Goal: Task Accomplishment & Management: Complete application form

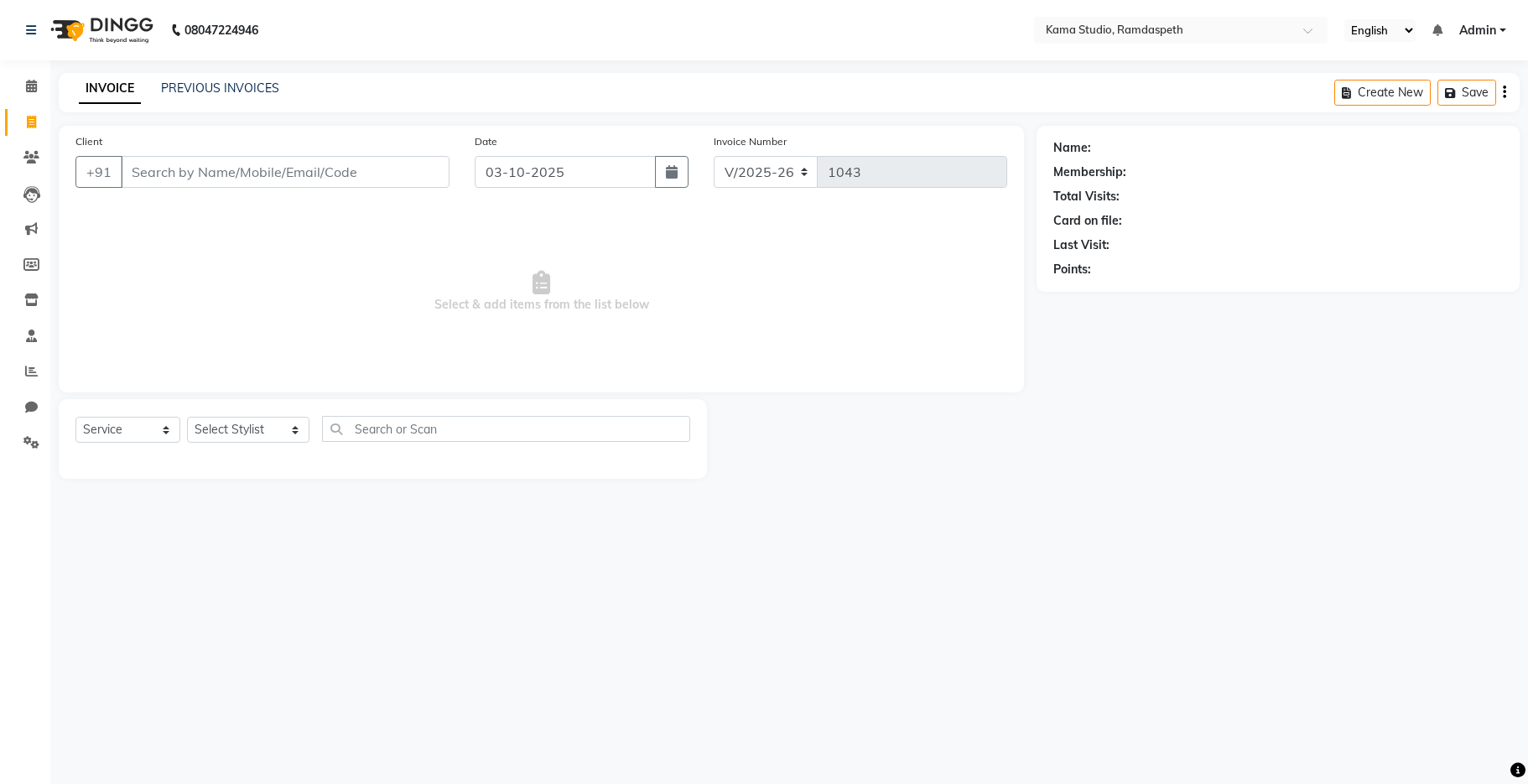
select select "7582"
select select "service"
click at [210, 92] on link "PREVIOUS INVOICES" at bounding box center [220, 88] width 118 height 15
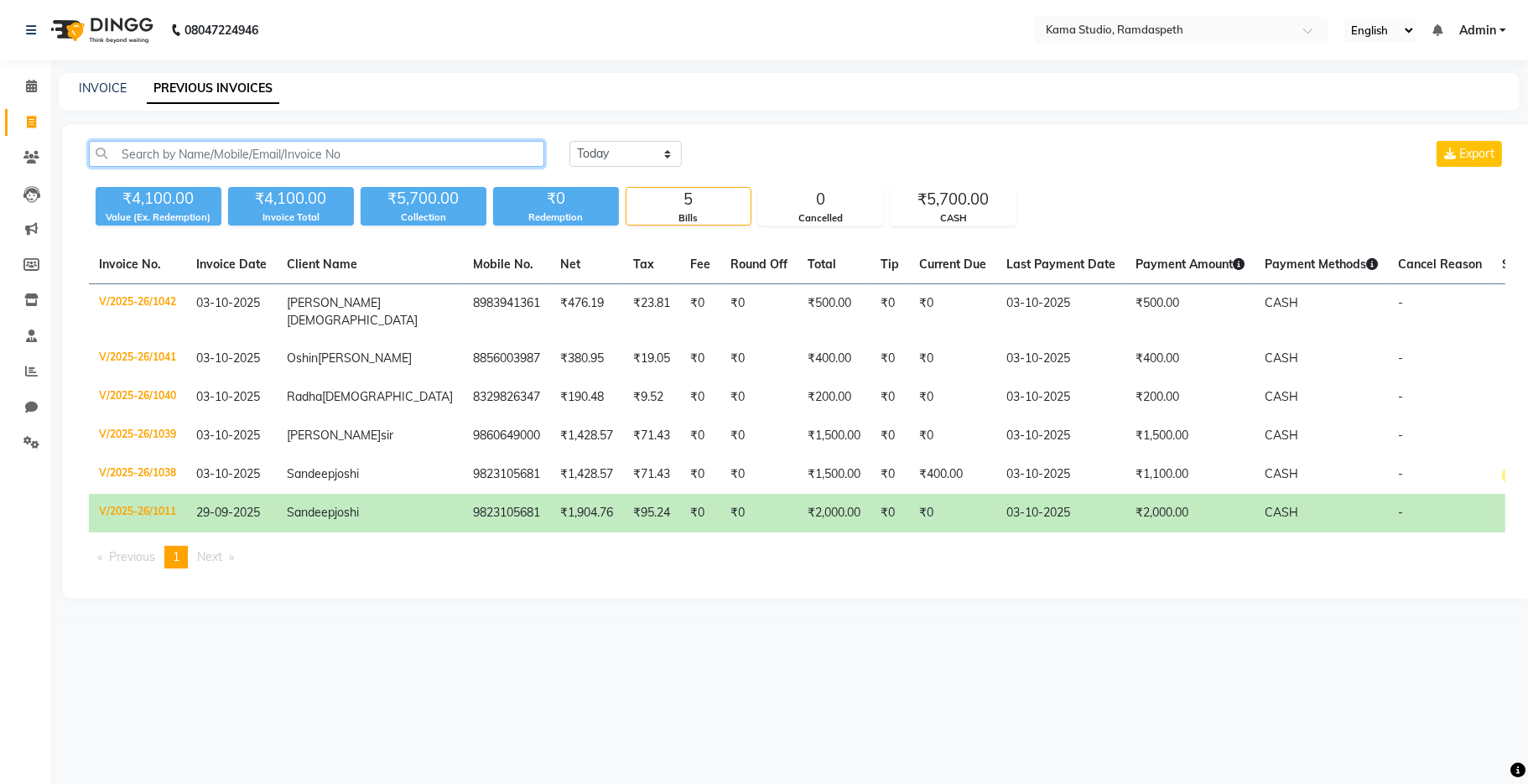
click at [223, 163] on input "text" at bounding box center [316, 154] width 455 height 26
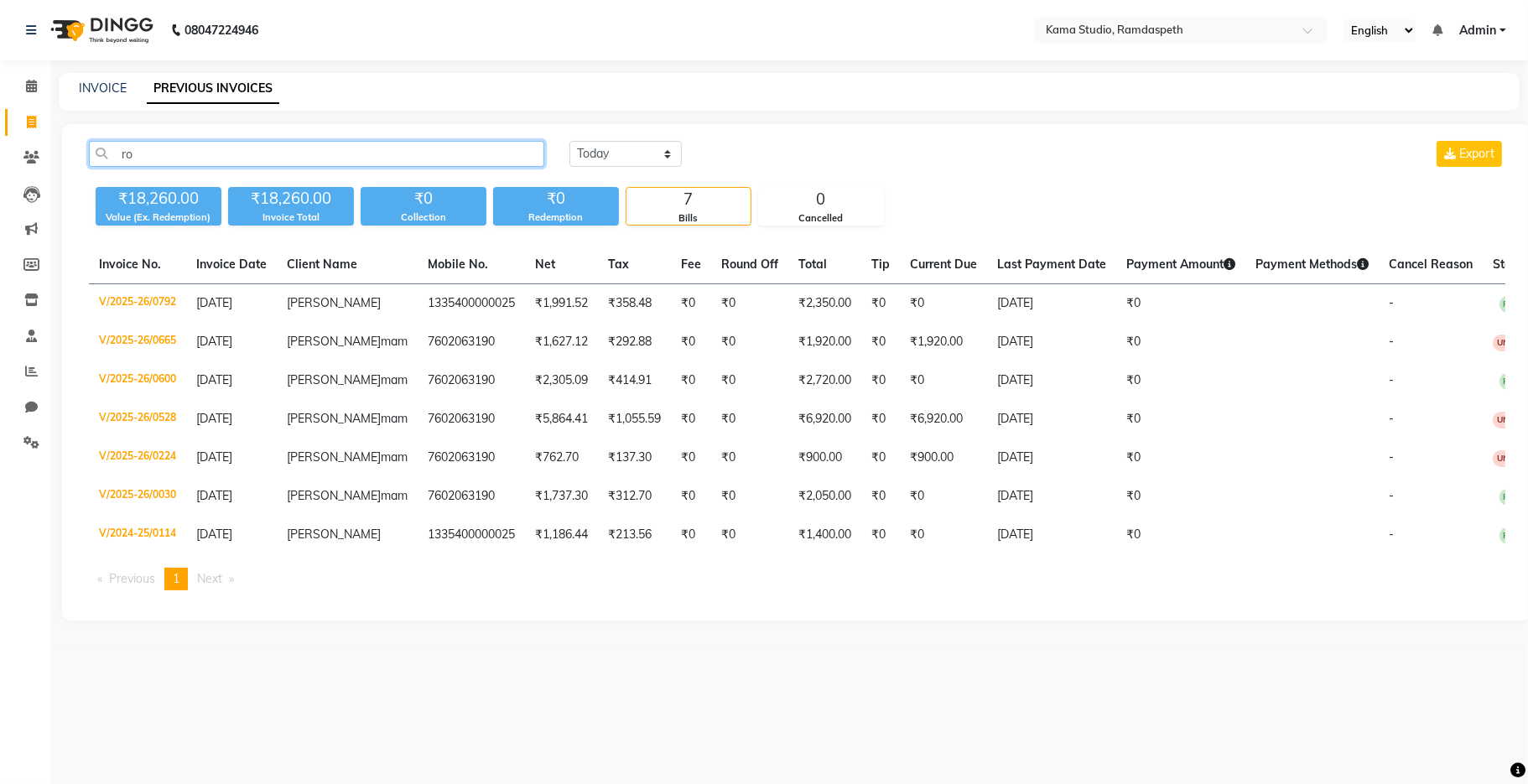
type input "r"
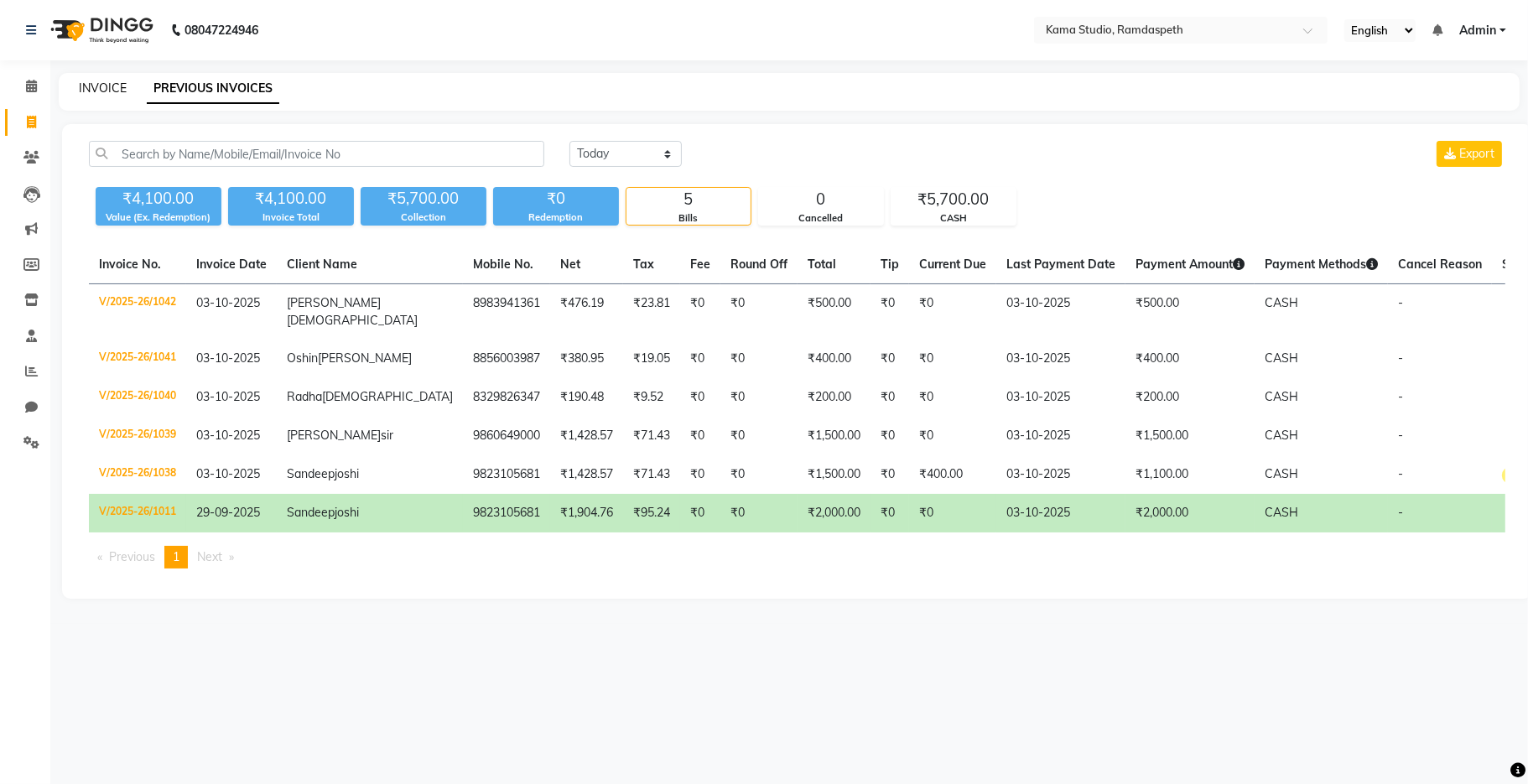
click at [103, 87] on link "INVOICE" at bounding box center [103, 88] width 48 height 15
select select "service"
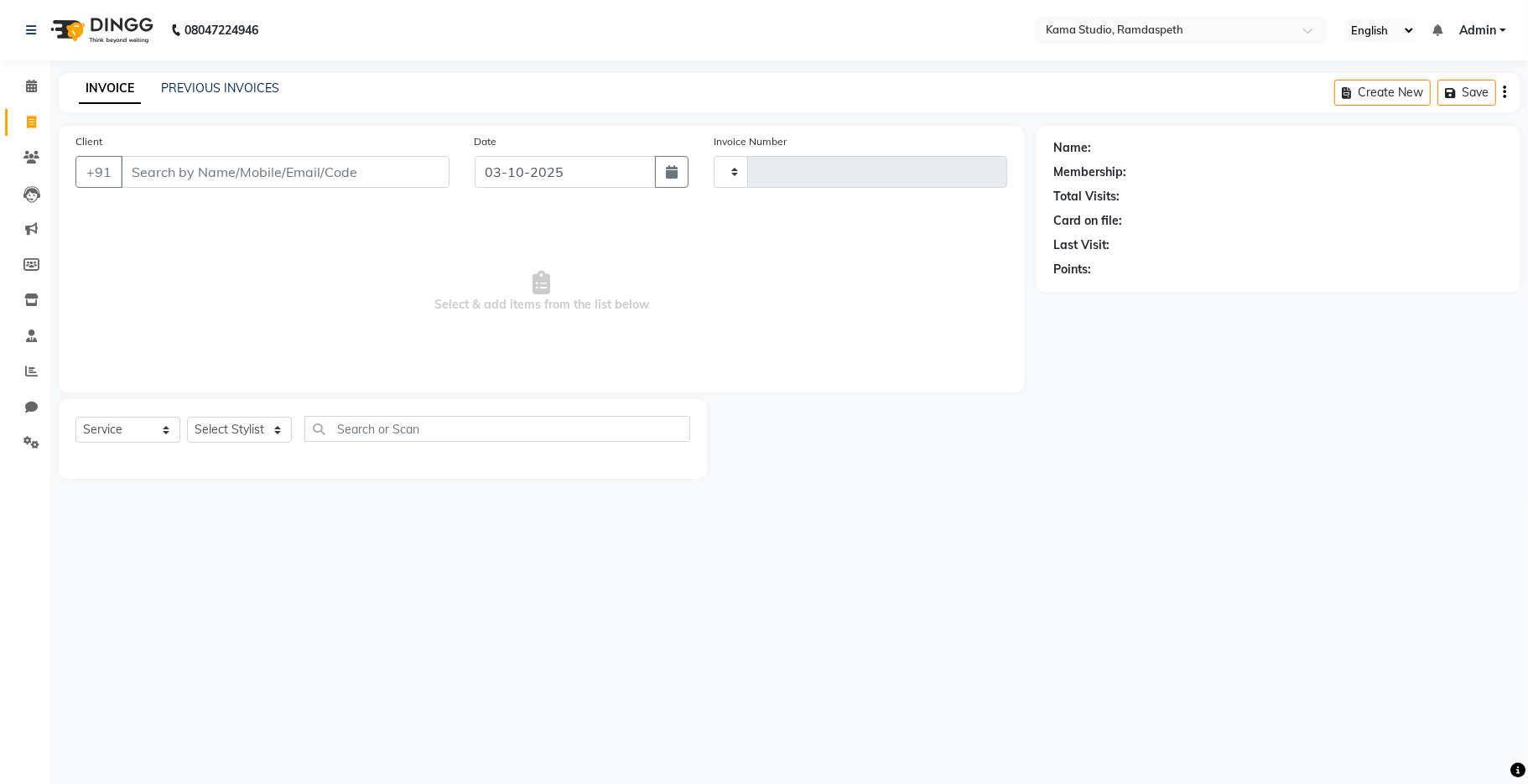
type input "1043"
select select "7582"
click at [183, 83] on link "PREVIOUS INVOICES" at bounding box center [220, 88] width 118 height 15
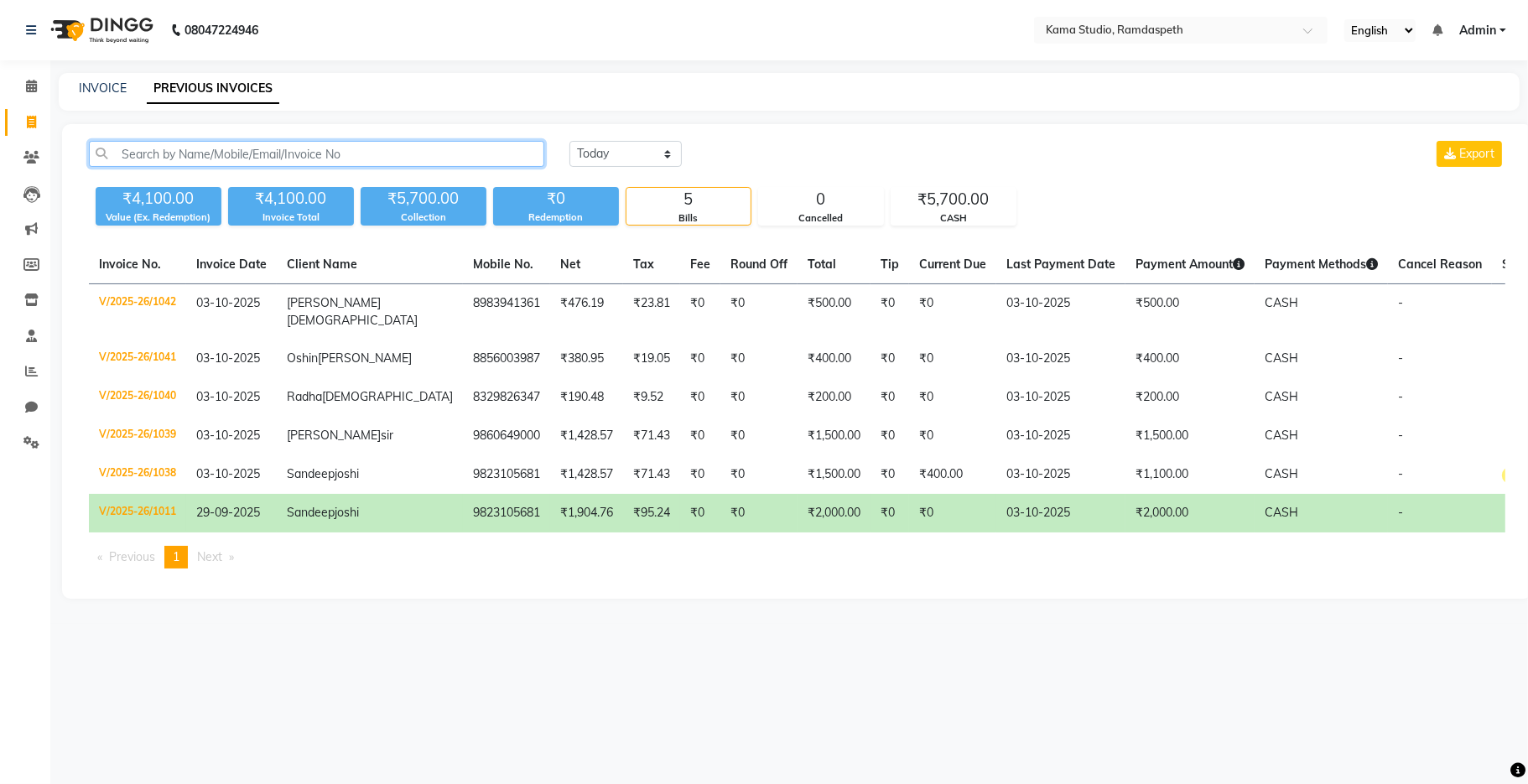
click at [243, 155] on input "text" at bounding box center [316, 154] width 455 height 26
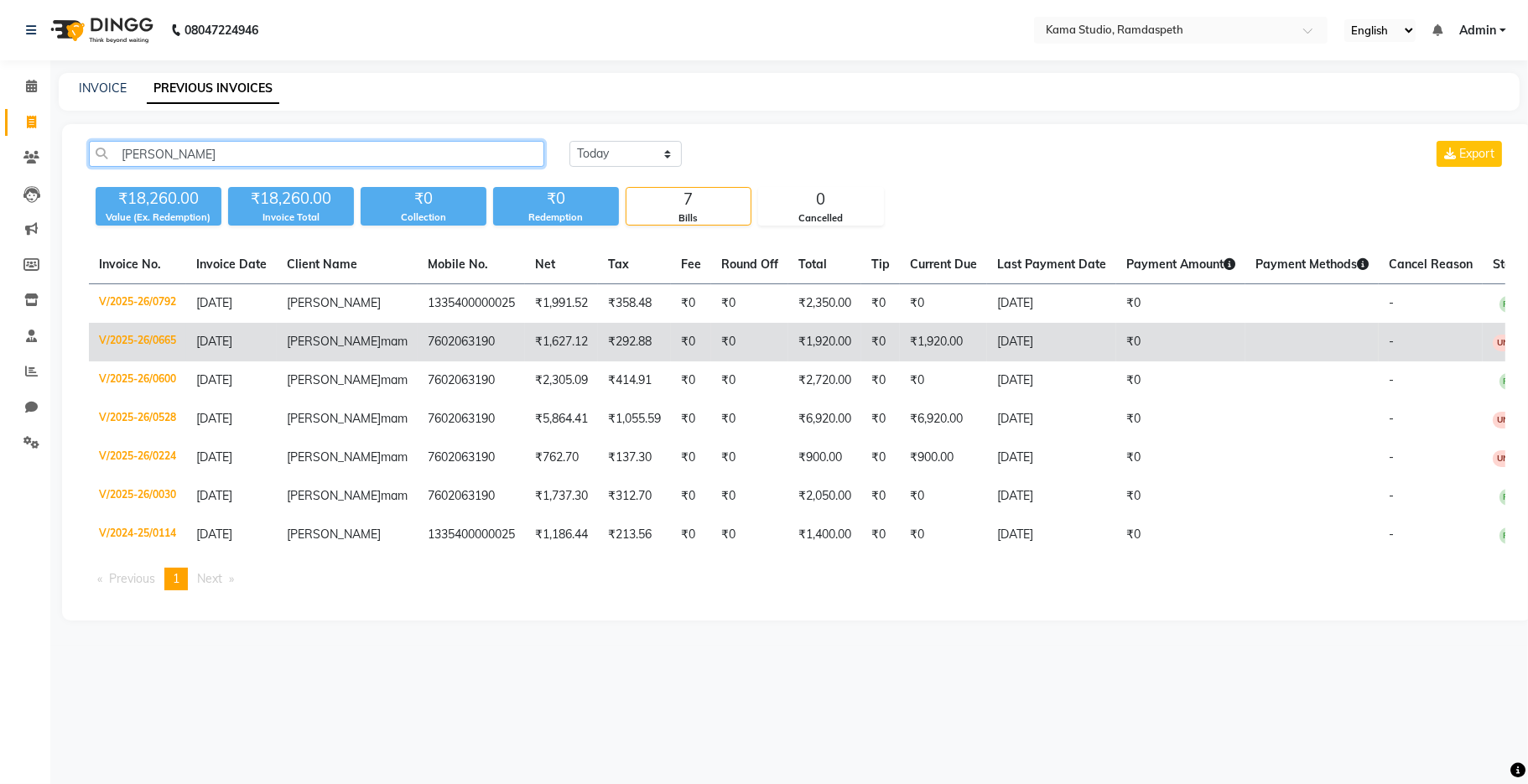
type input "[PERSON_NAME]"
click at [987, 336] on td "[DATE]" at bounding box center [1051, 342] width 130 height 38
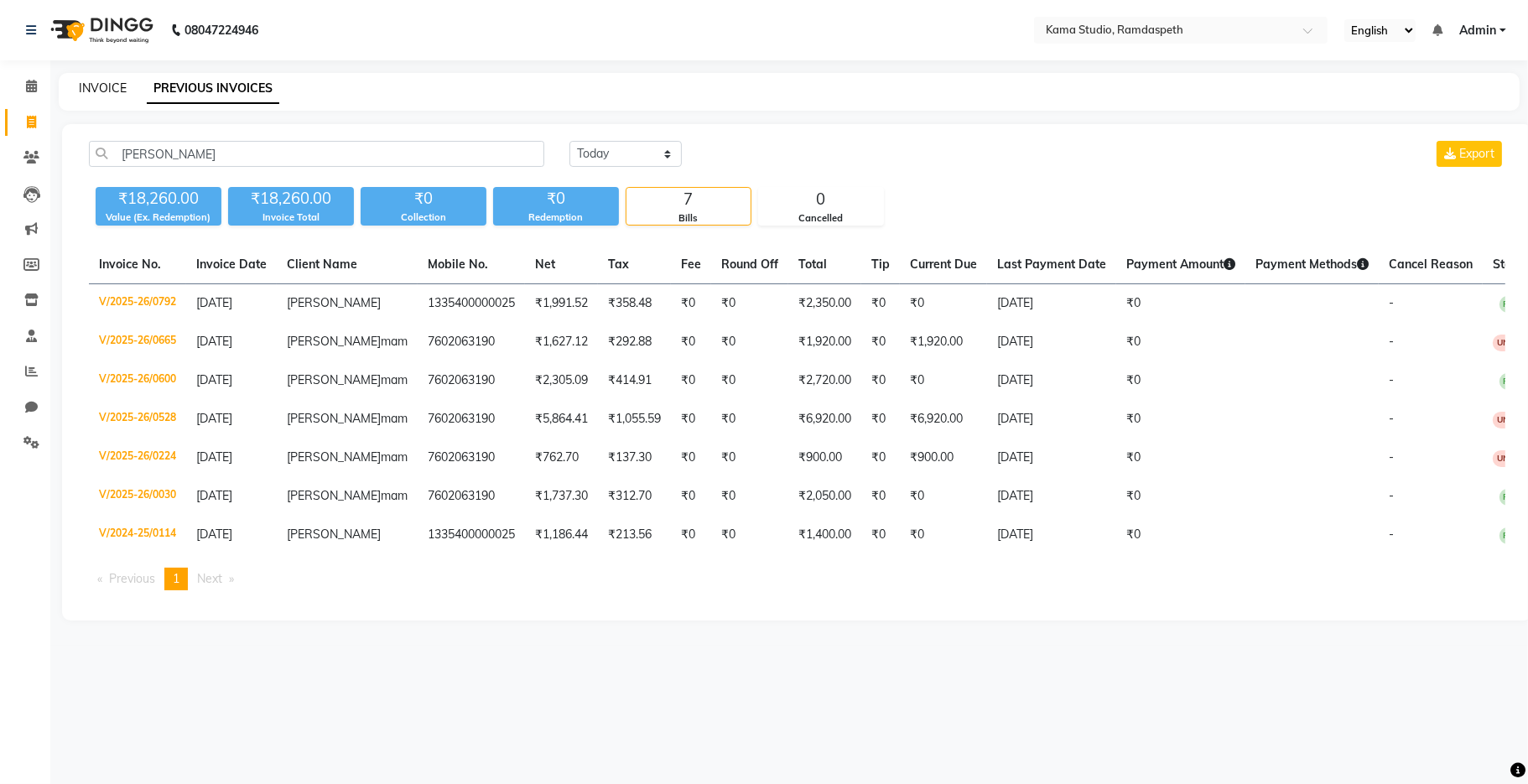
click at [96, 89] on link "INVOICE" at bounding box center [103, 88] width 48 height 15
select select "7582"
select select "service"
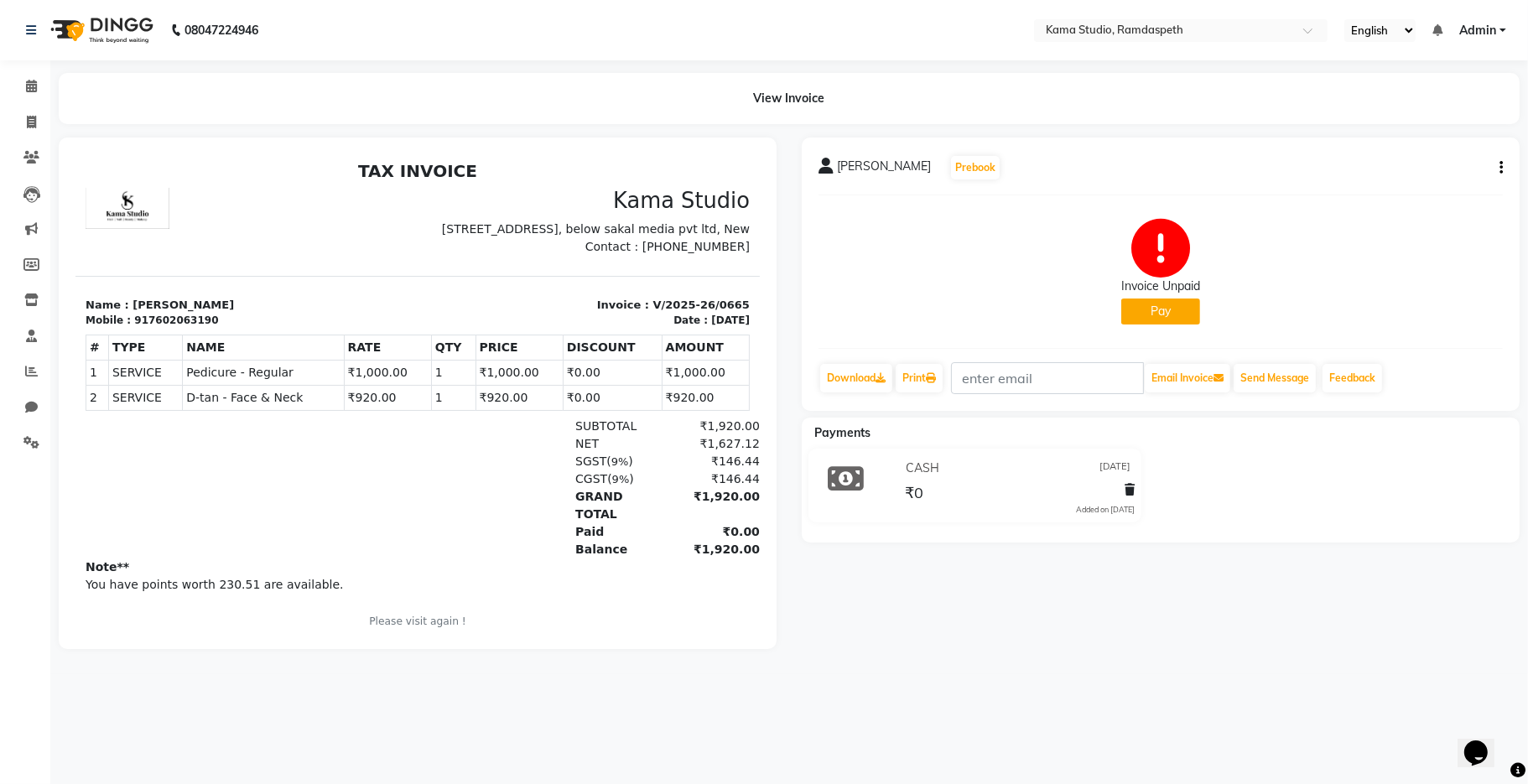
click at [1159, 314] on button "Pay" at bounding box center [1160, 311] width 79 height 26
select select "1"
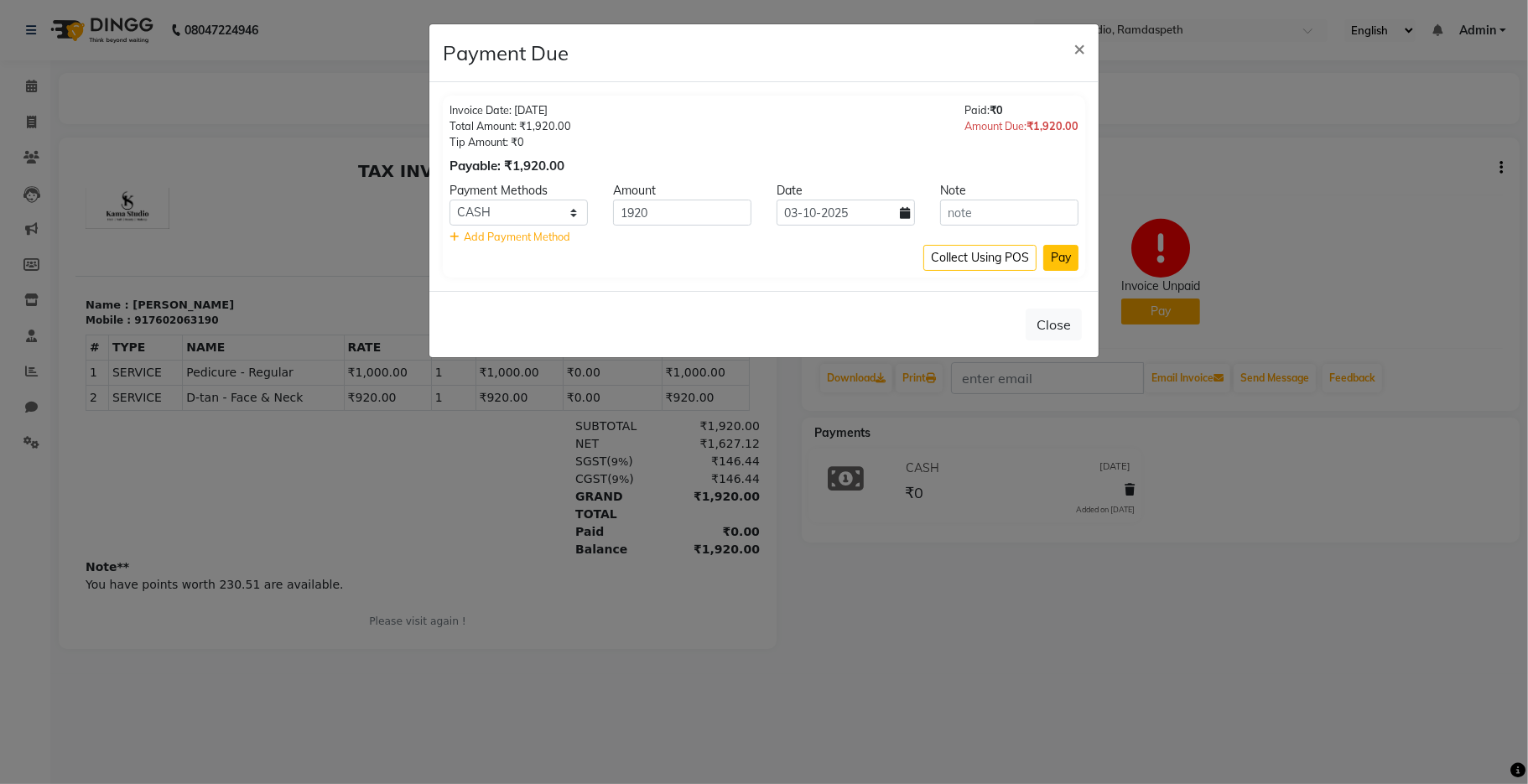
click at [1055, 260] on button "Pay" at bounding box center [1060, 258] width 36 height 26
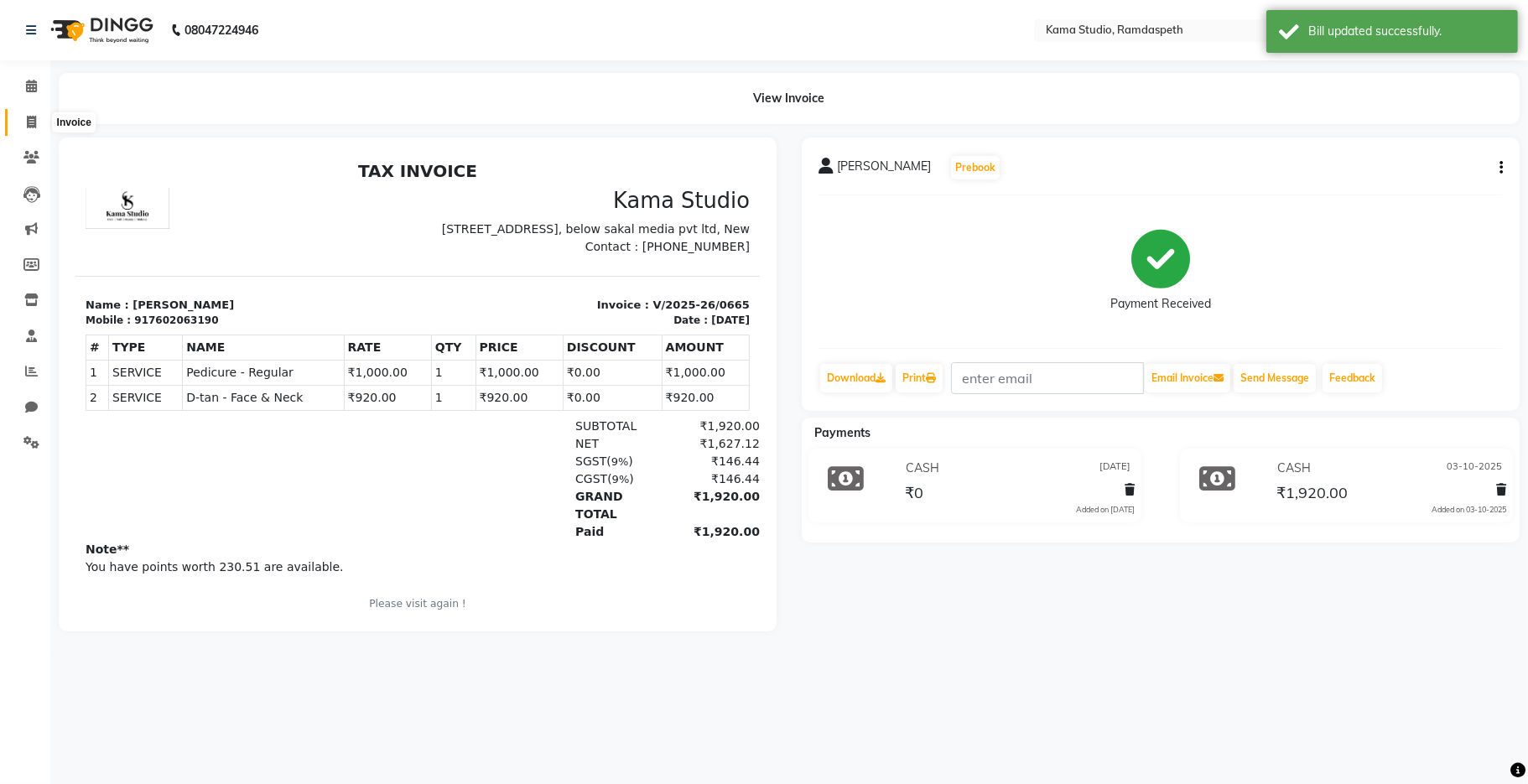
click at [27, 126] on icon at bounding box center [31, 122] width 10 height 12
select select "7582"
select select "service"
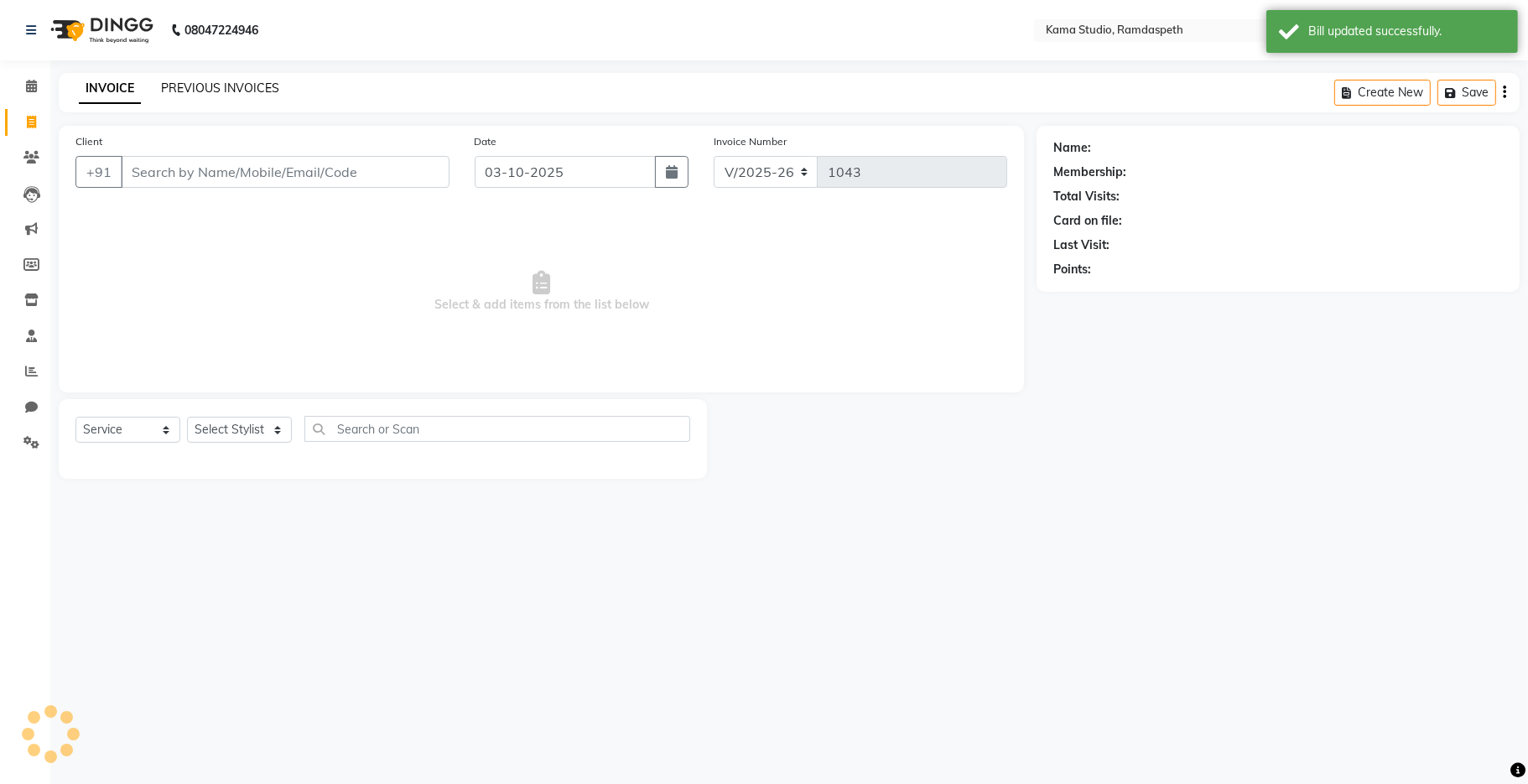
click at [220, 88] on link "PREVIOUS INVOICES" at bounding box center [220, 88] width 118 height 15
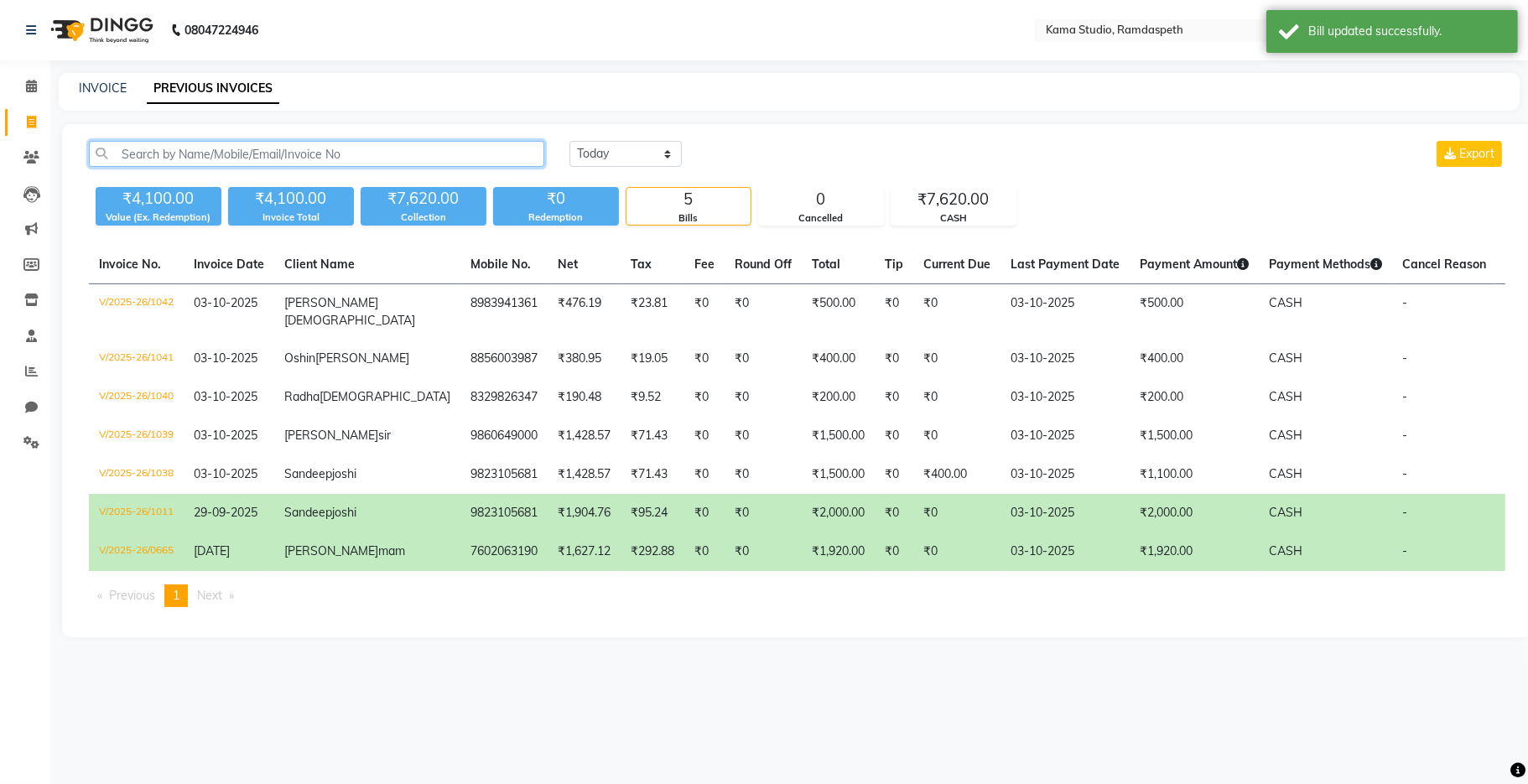
click at [244, 150] on input "text" at bounding box center [316, 154] width 455 height 26
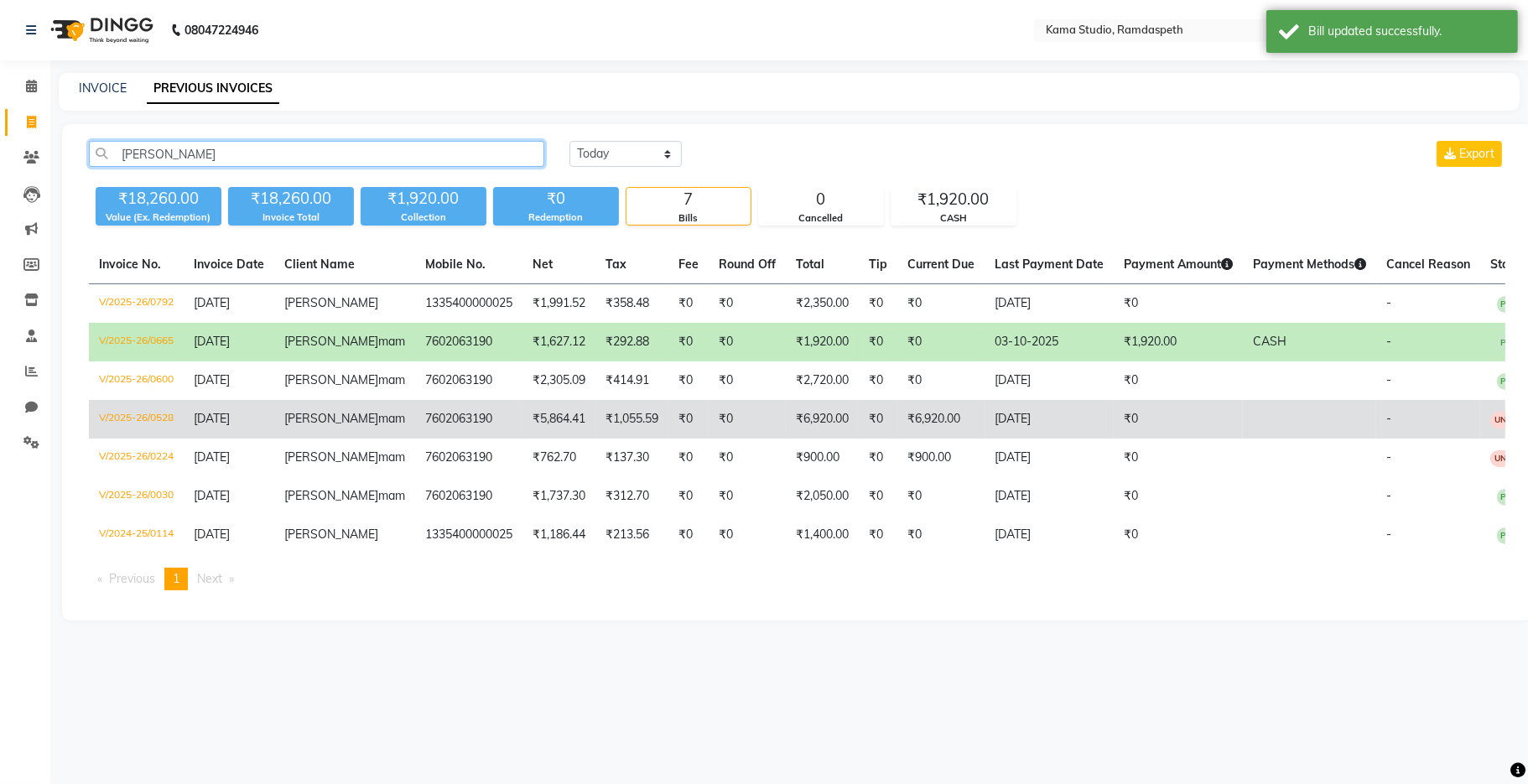
type input "[PERSON_NAME]"
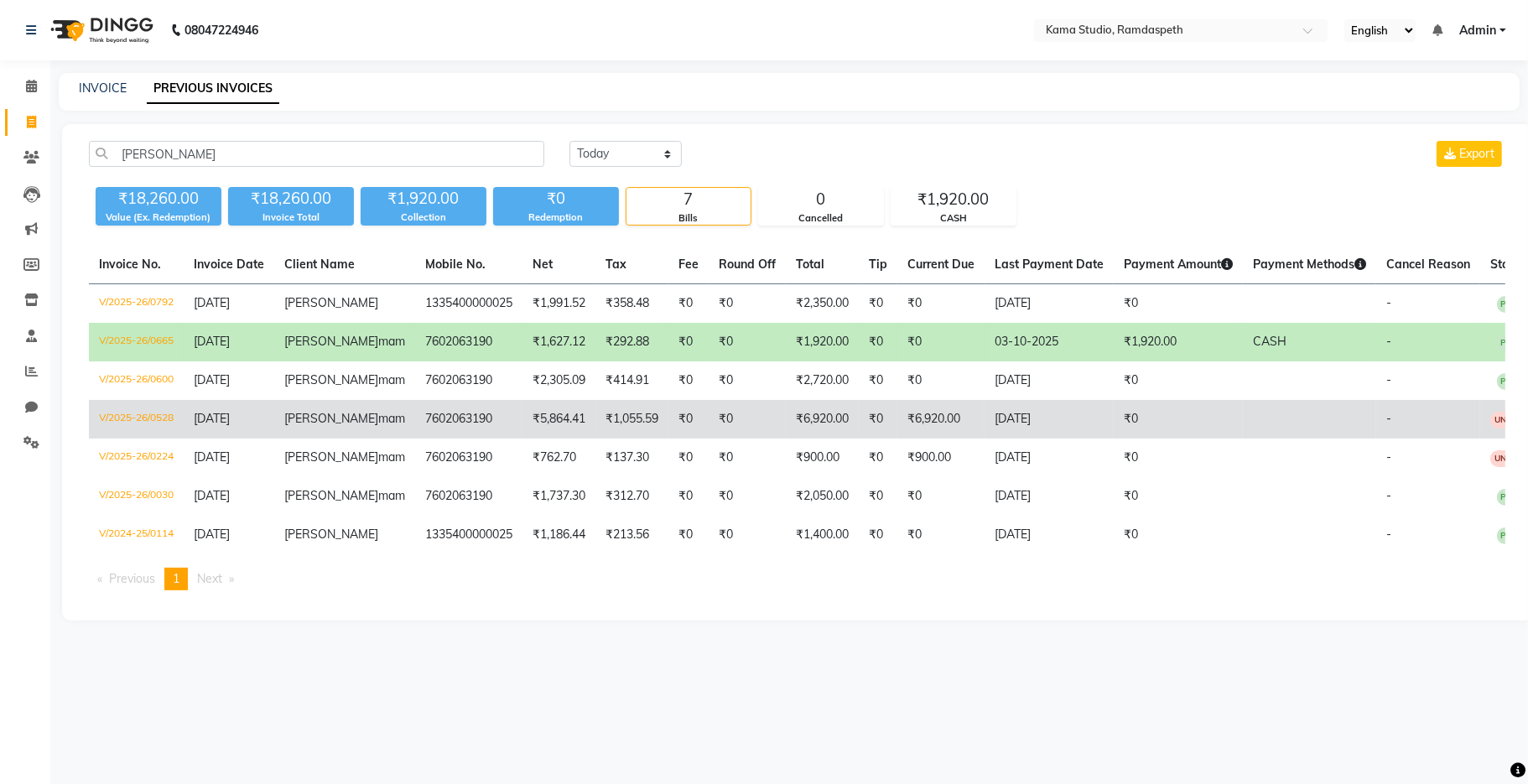
click at [987, 411] on td "[DATE]" at bounding box center [1048, 419] width 130 height 38
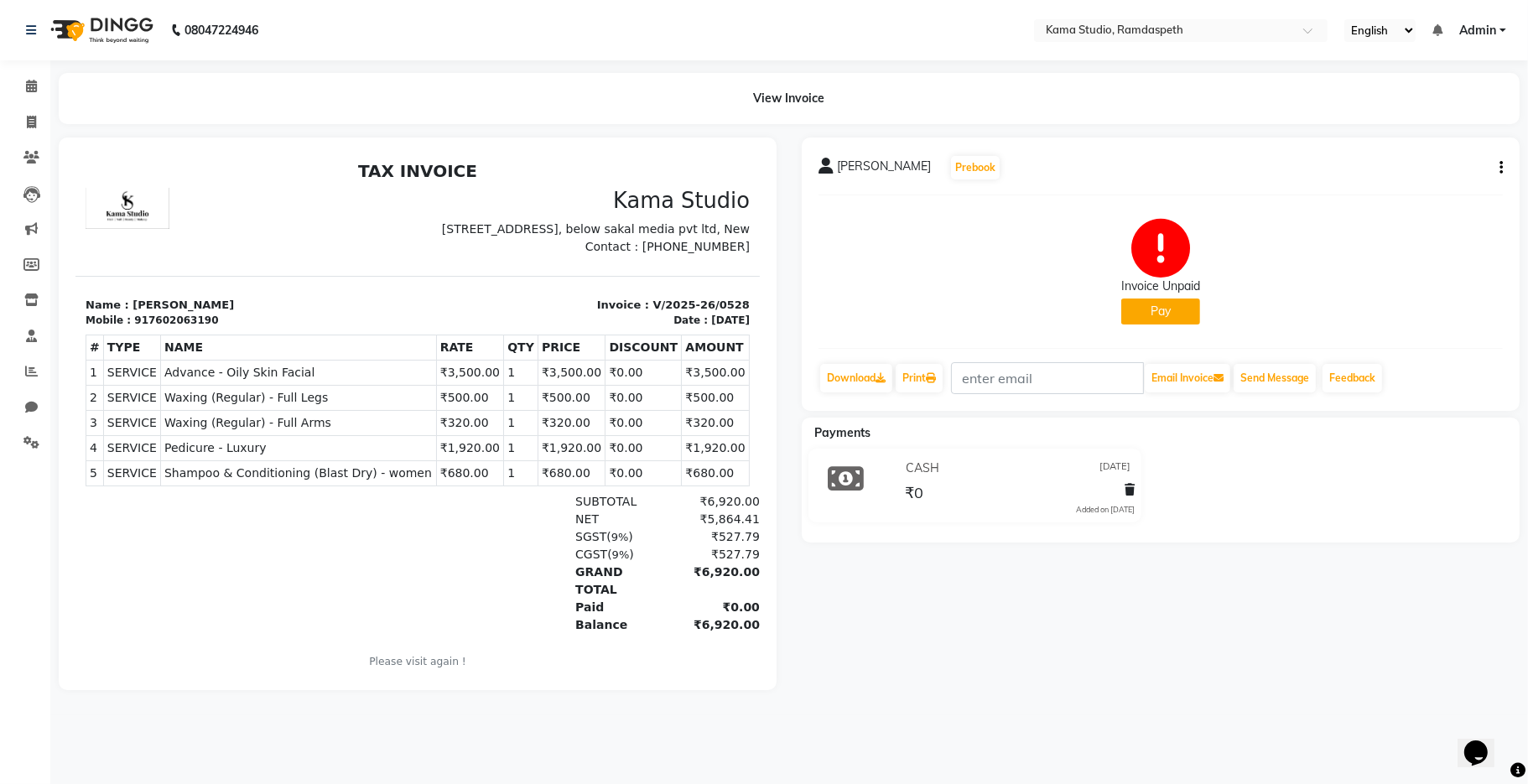
click at [1166, 305] on button "Pay" at bounding box center [1160, 311] width 79 height 26
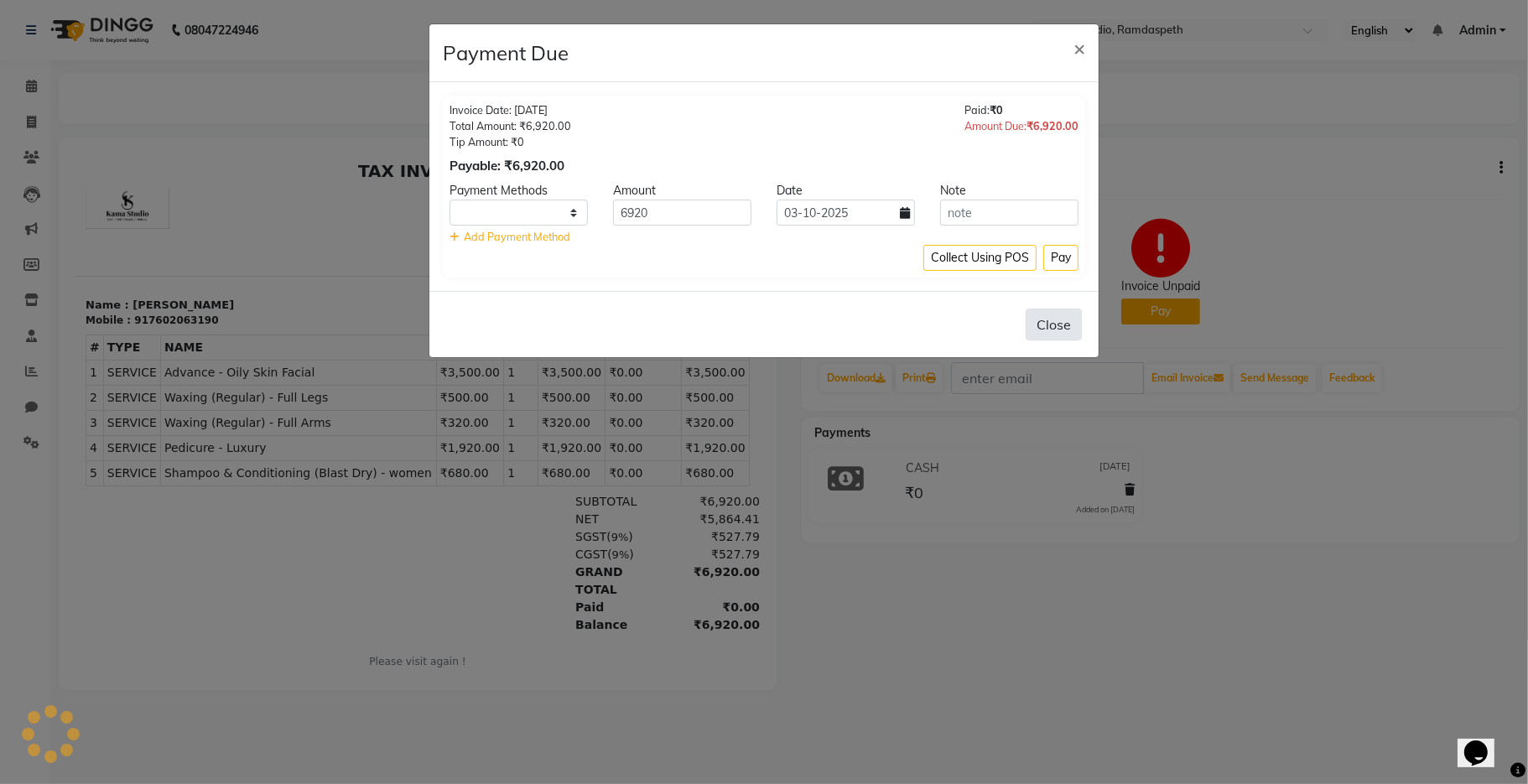
select select "1"
click at [1048, 252] on button "Pay" at bounding box center [1060, 258] width 36 height 26
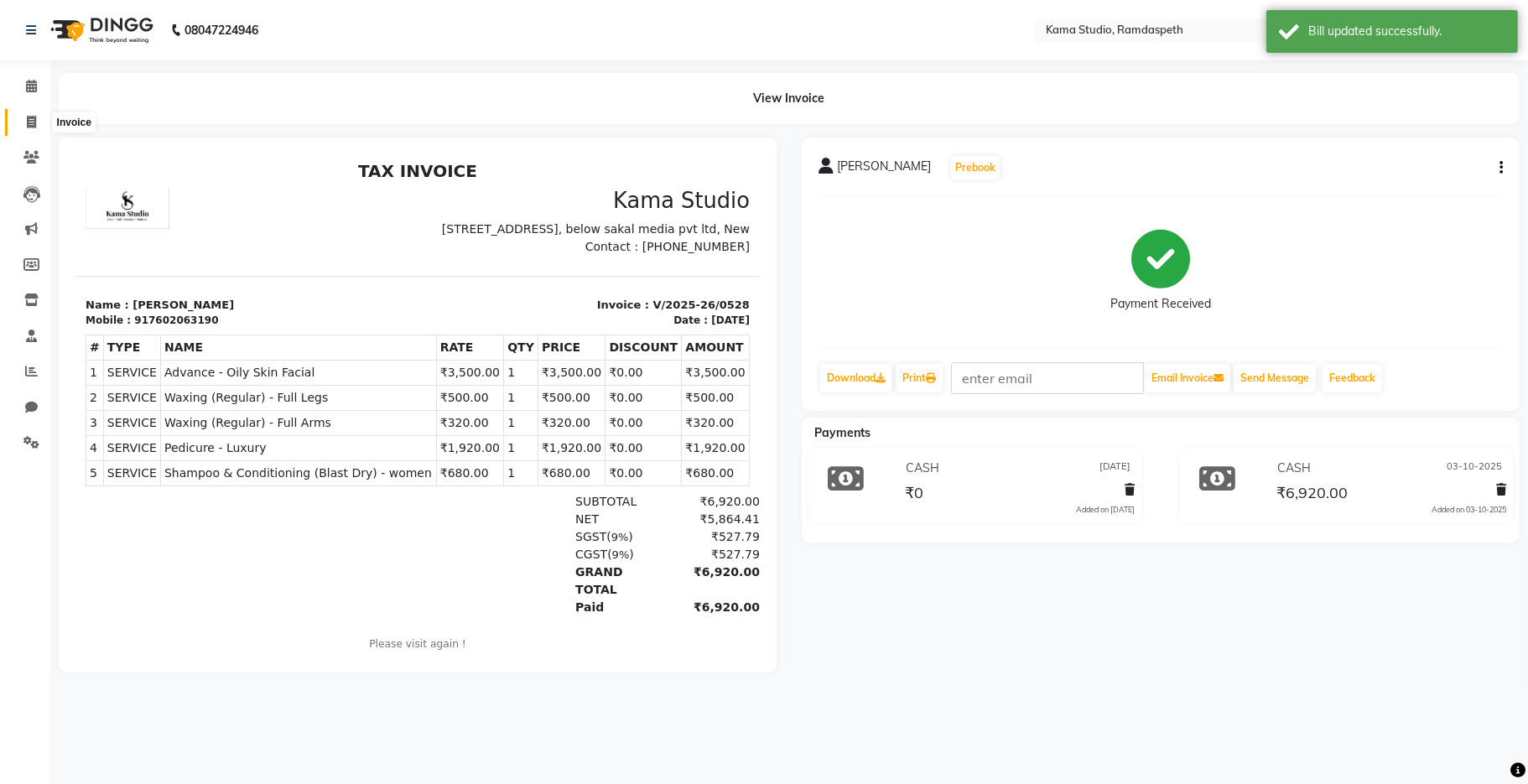
click at [35, 126] on icon at bounding box center [31, 122] width 10 height 12
select select "service"
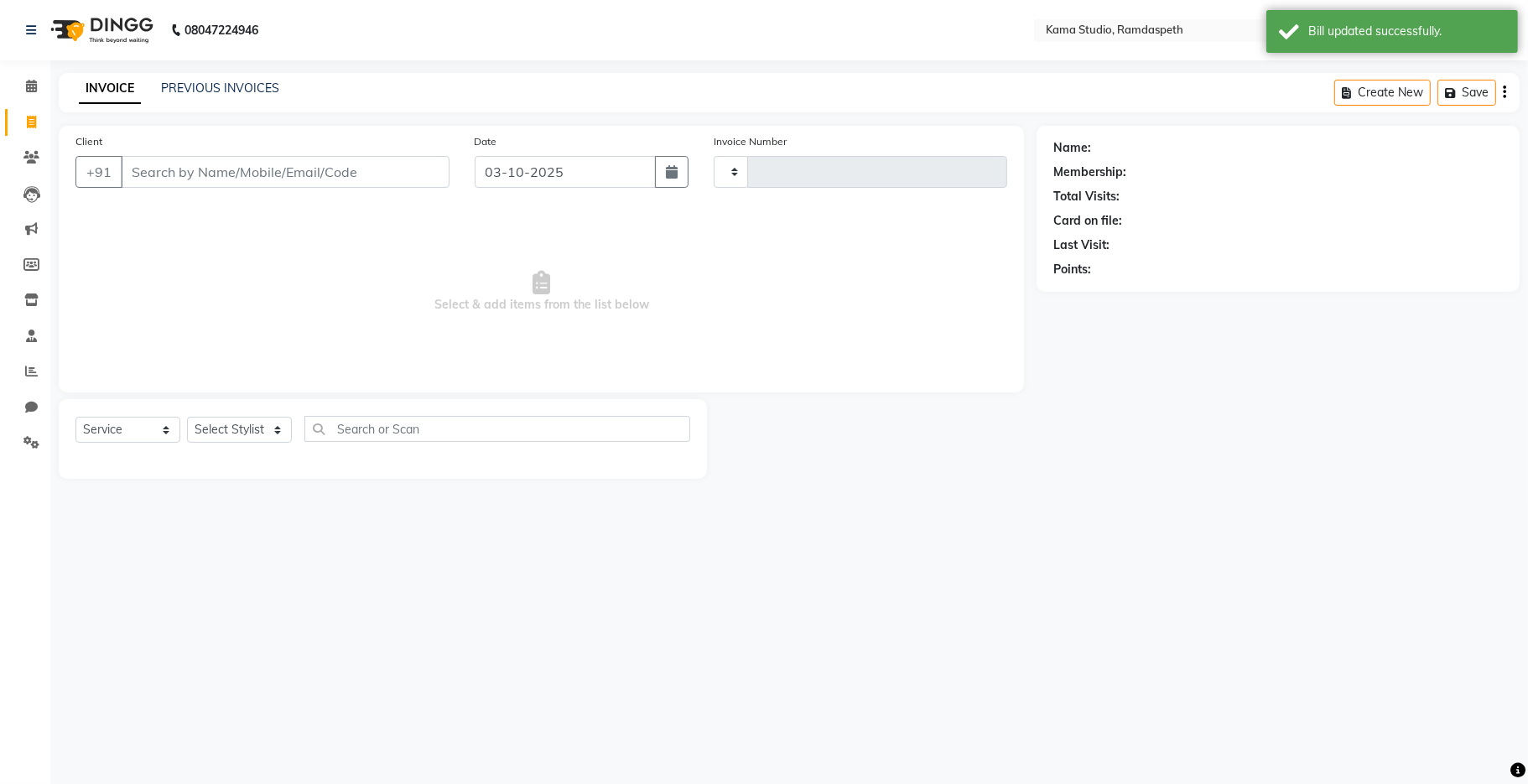
type input "1043"
select select "7582"
click at [191, 86] on link "PREVIOUS INVOICES" at bounding box center [220, 88] width 118 height 15
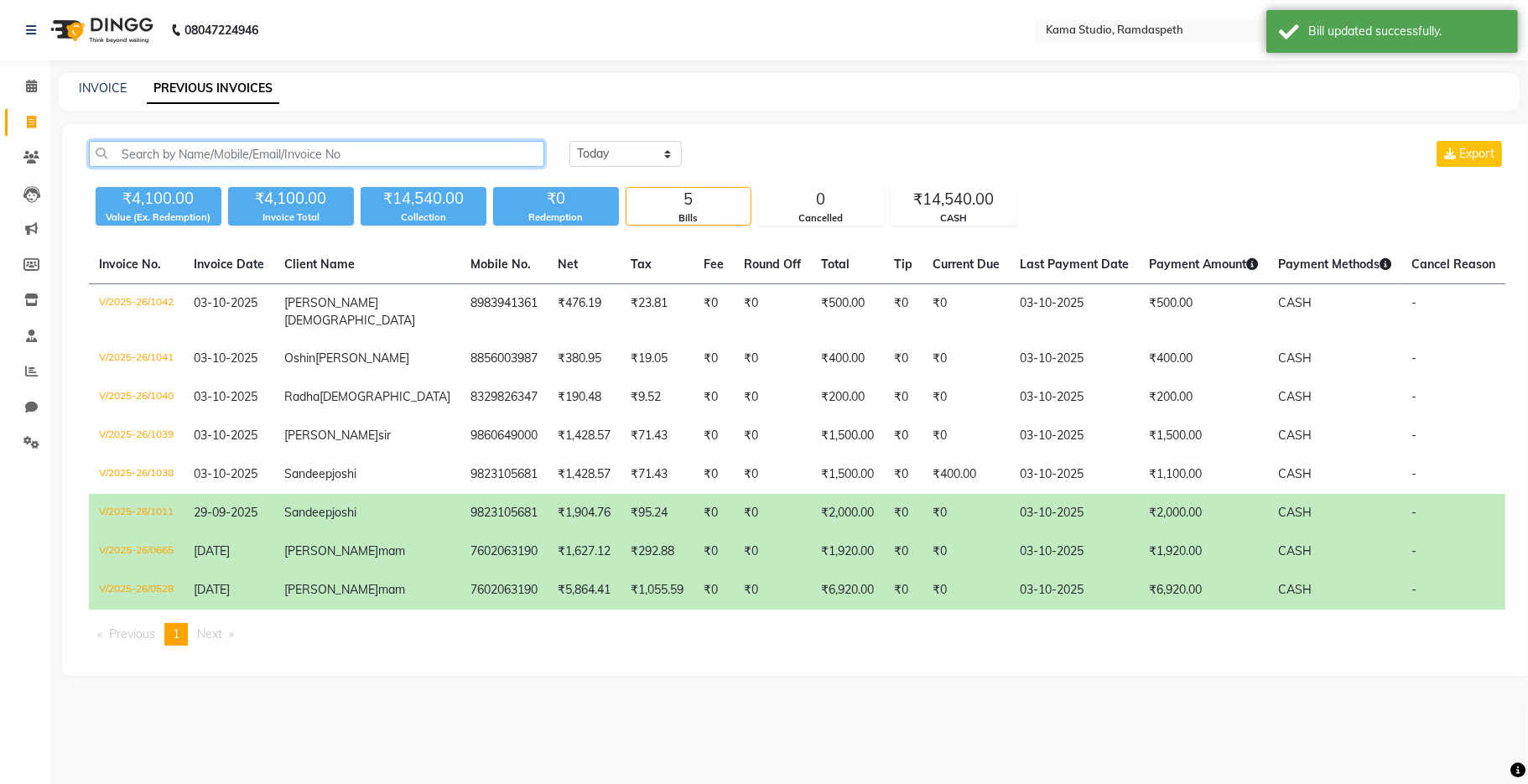
click at [247, 154] on input "text" at bounding box center [316, 154] width 455 height 26
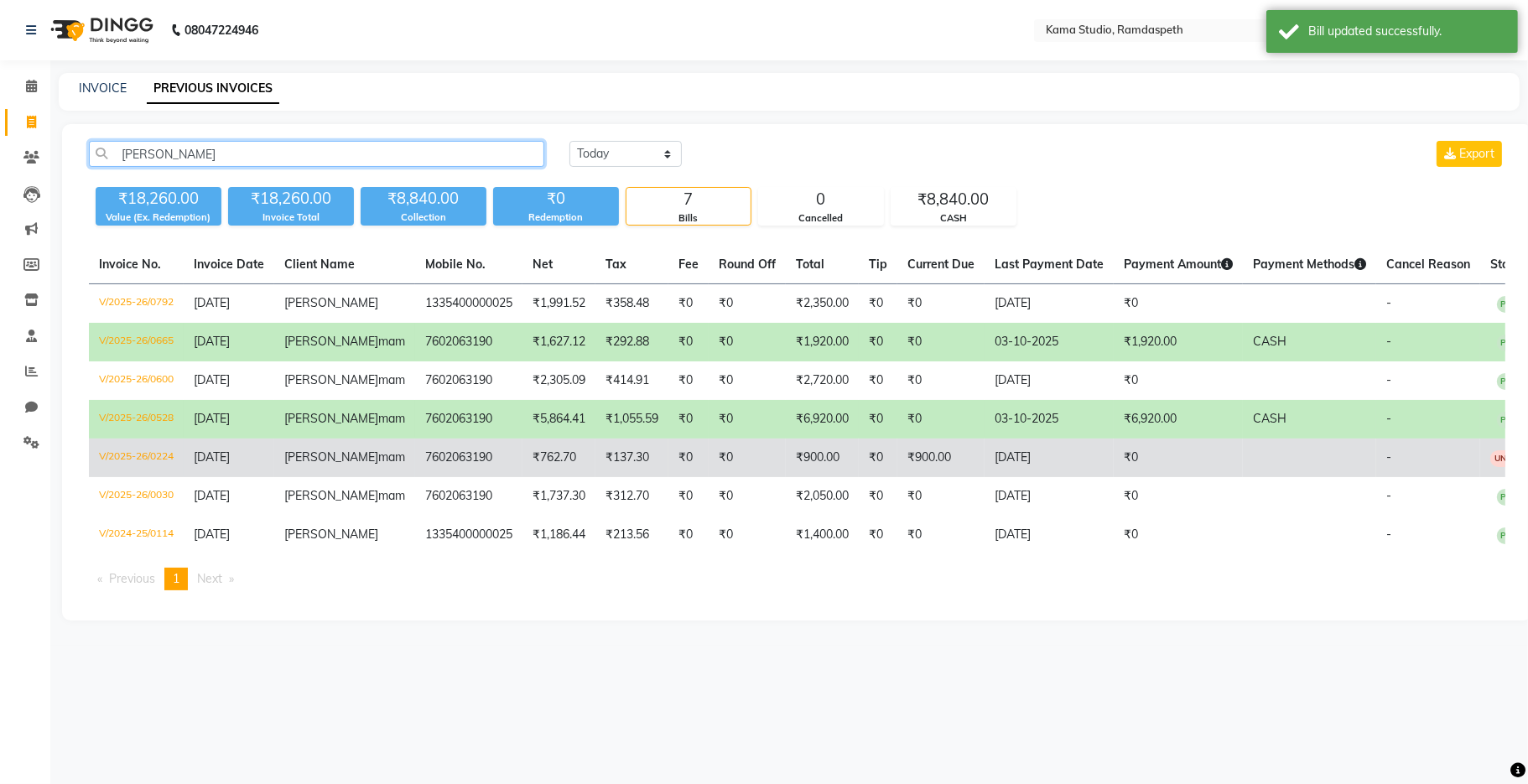
type input "[PERSON_NAME]"
click at [902, 451] on td "₹900.00" at bounding box center [940, 457] width 87 height 38
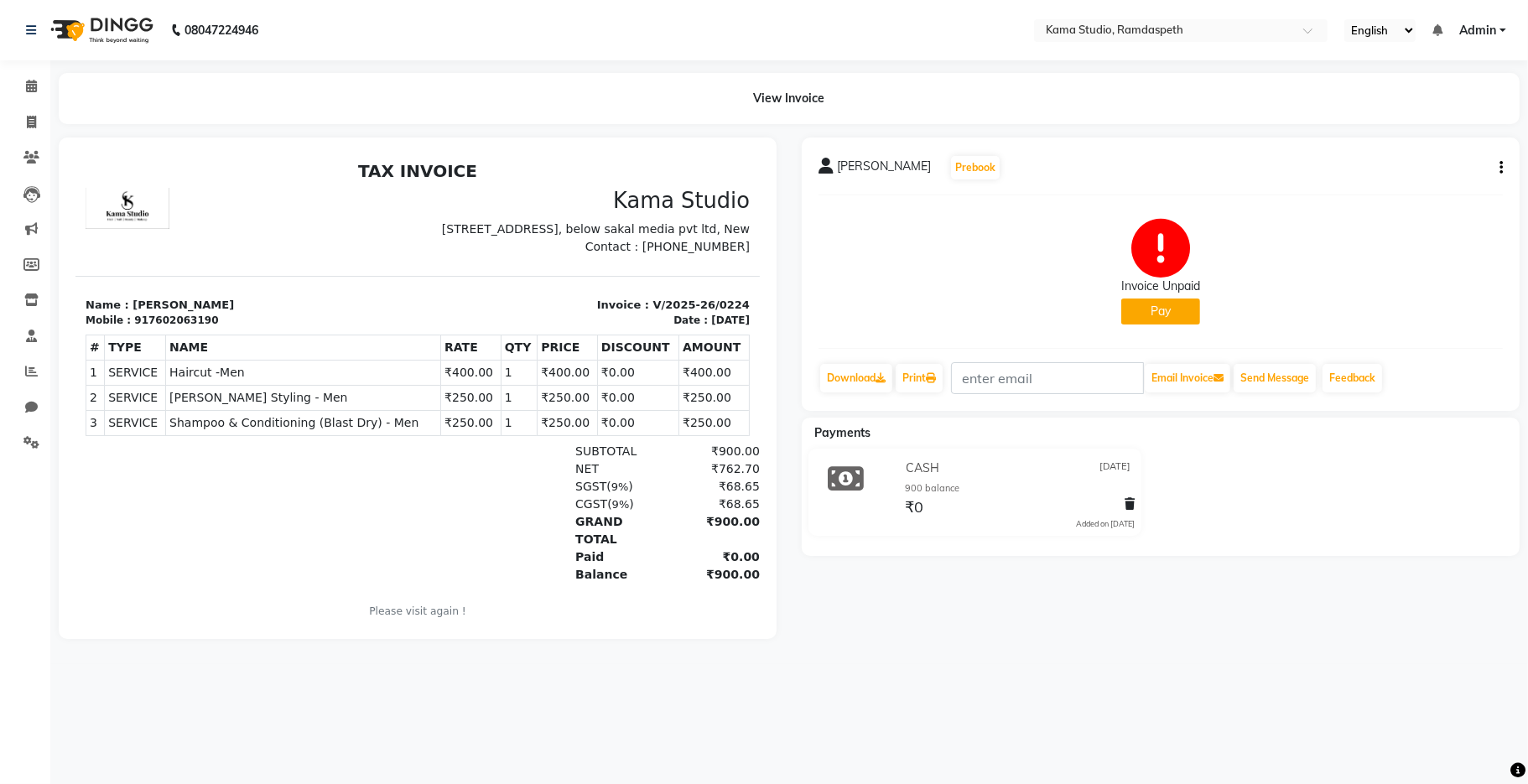
click at [1178, 309] on button "Pay" at bounding box center [1160, 311] width 79 height 26
select select "1"
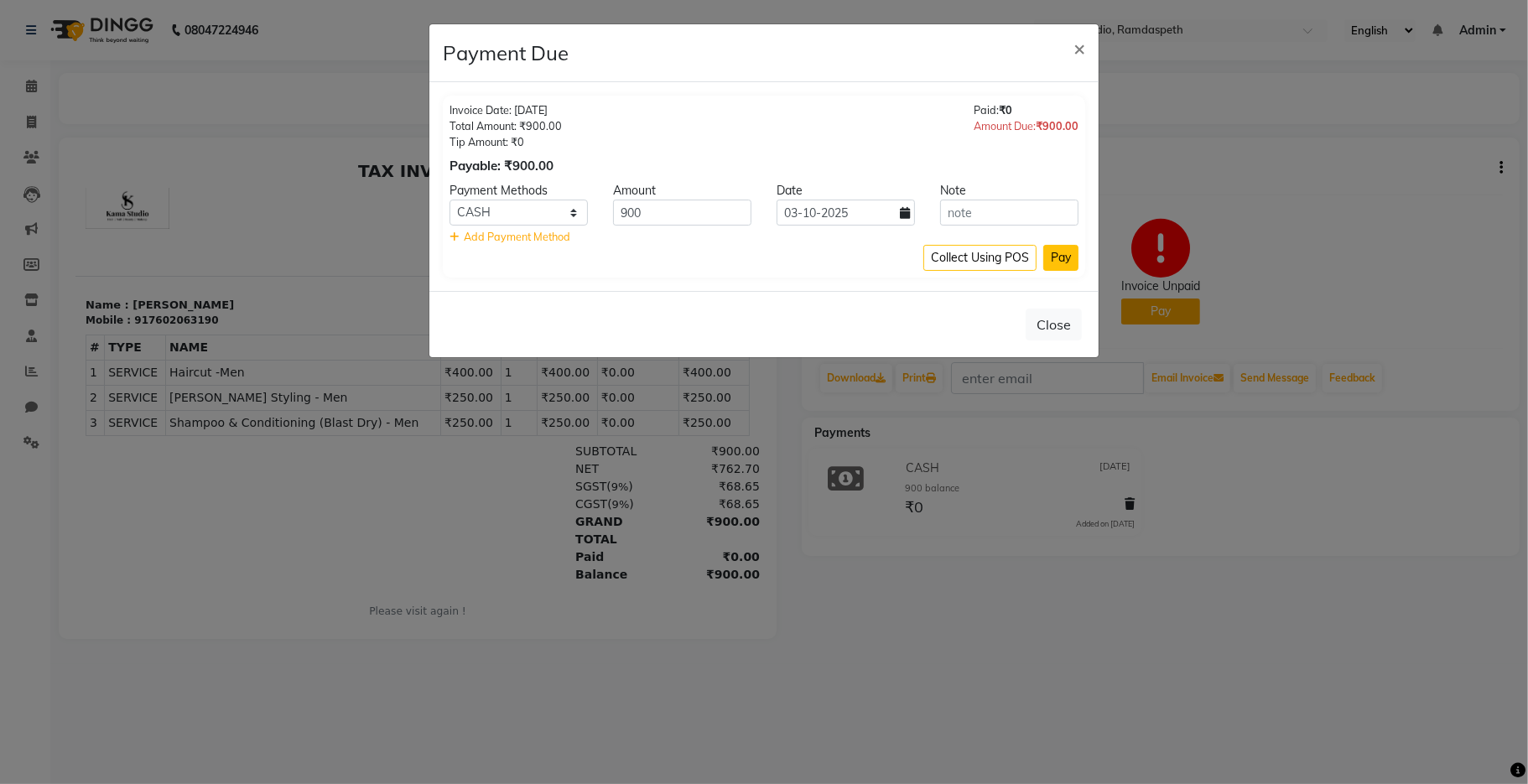
click at [1064, 259] on button "Pay" at bounding box center [1060, 258] width 36 height 26
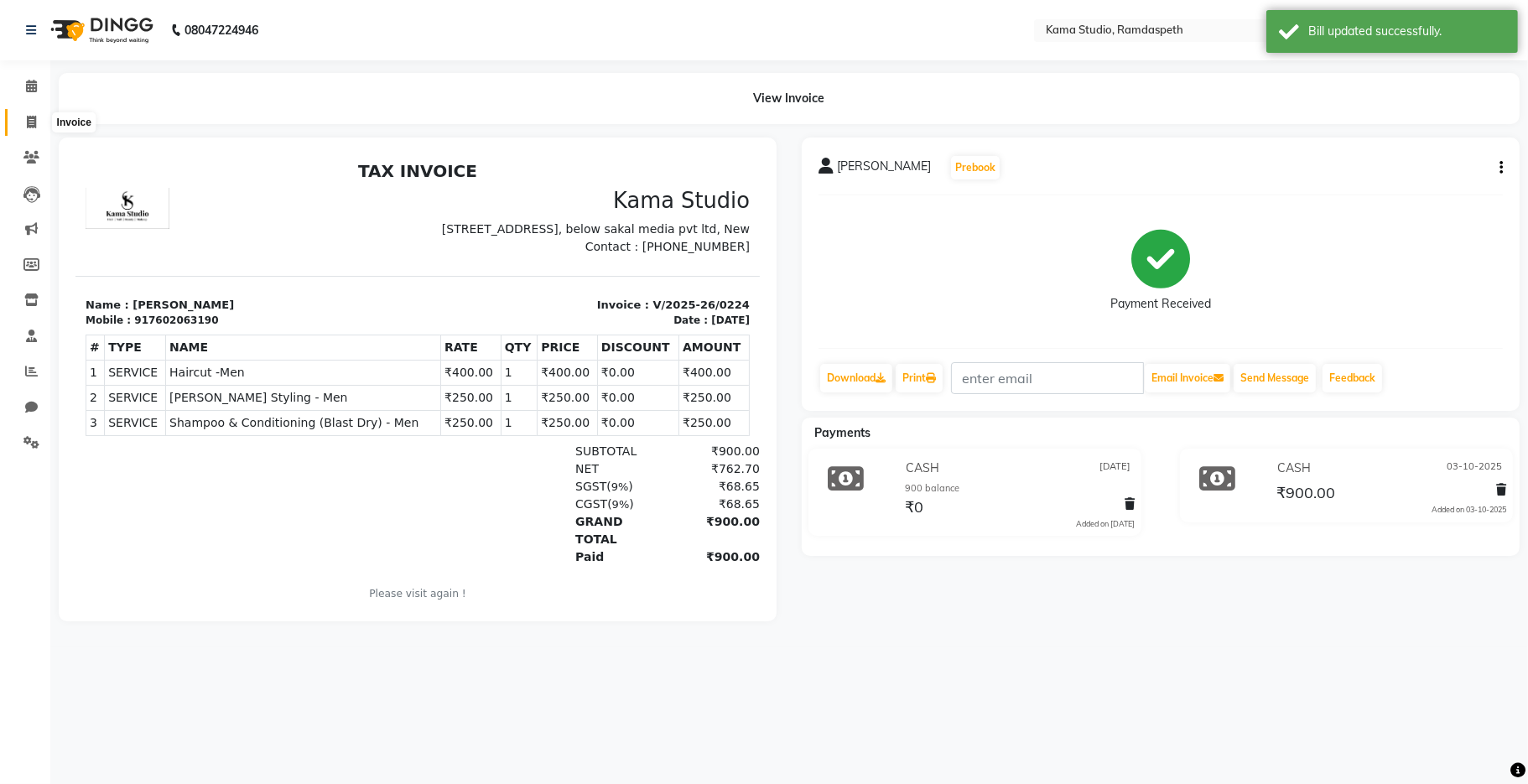
click at [33, 121] on icon at bounding box center [31, 122] width 10 height 12
select select "service"
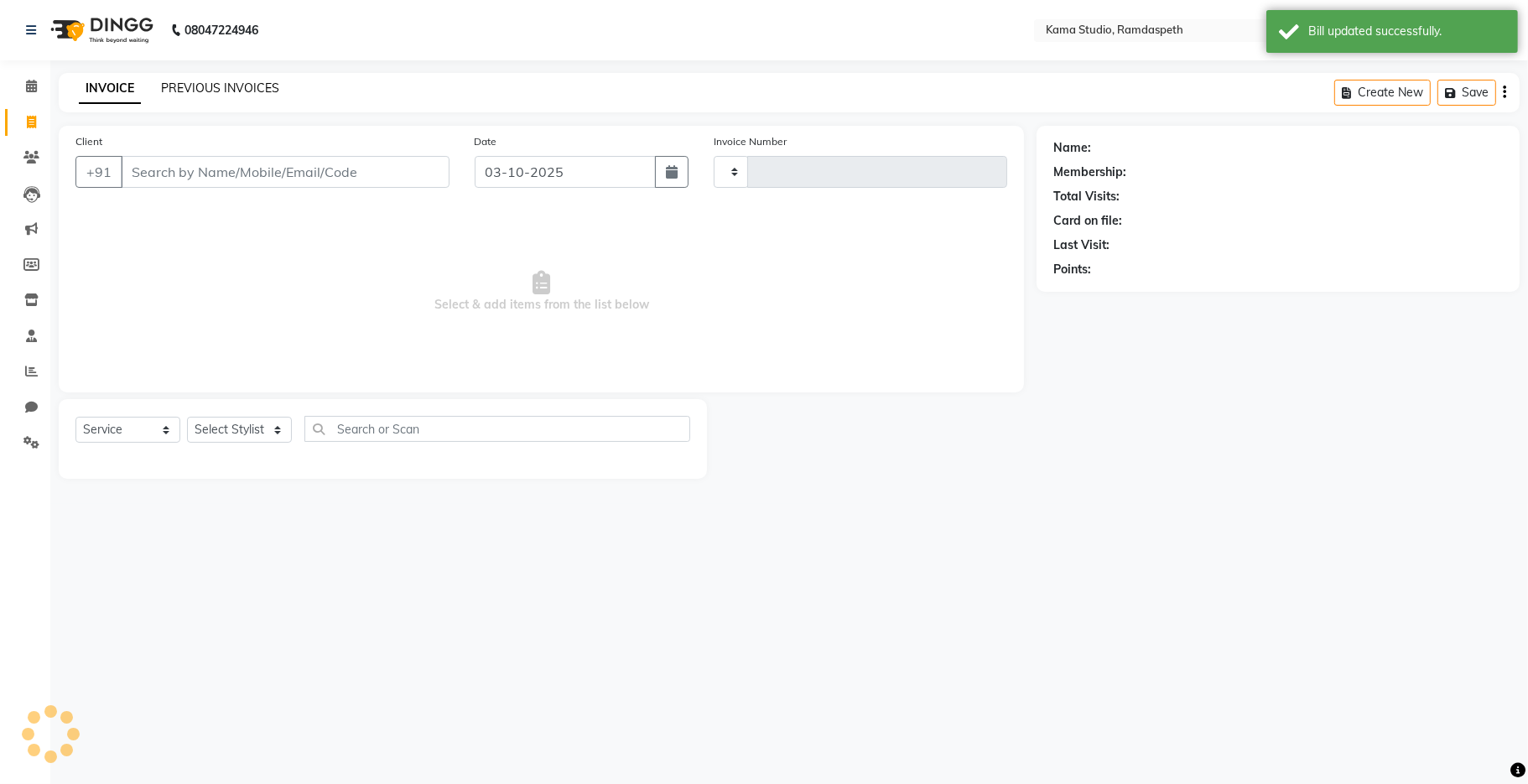
type input "1043"
select select "7582"
click at [234, 85] on link "PREVIOUS INVOICES" at bounding box center [220, 88] width 118 height 15
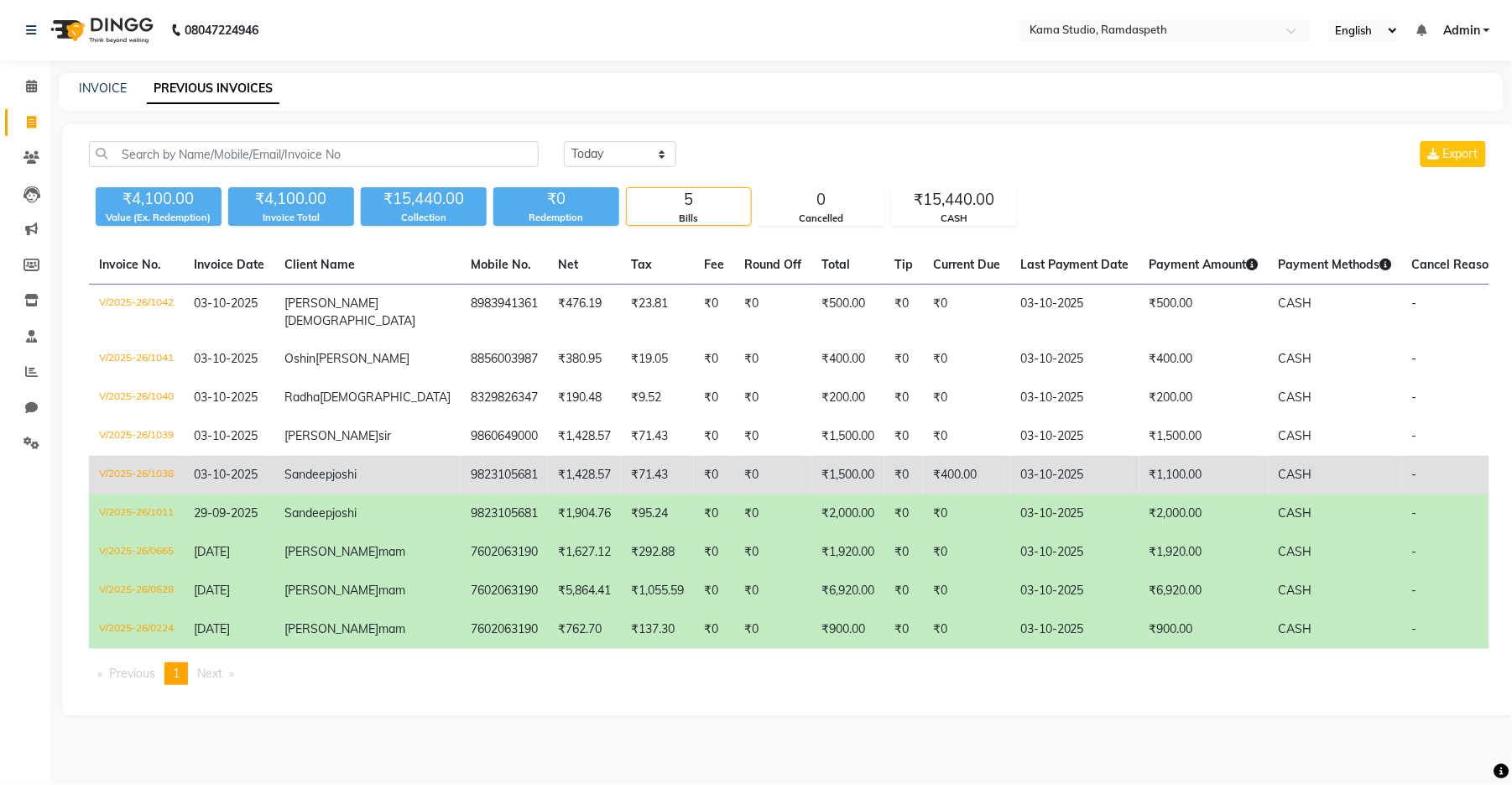
scroll to position [3, 0]
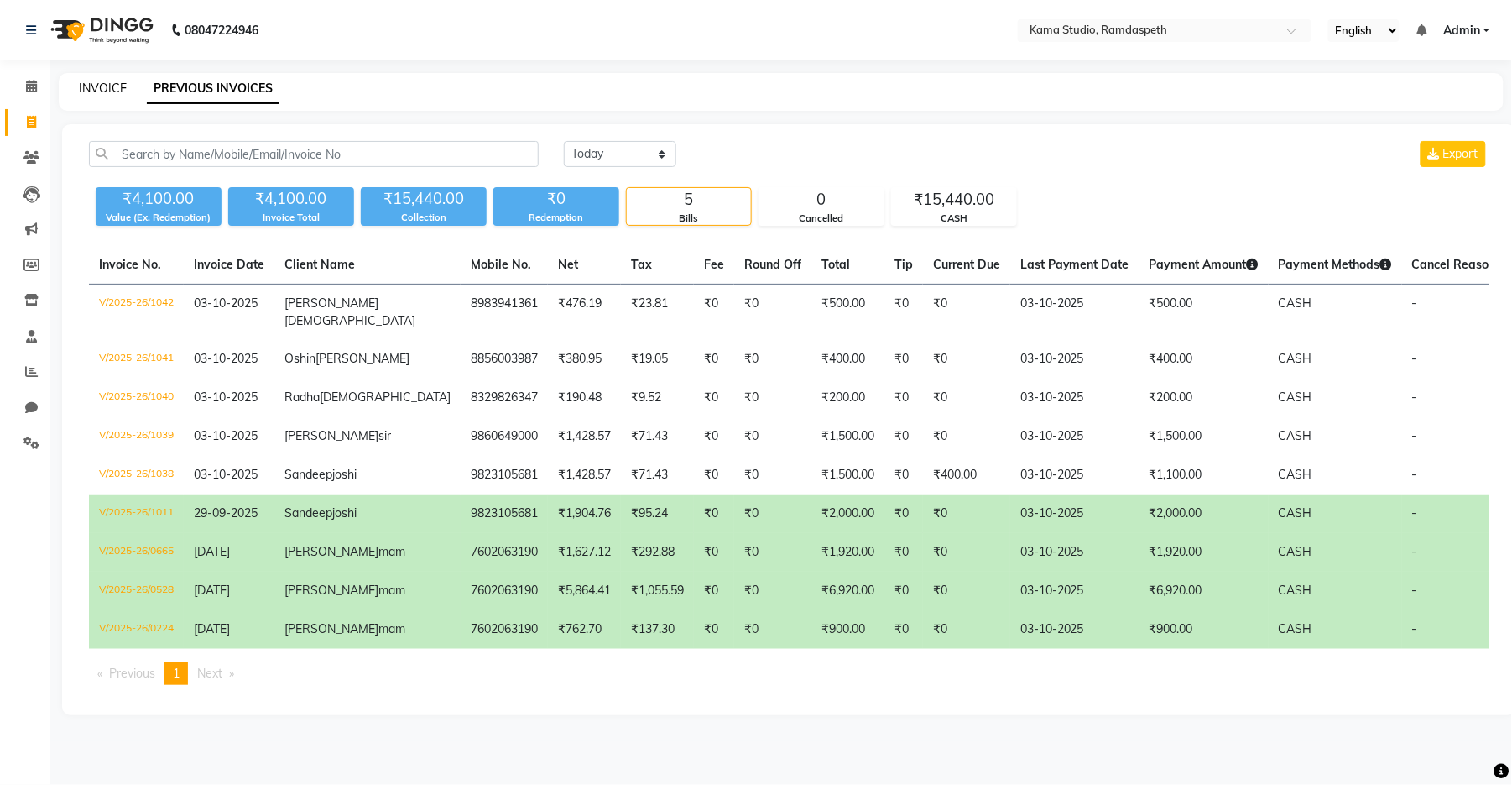
click at [113, 84] on link "INVOICE" at bounding box center [103, 88] width 48 height 15
select select "service"
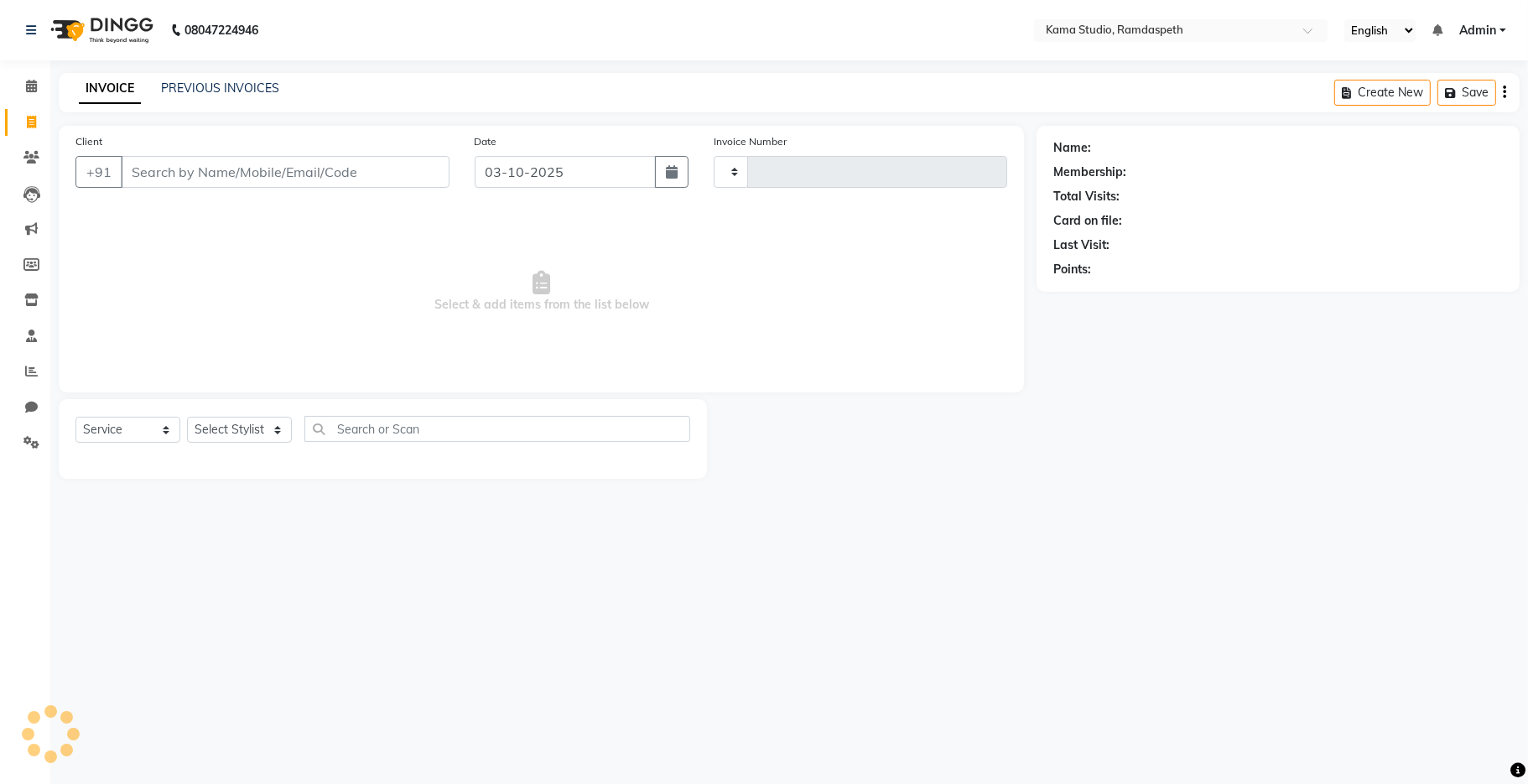
type input "1043"
select select "7582"
select select "service"
click at [298, 172] on input "Client" at bounding box center [285, 171] width 329 height 32
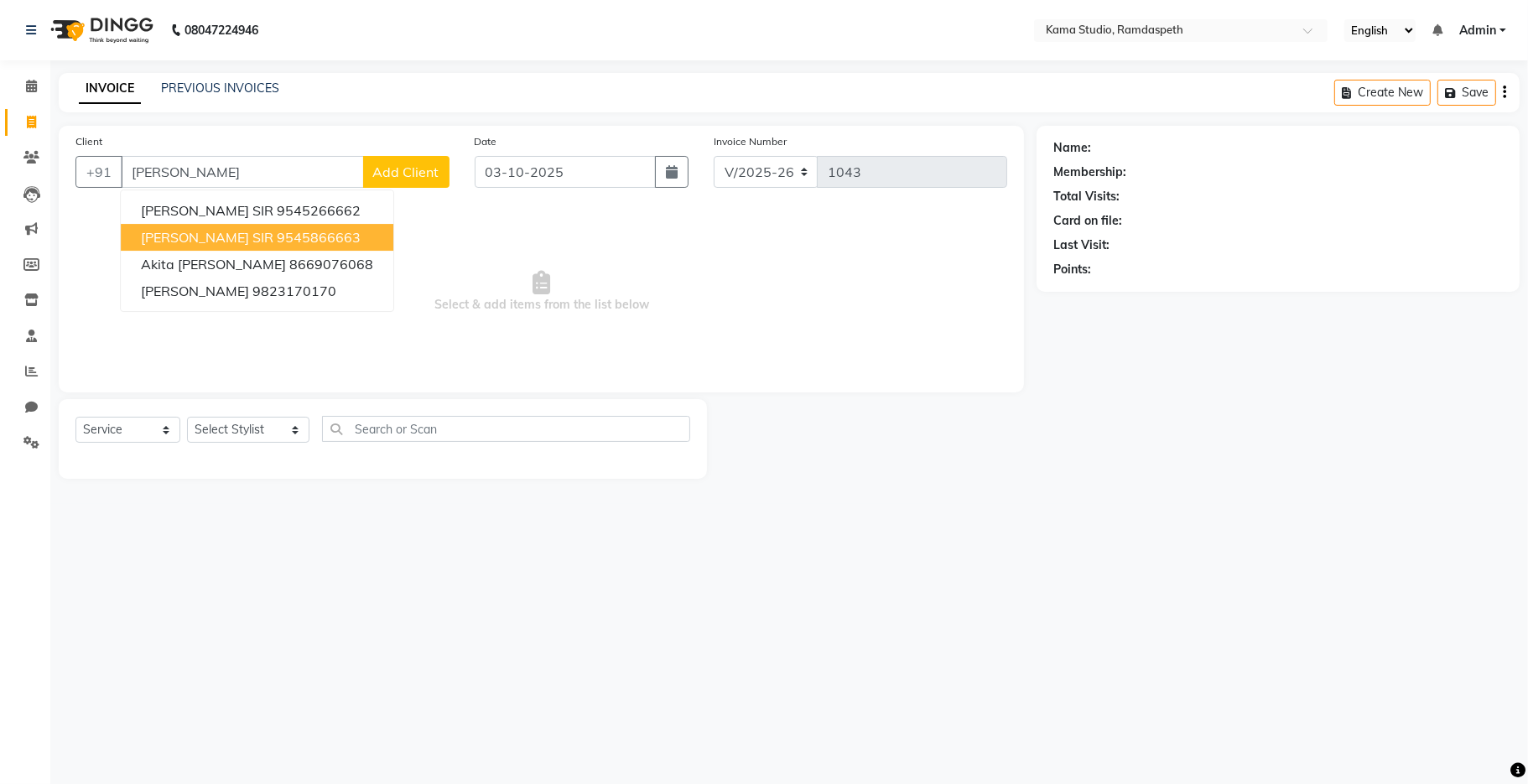
click at [206, 231] on span "[PERSON_NAME] SIR" at bounding box center [207, 236] width 132 height 17
type input "9545866663"
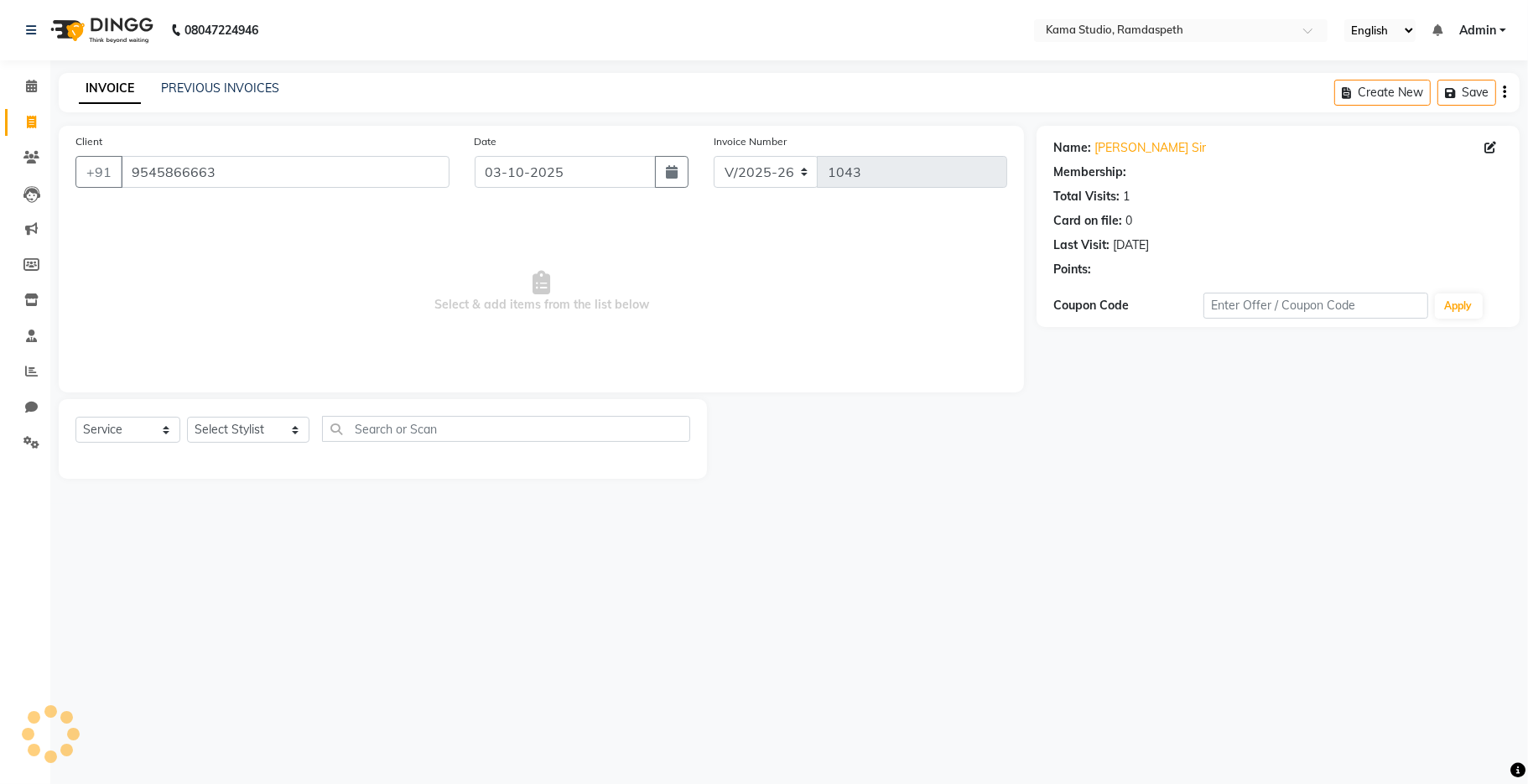
select select "1: Object"
click at [247, 435] on select "Select Stylist [PERSON_NAME] [PERSON_NAME] Ankit Dhawariya [PERSON_NAME] Sir [P…" at bounding box center [248, 429] width 123 height 26
select select "67947"
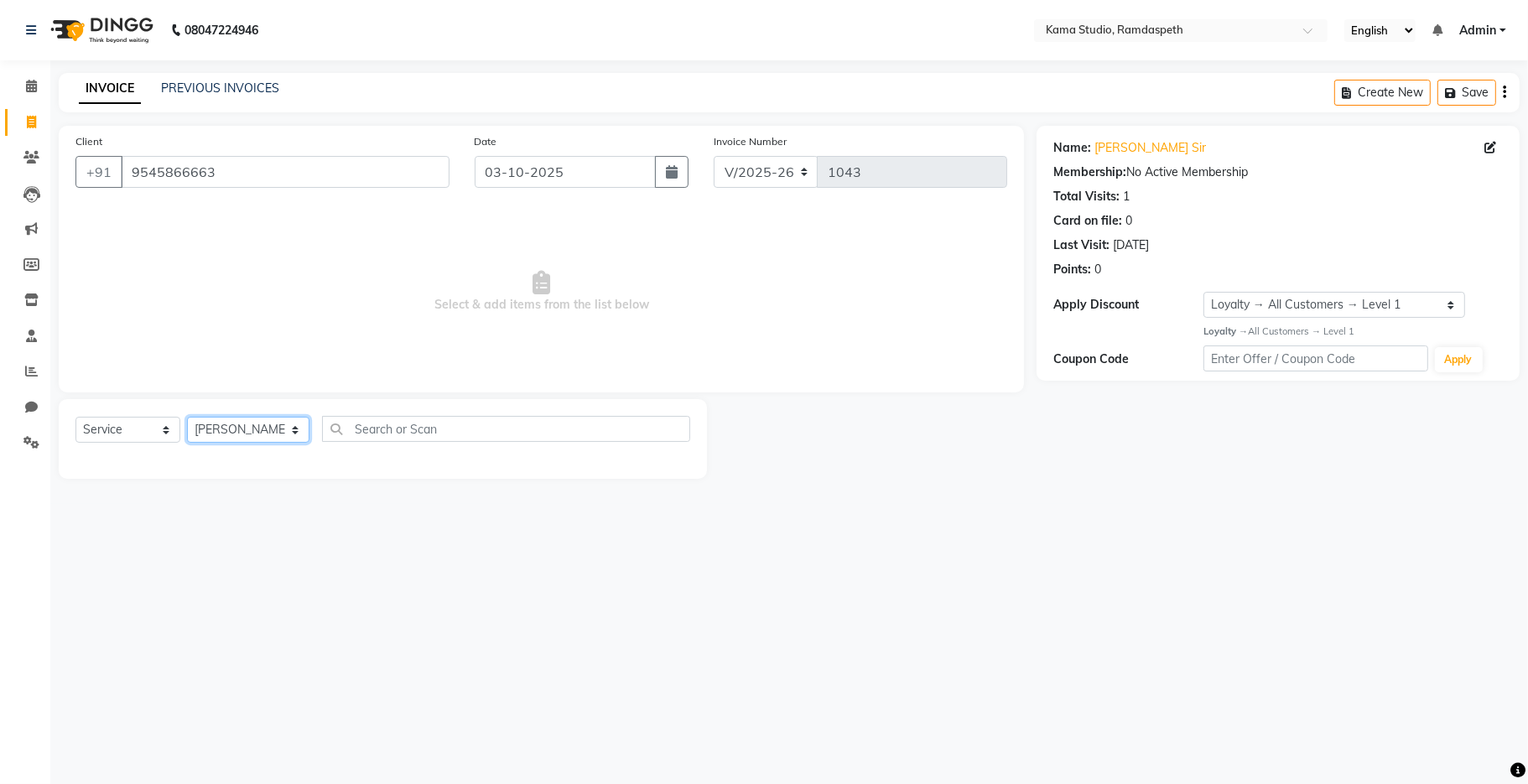
click at [187, 417] on select "Select Stylist [PERSON_NAME] [PERSON_NAME] Ankit Dhawariya [PERSON_NAME] Sir [P…" at bounding box center [248, 429] width 123 height 26
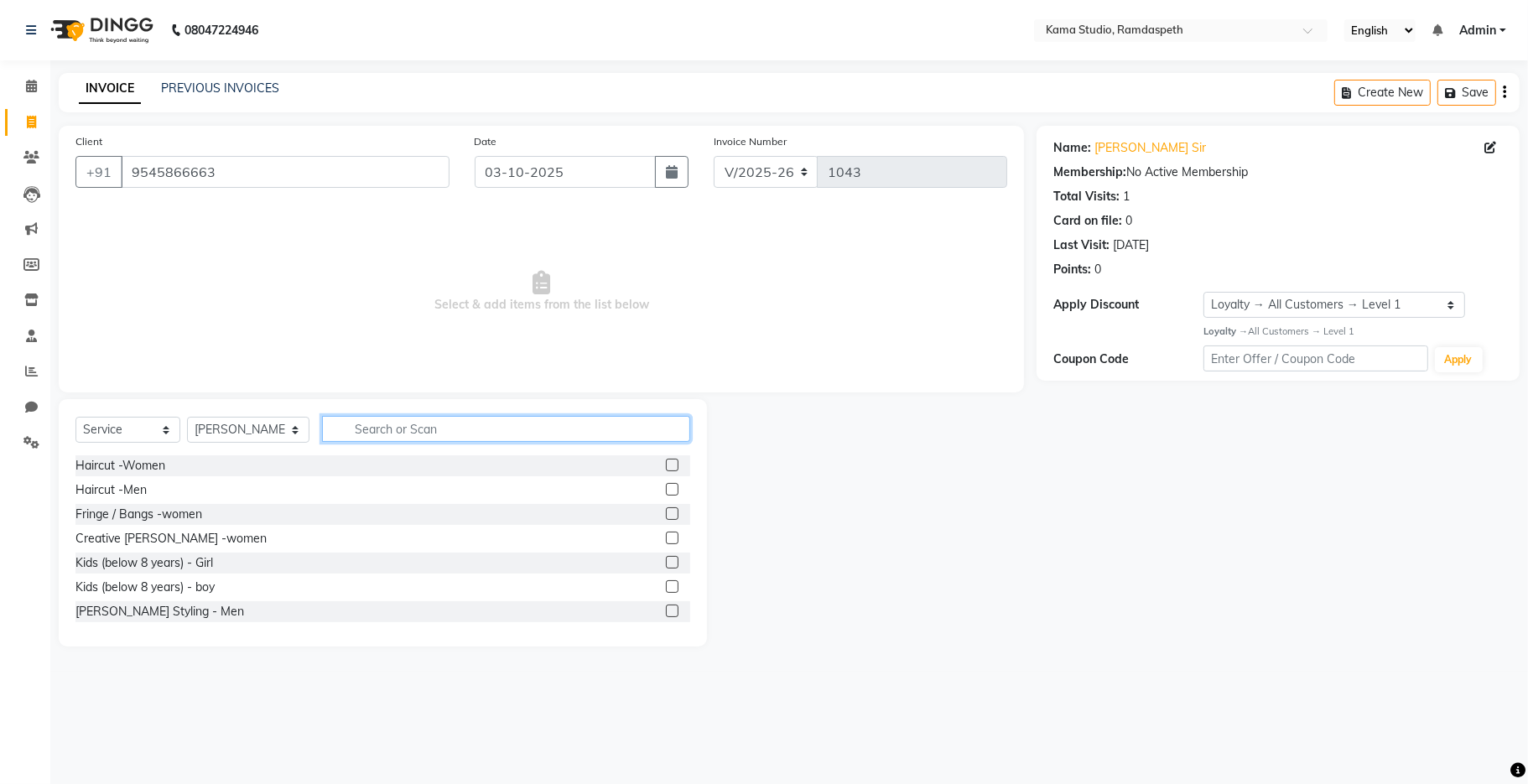
click at [458, 429] on input "text" at bounding box center [505, 429] width 368 height 26
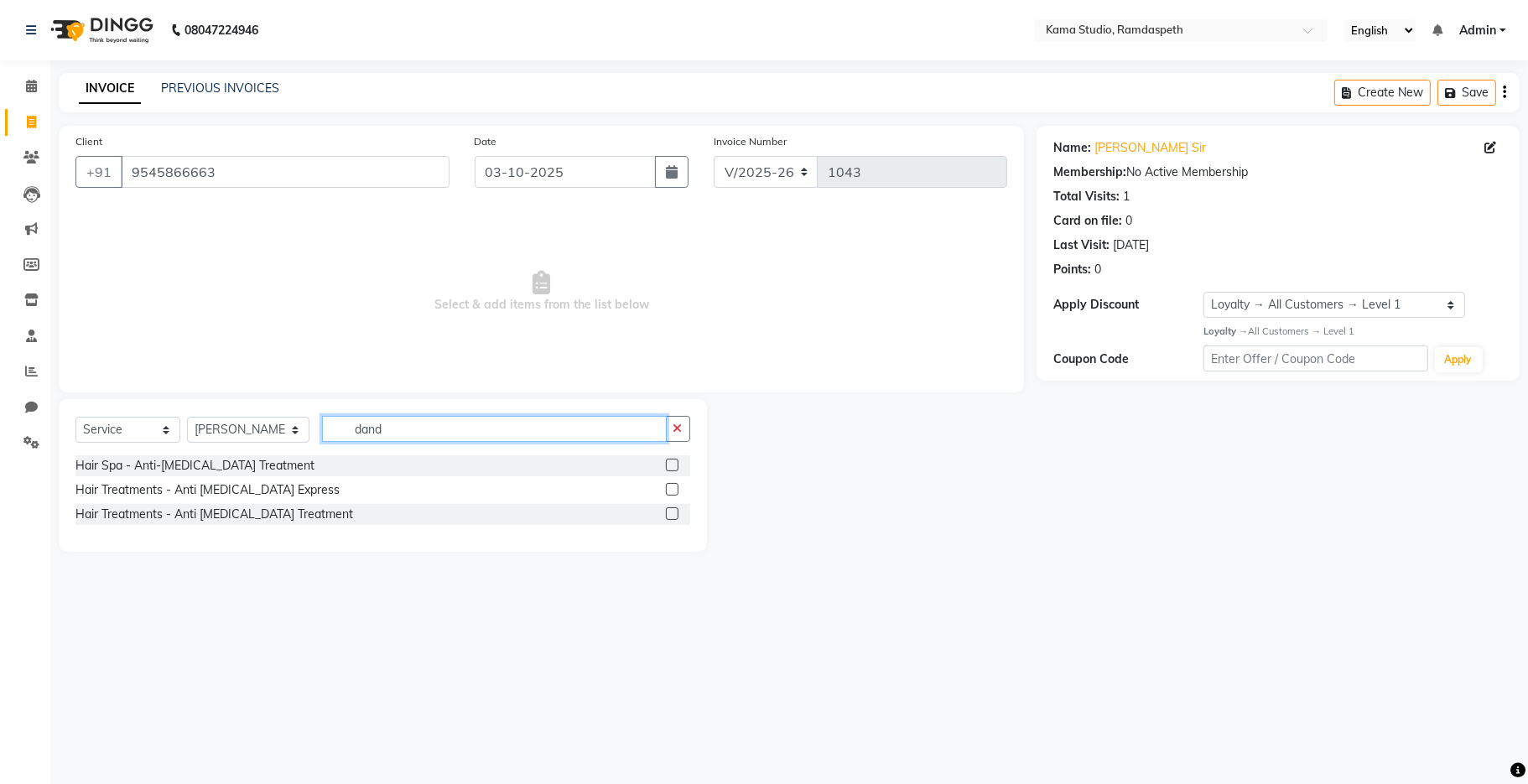
type input "dand"
click at [675, 465] on label at bounding box center [672, 465] width 12 height 12
click at [675, 465] on input "checkbox" at bounding box center [671, 466] width 11 height 11
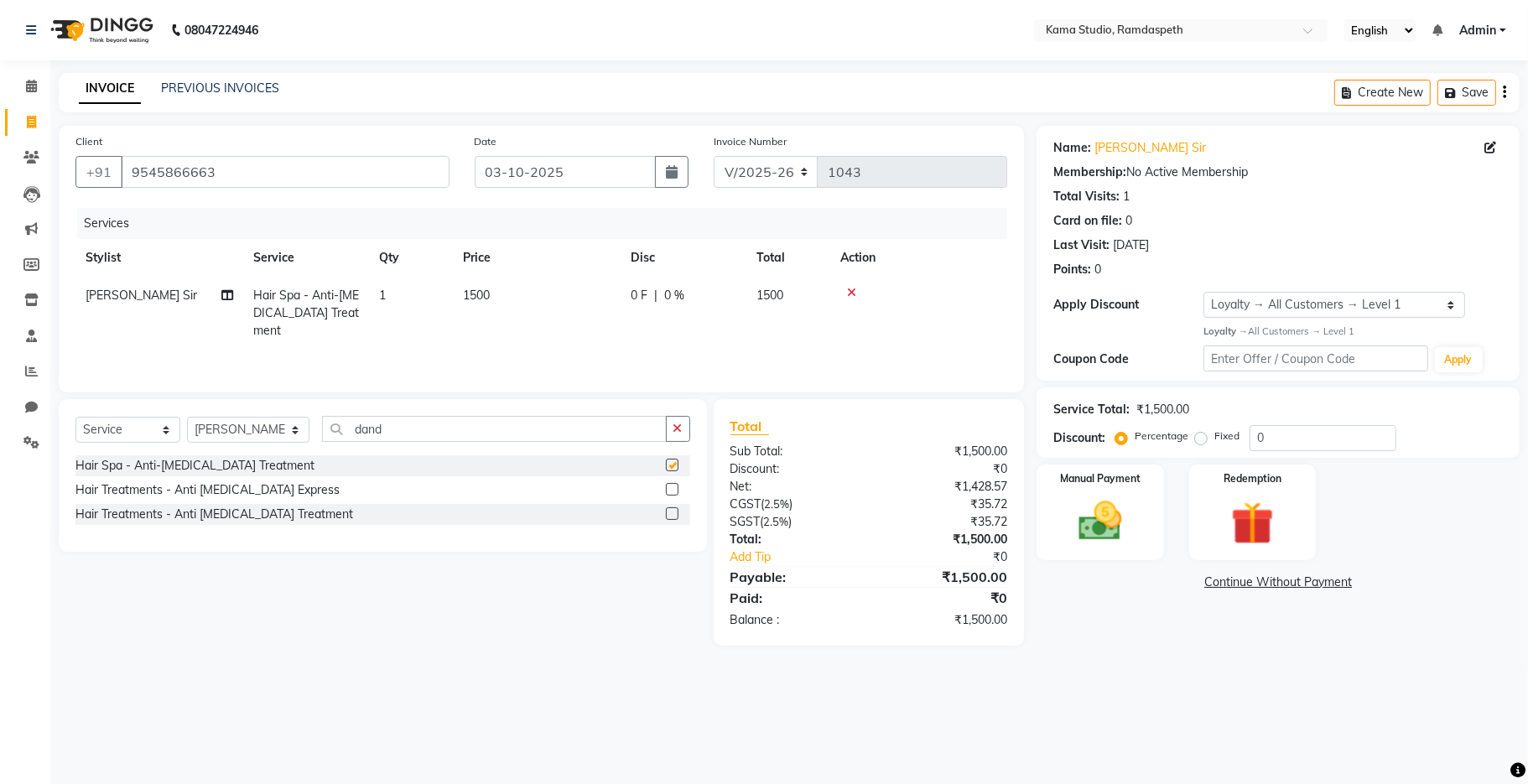
checkbox input "false"
drag, startPoint x: 362, startPoint y: 432, endPoint x: 316, endPoint y: 429, distance: 46.1
click at [322, 429] on input "dand" at bounding box center [494, 429] width 344 height 26
type input "bear"
click at [675, 462] on label at bounding box center [672, 465] width 12 height 12
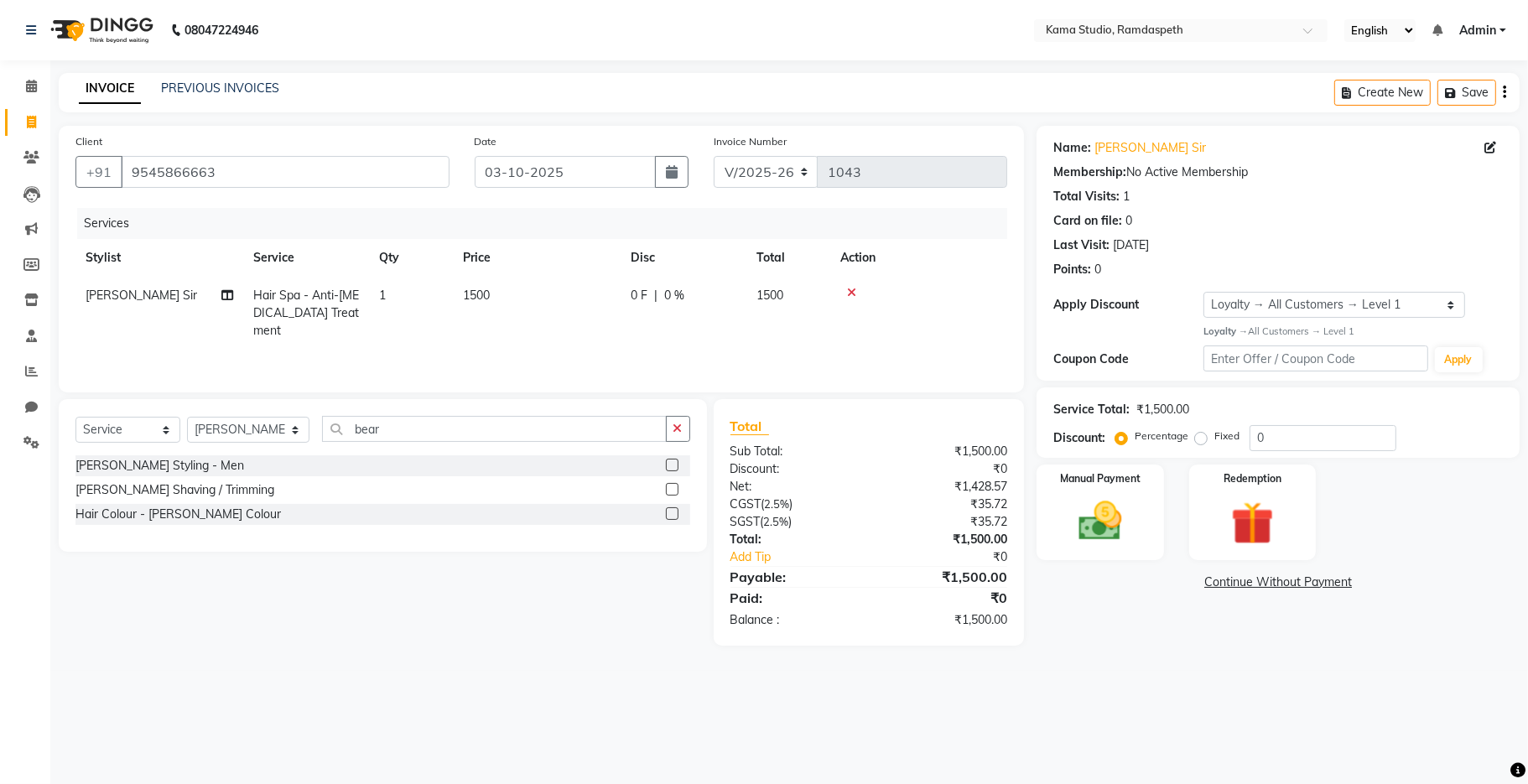
click at [675, 462] on input "checkbox" at bounding box center [671, 466] width 11 height 11
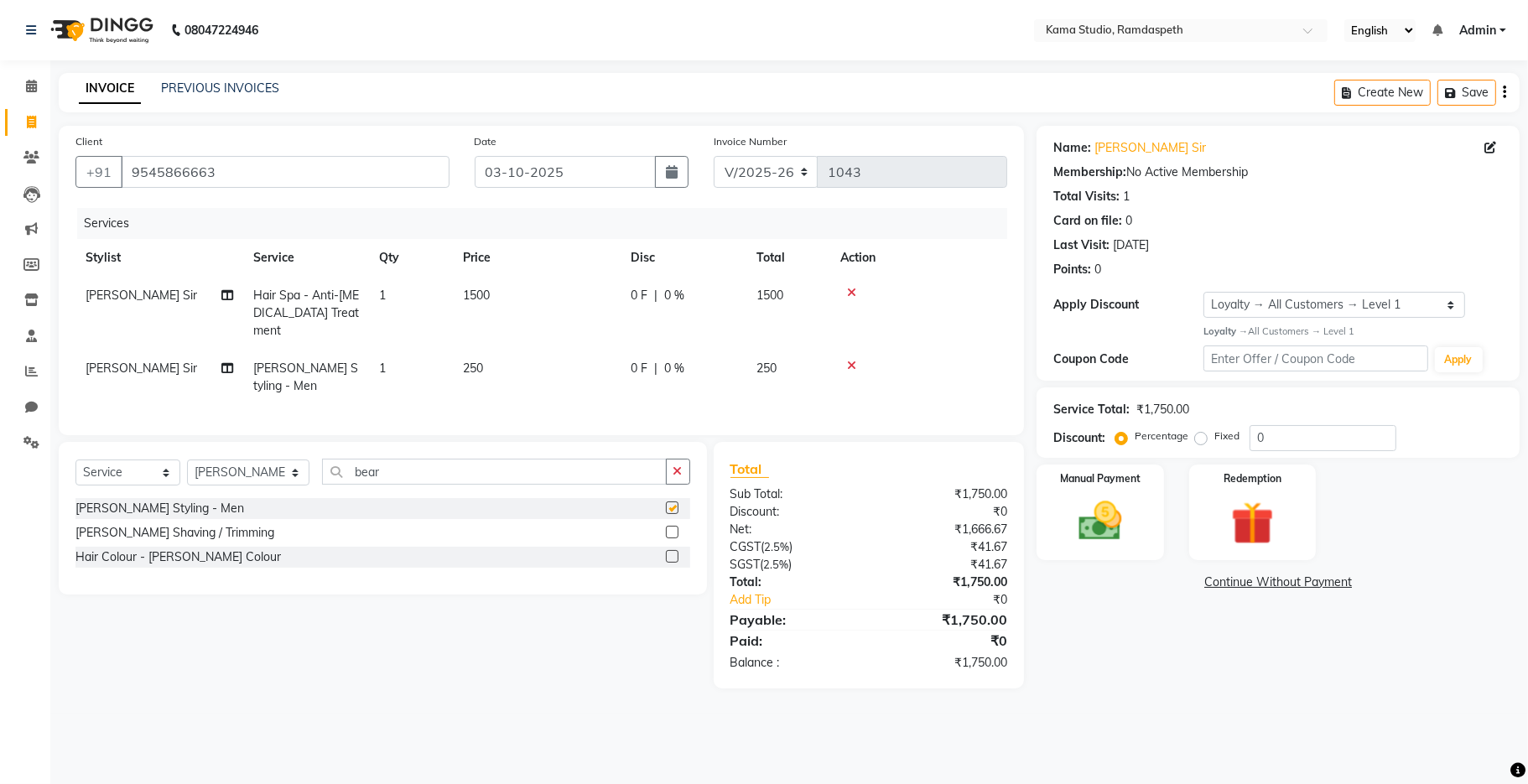
checkbox input "false"
click at [569, 372] on td "250" at bounding box center [536, 377] width 168 height 56
select select "67947"
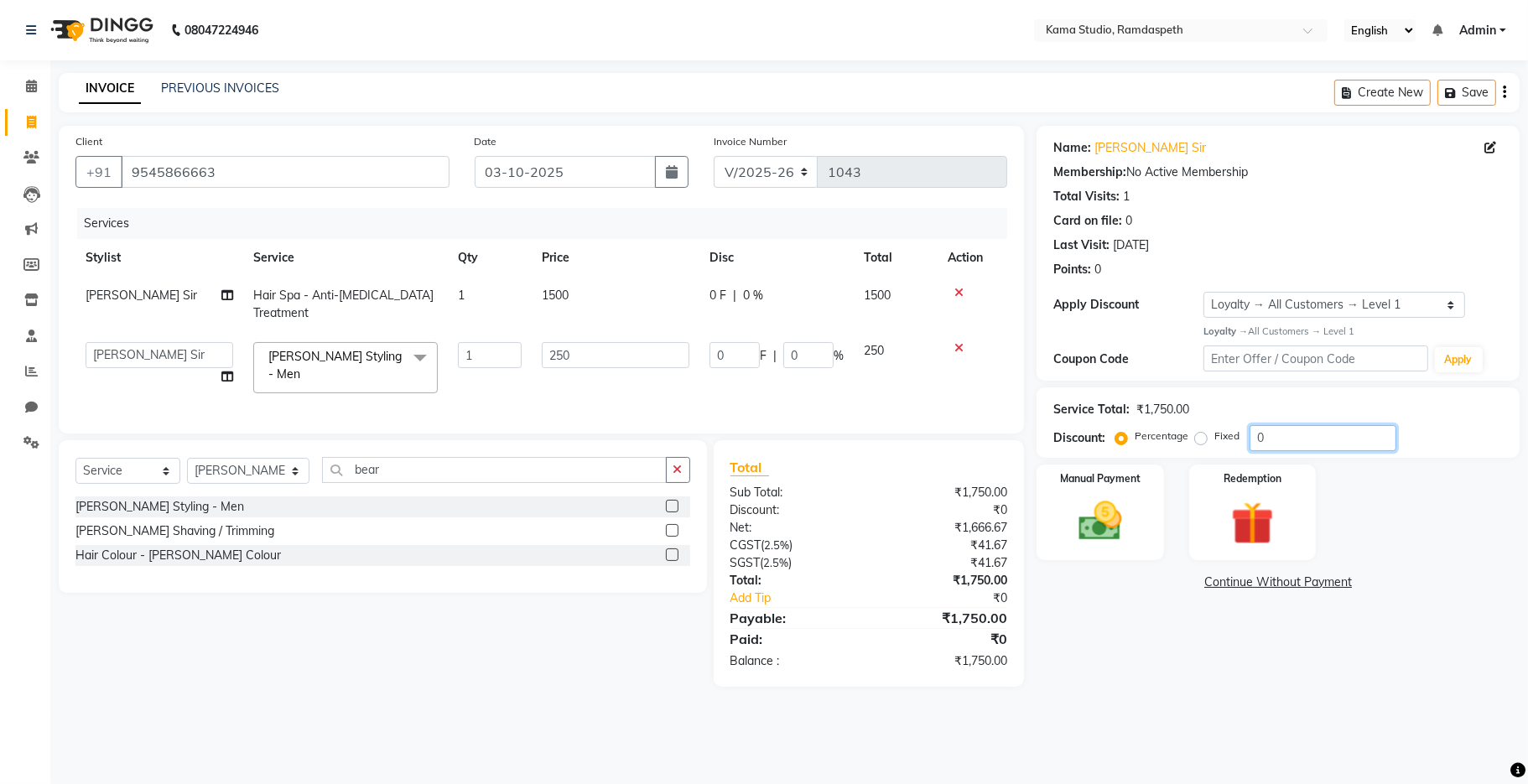
click at [1348, 440] on input "0" at bounding box center [1322, 438] width 147 height 26
type input "2"
type input "5"
type input "2"
type input "20"
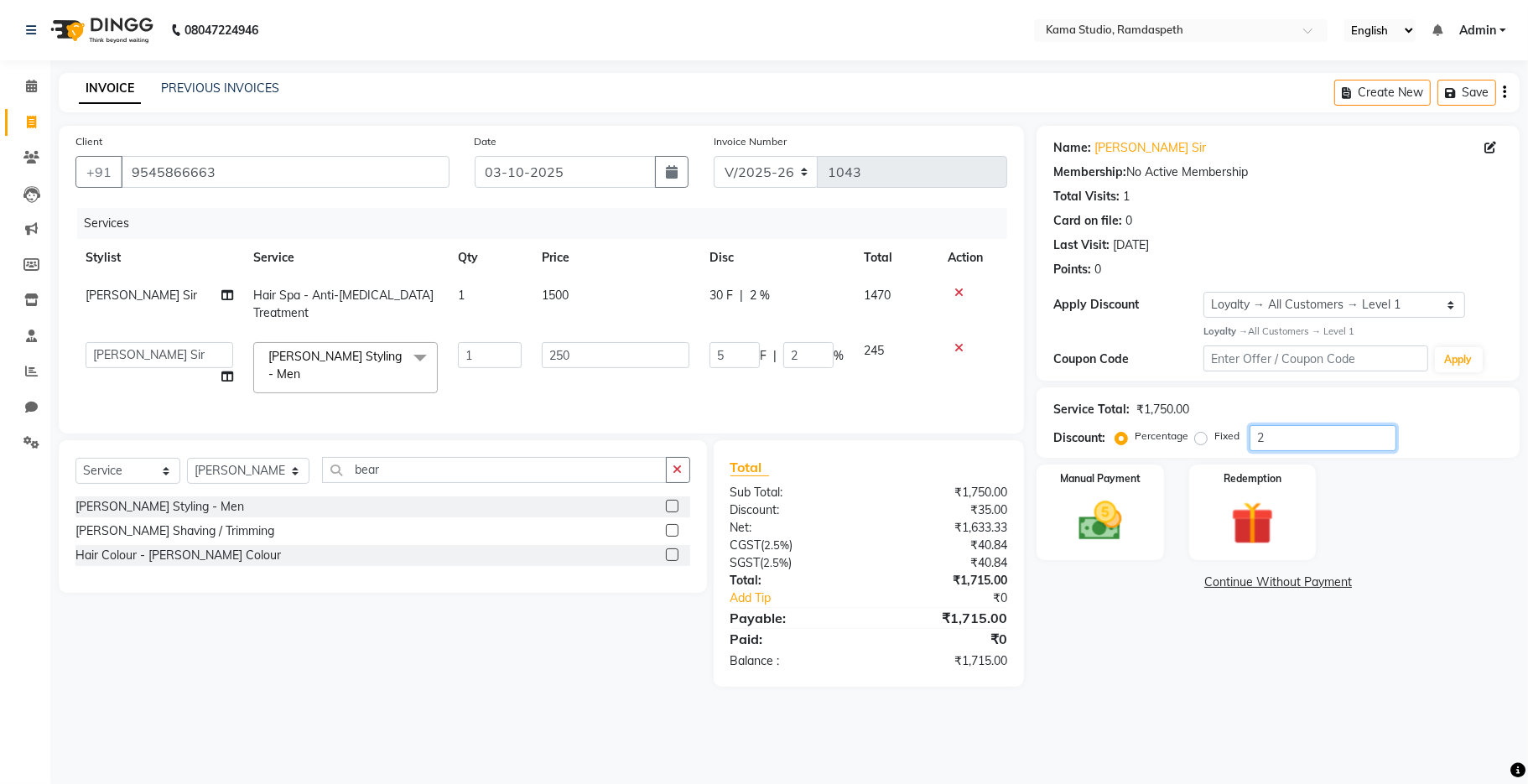
type input "50"
type input "20"
click at [1489, 606] on div "Name: [PERSON_NAME] Sir Membership: No Active Membership Total Visits: 1 Card o…" at bounding box center [1284, 406] width 495 height 561
drag, startPoint x: 1279, startPoint y: 448, endPoint x: 1257, endPoint y: 443, distance: 22.6
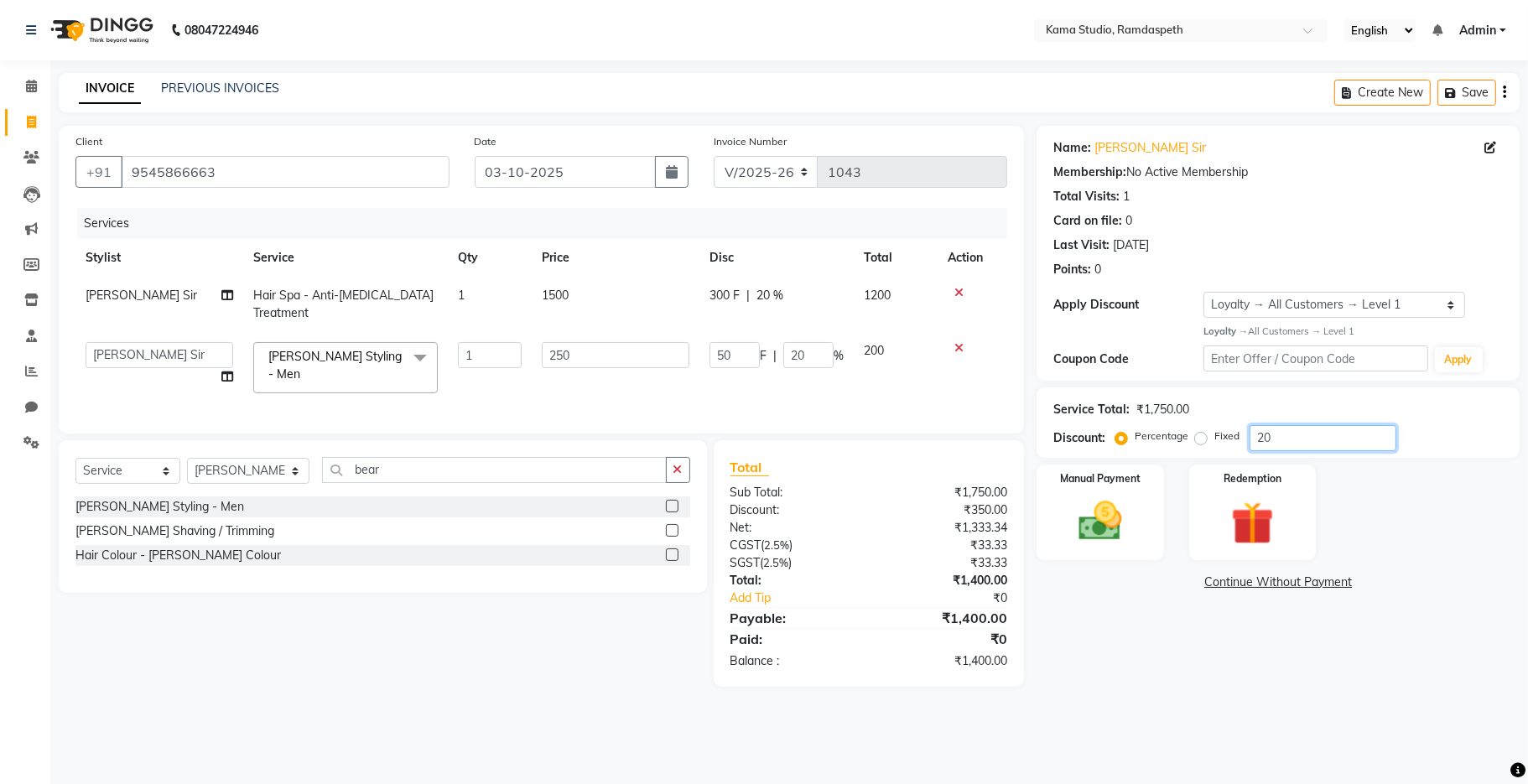
click at [1257, 443] on input "20" at bounding box center [1322, 438] width 147 height 26
type input "0"
type input "1"
type input "2.5"
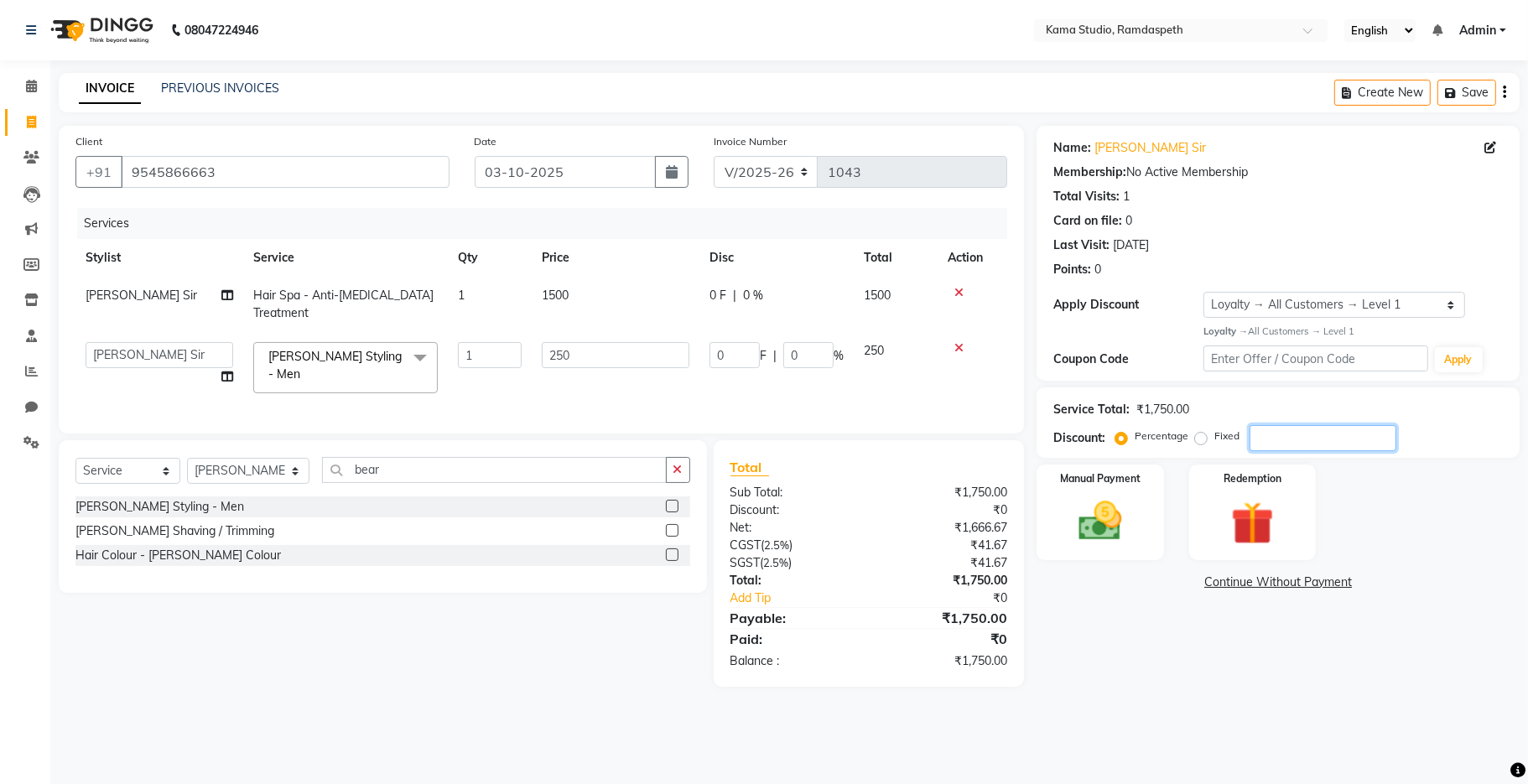
type input "1"
type input "10"
type input "25"
type input "10"
click at [1398, 545] on div "Manual Payment Redemption" at bounding box center [1278, 512] width 508 height 96
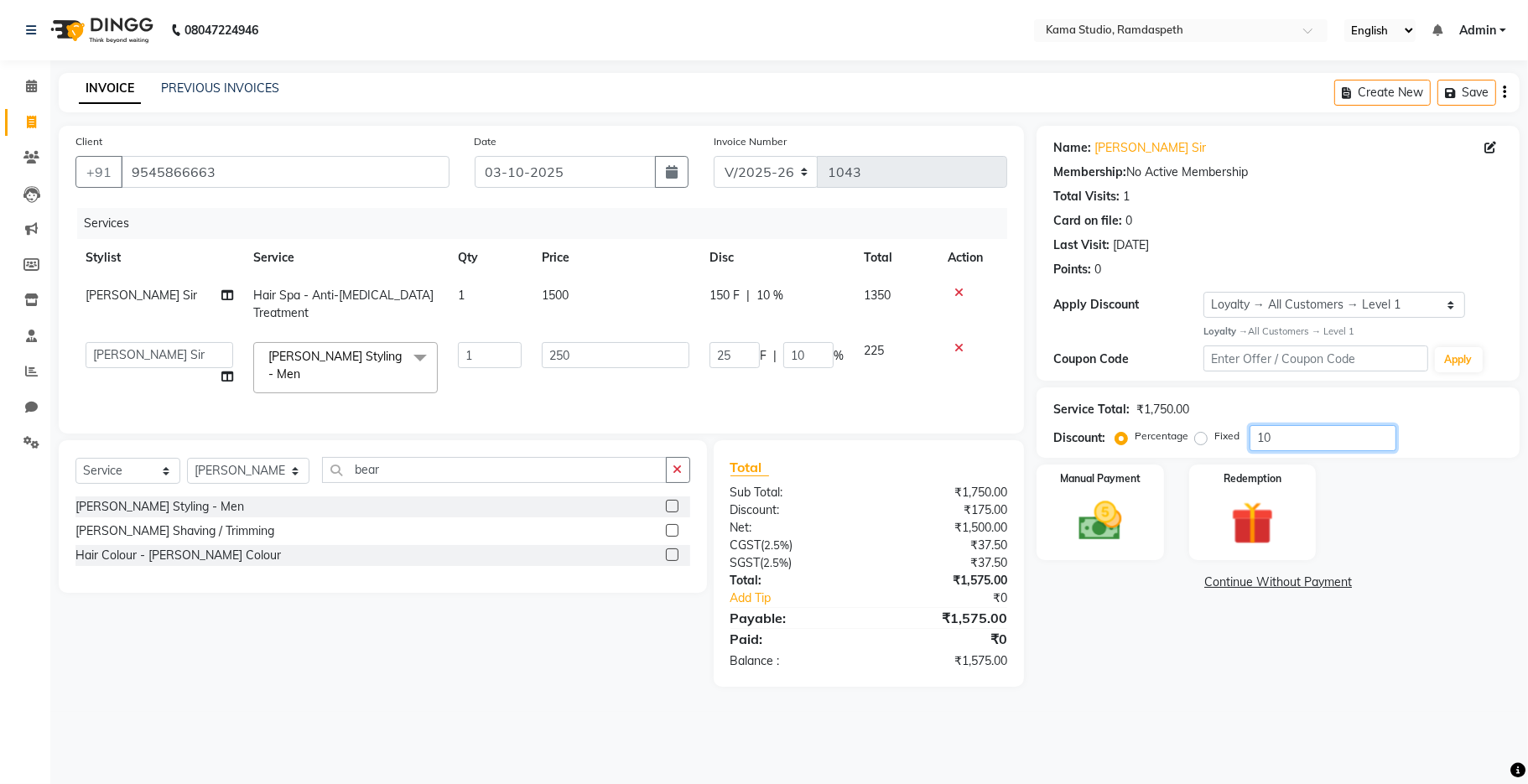
drag, startPoint x: 1290, startPoint y: 444, endPoint x: 1206, endPoint y: 426, distance: 85.9
click at [1206, 426] on div "Percentage Fixed 10" at bounding box center [1257, 438] width 277 height 26
type input "2"
type input "5"
type input "2"
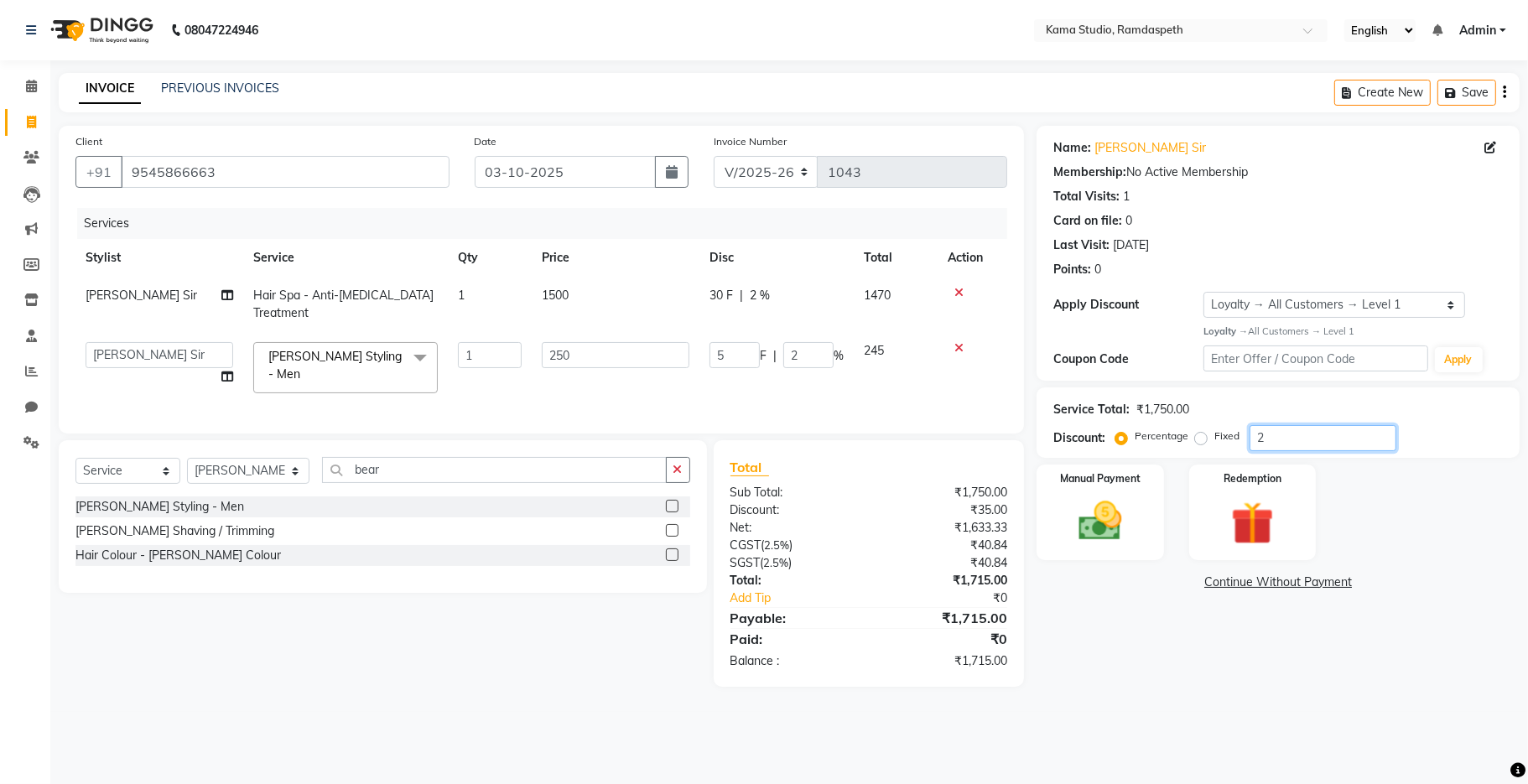
type input "20"
type input "50"
type input "20"
click at [1412, 541] on div "Manual Payment Redemption" at bounding box center [1278, 512] width 508 height 96
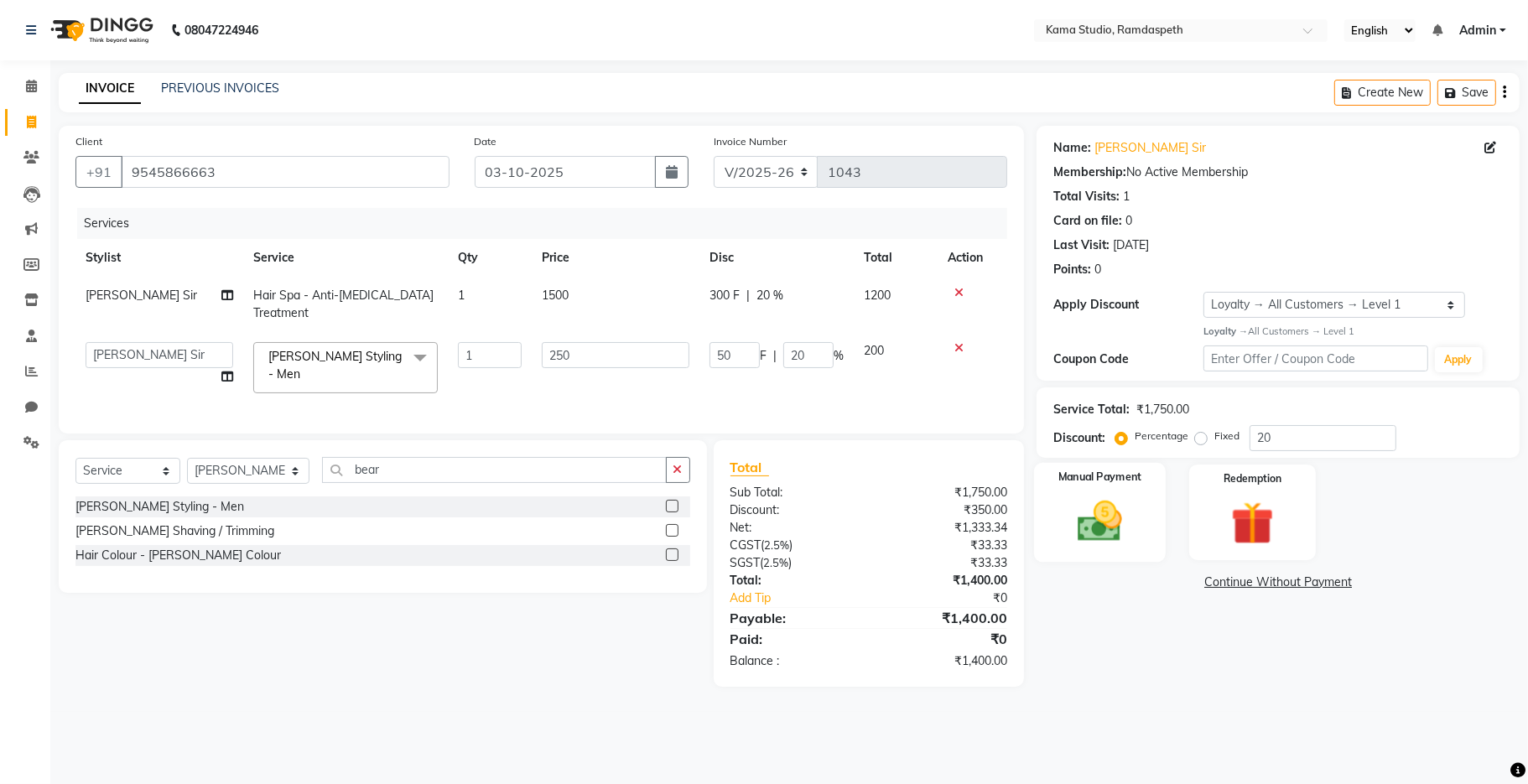
click at [1159, 500] on div "Manual Payment" at bounding box center [1099, 512] width 131 height 99
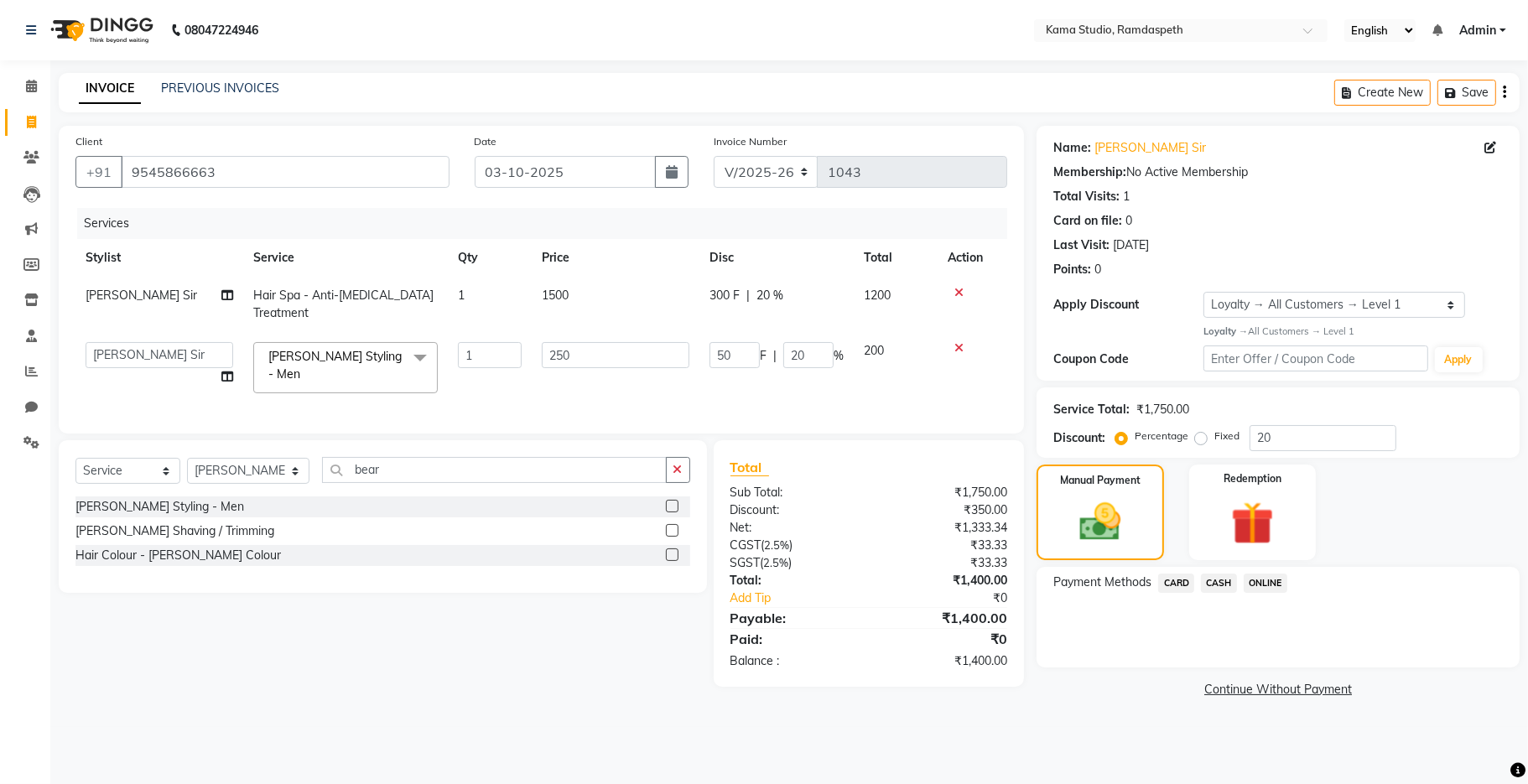
click at [1272, 581] on span "ONLINE" at bounding box center [1266, 583] width 43 height 19
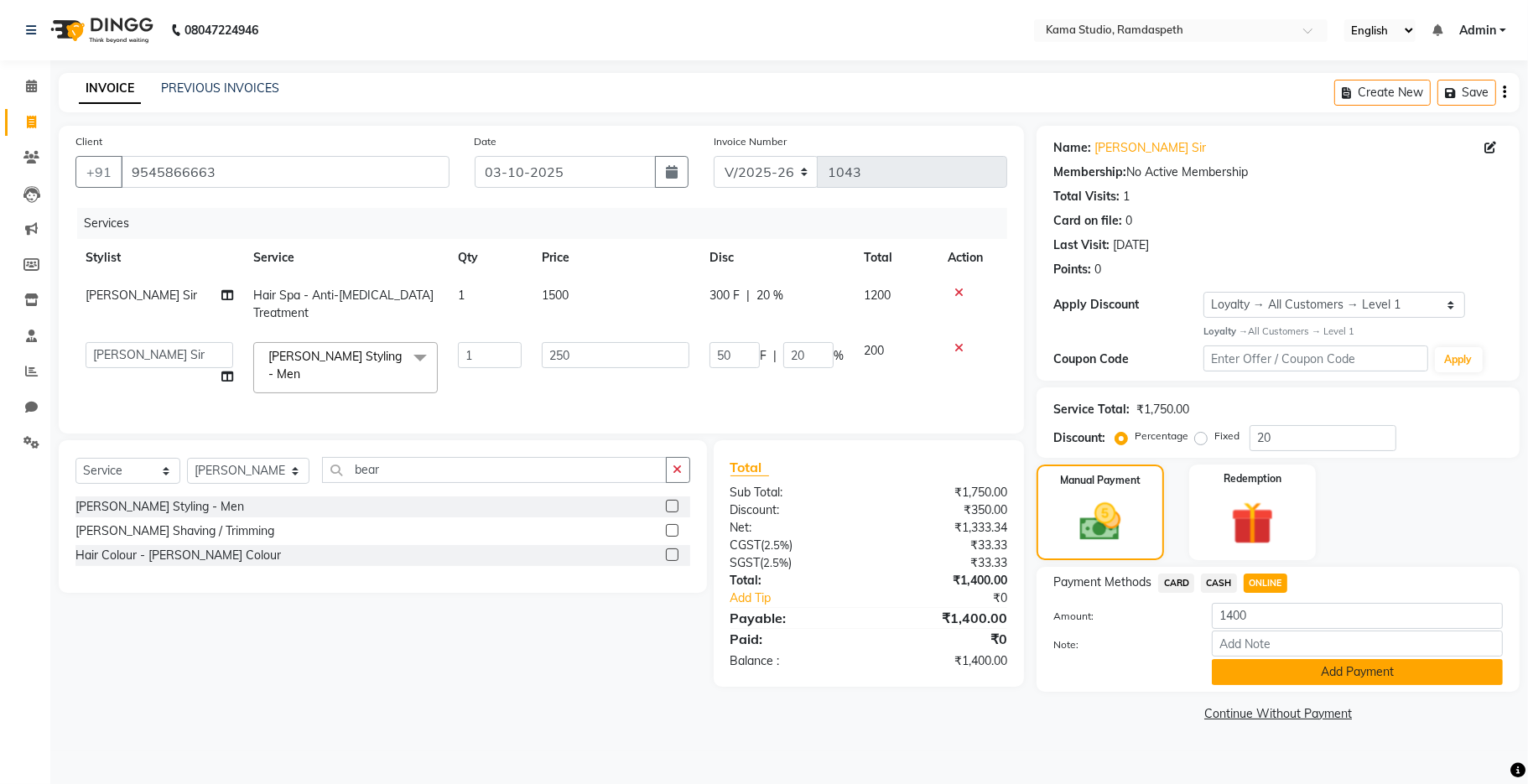
click at [1272, 672] on button "Add Payment" at bounding box center [1357, 672] width 291 height 26
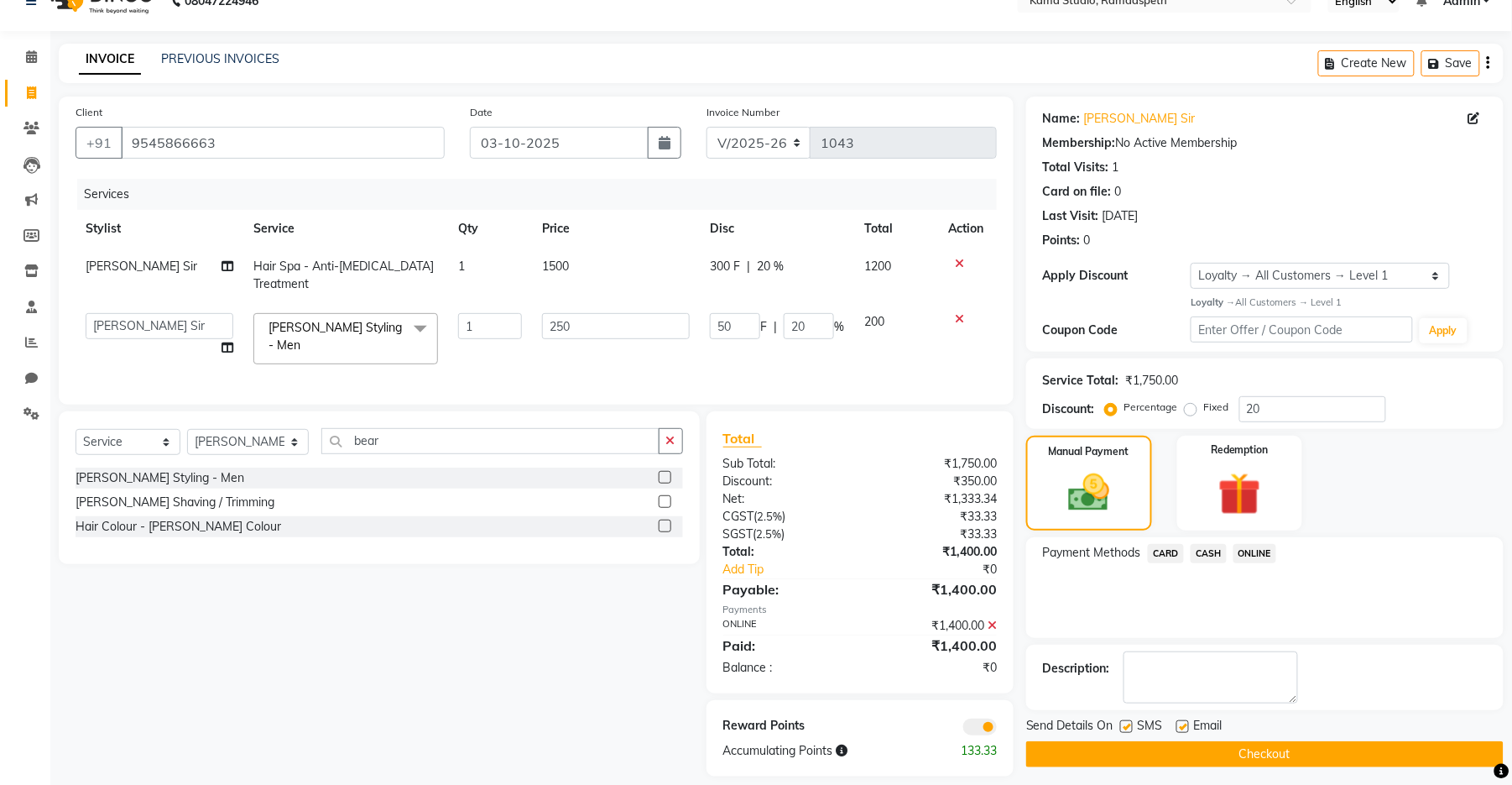
scroll to position [55, 0]
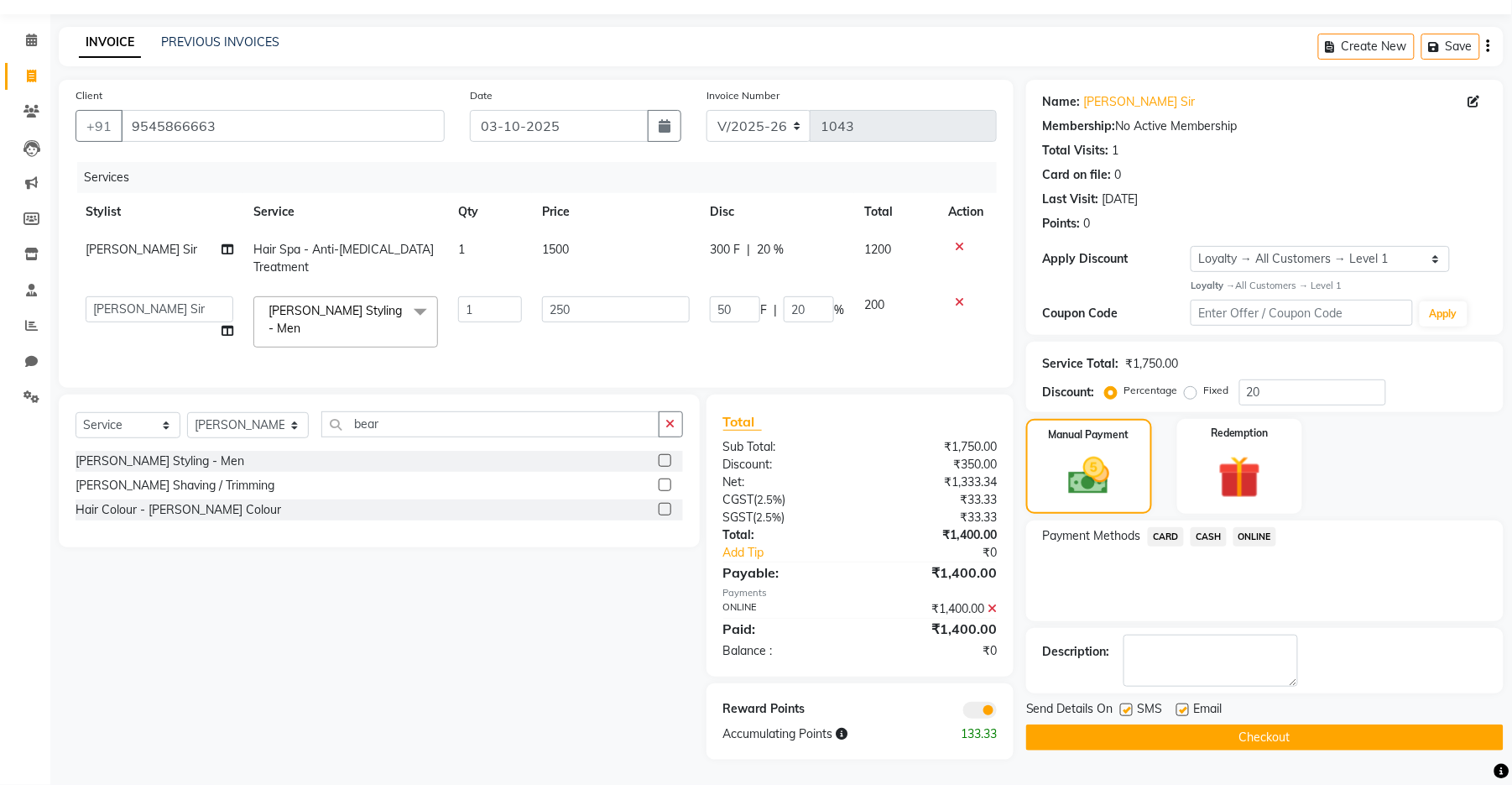
click at [1130, 703] on label at bounding box center [1127, 709] width 12 height 12
click at [1130, 705] on input "checkbox" at bounding box center [1126, 710] width 11 height 11
checkbox input "false"
drag, startPoint x: 1179, startPoint y: 697, endPoint x: 1194, endPoint y: 717, distance: 25.0
click at [1184, 703] on label at bounding box center [1182, 709] width 12 height 12
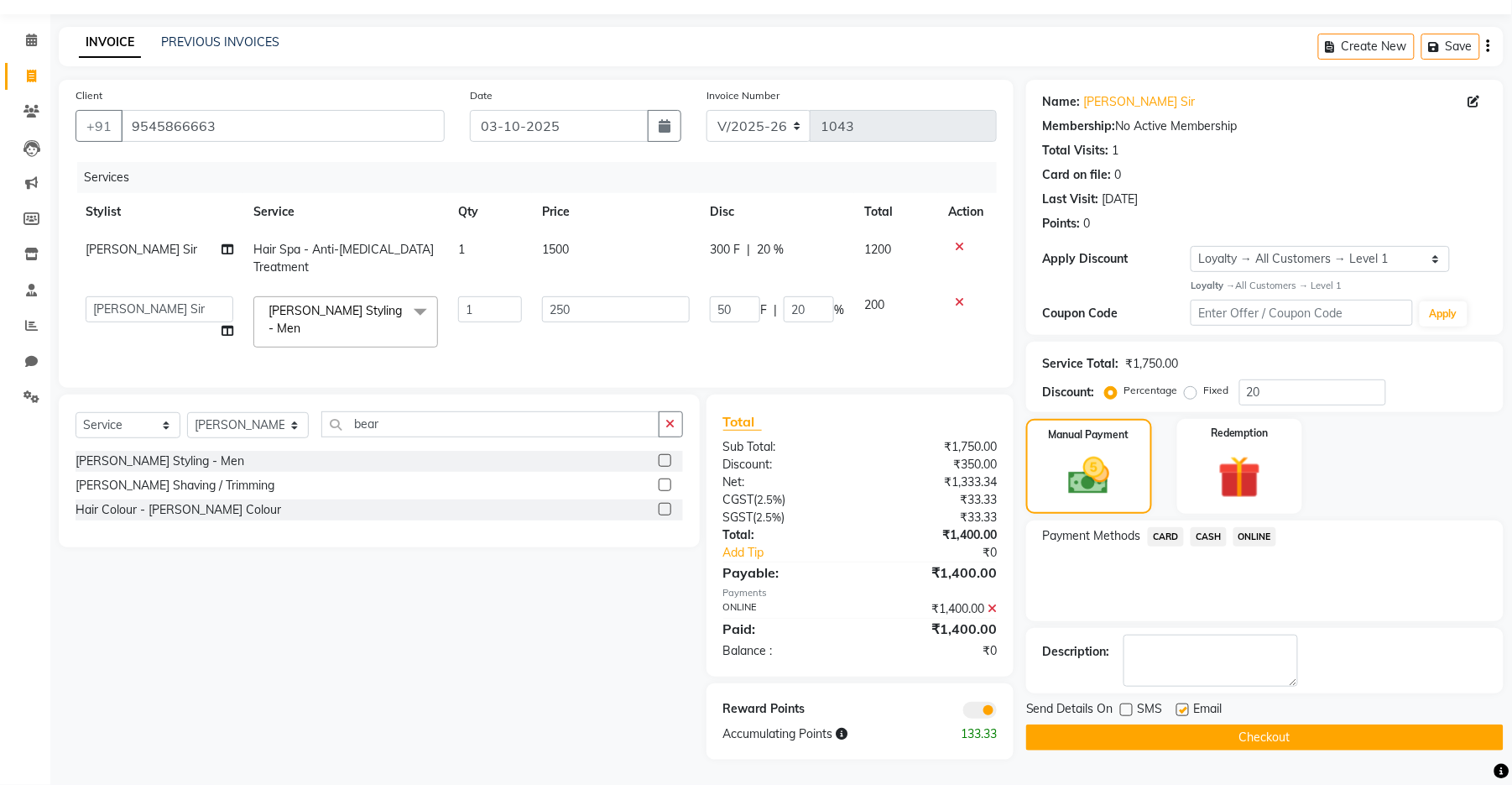
click at [1184, 705] on input "checkbox" at bounding box center [1181, 710] width 11 height 11
checkbox input "false"
click at [1196, 724] on button "Checkout" at bounding box center [1265, 737] width 478 height 26
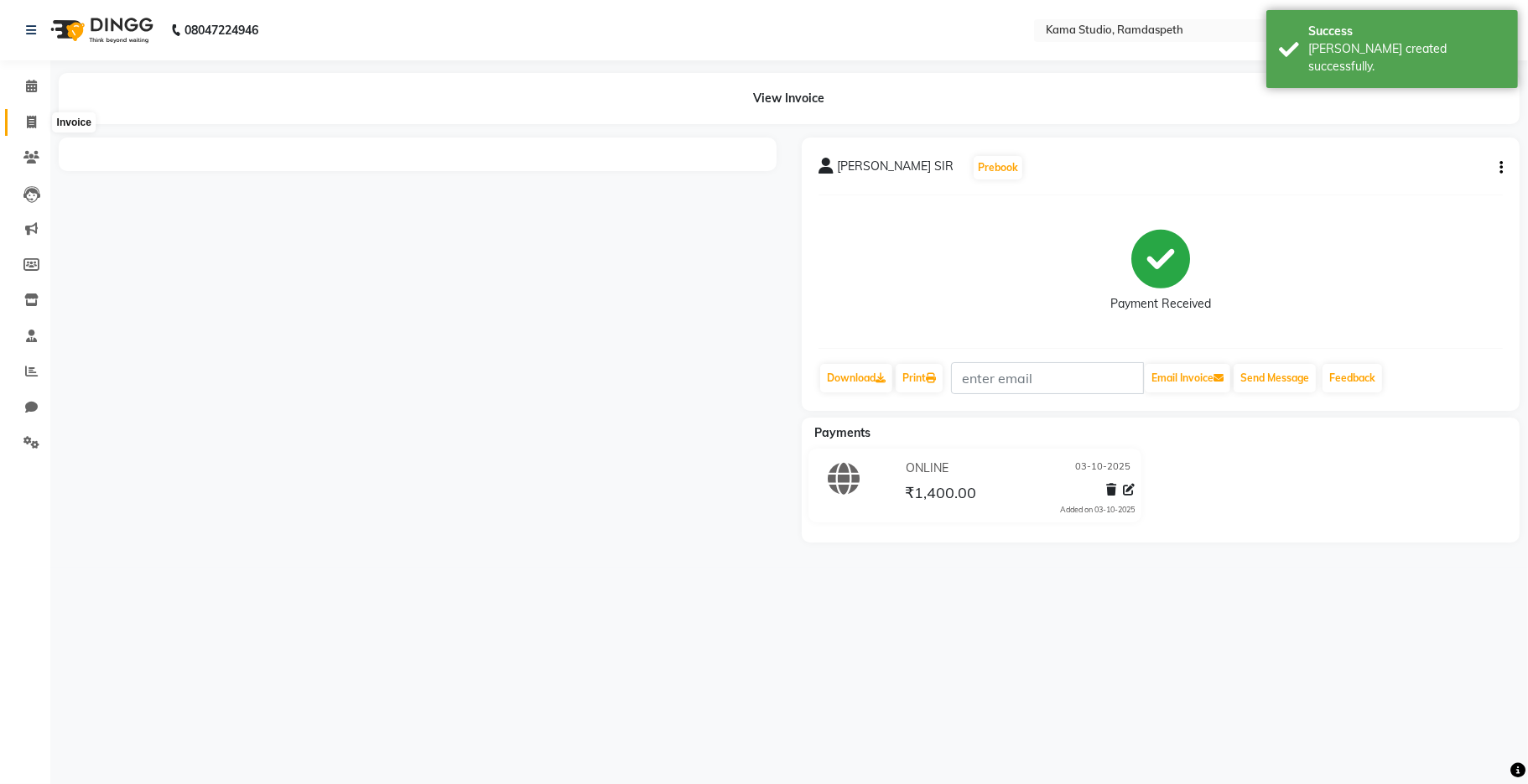
click at [34, 125] on icon at bounding box center [31, 122] width 10 height 12
select select "service"
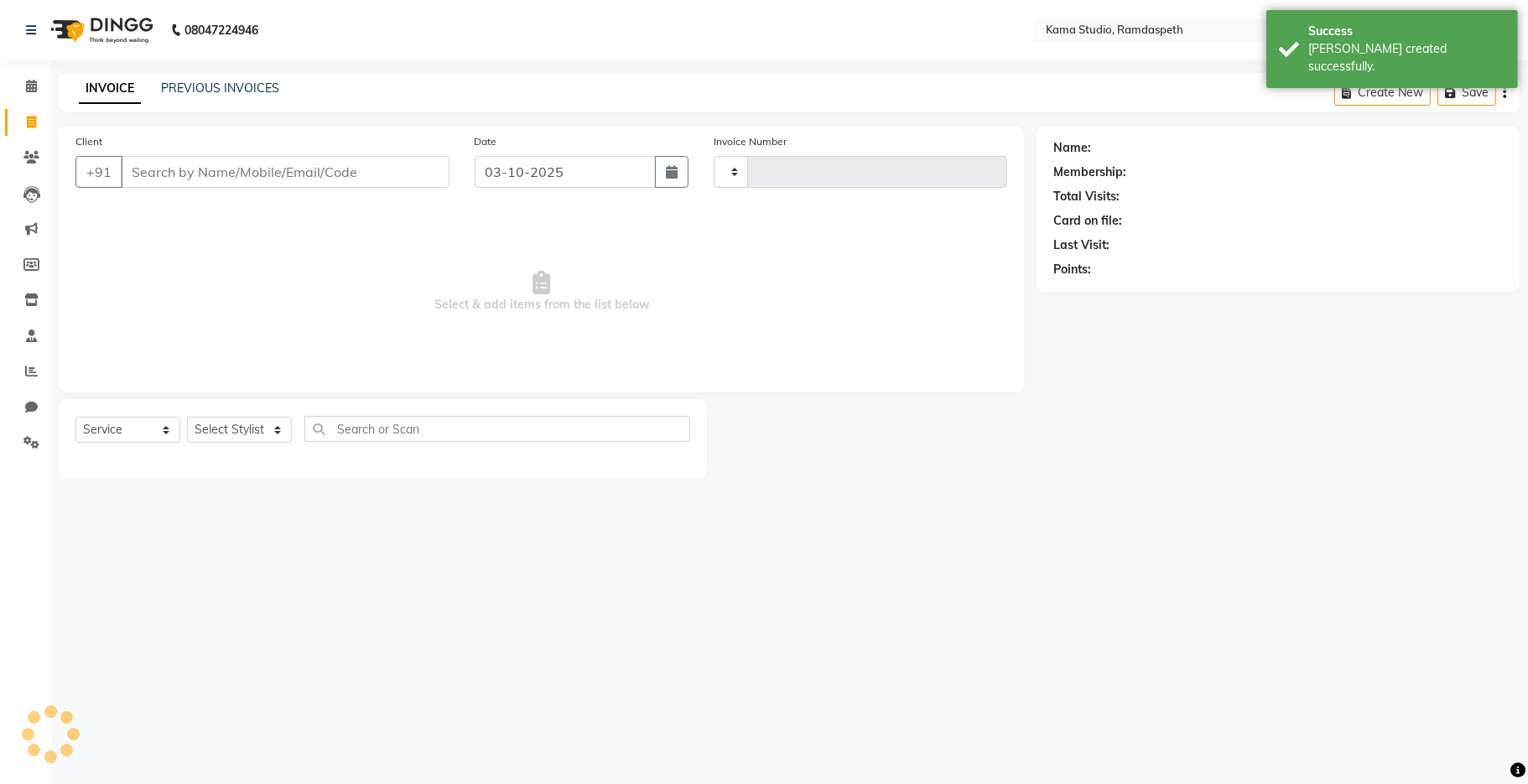
type input "1044"
select select "7582"
click at [234, 176] on input "Client" at bounding box center [285, 171] width 329 height 32
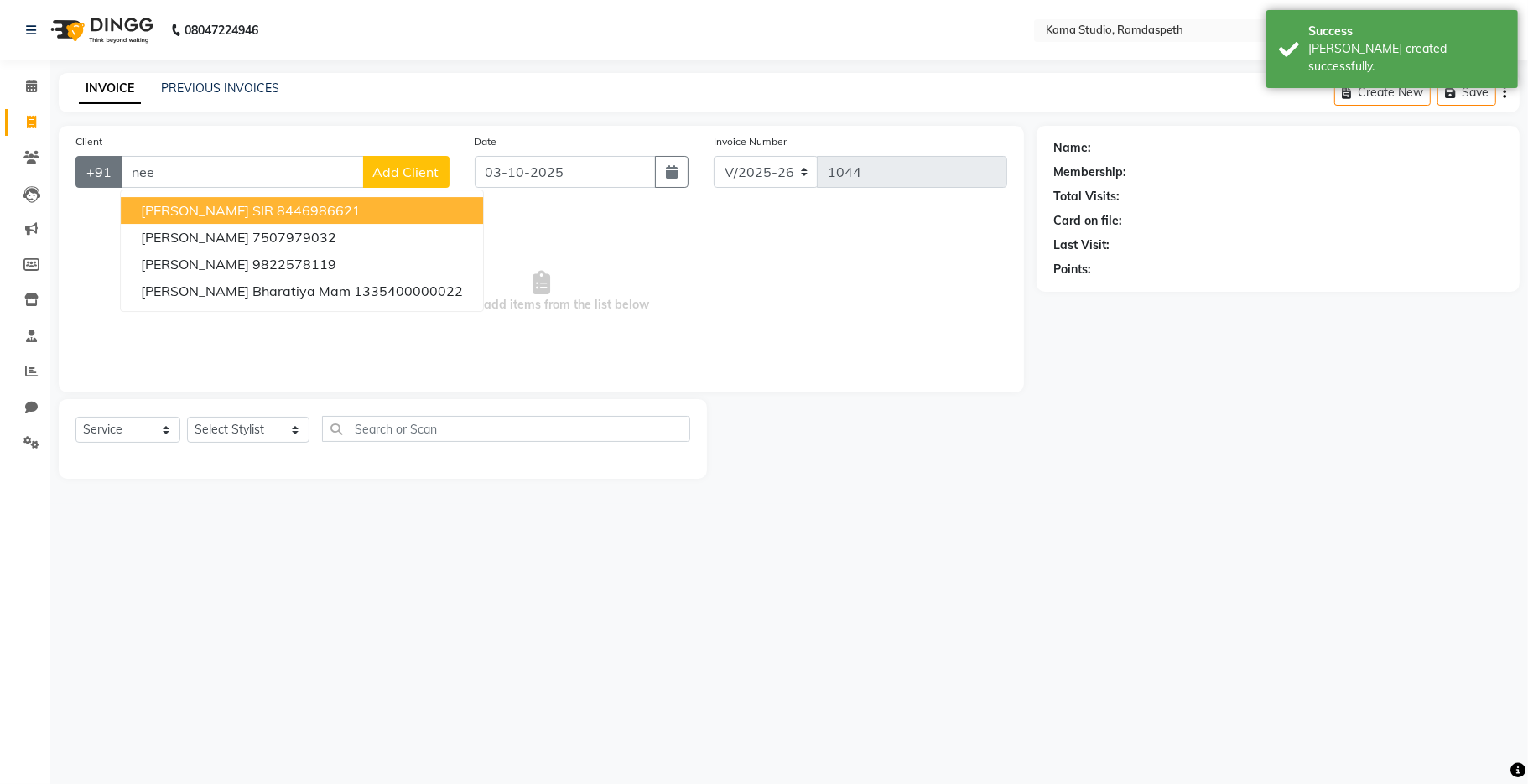
drag, startPoint x: 269, startPoint y: 176, endPoint x: 101, endPoint y: 166, distance: 168.3
click at [101, 166] on div "+91 nee [PERSON_NAME] SIR 8446986621 [PERSON_NAME] 7507979032 [PERSON_NAME] 982…" at bounding box center [262, 171] width 374 height 32
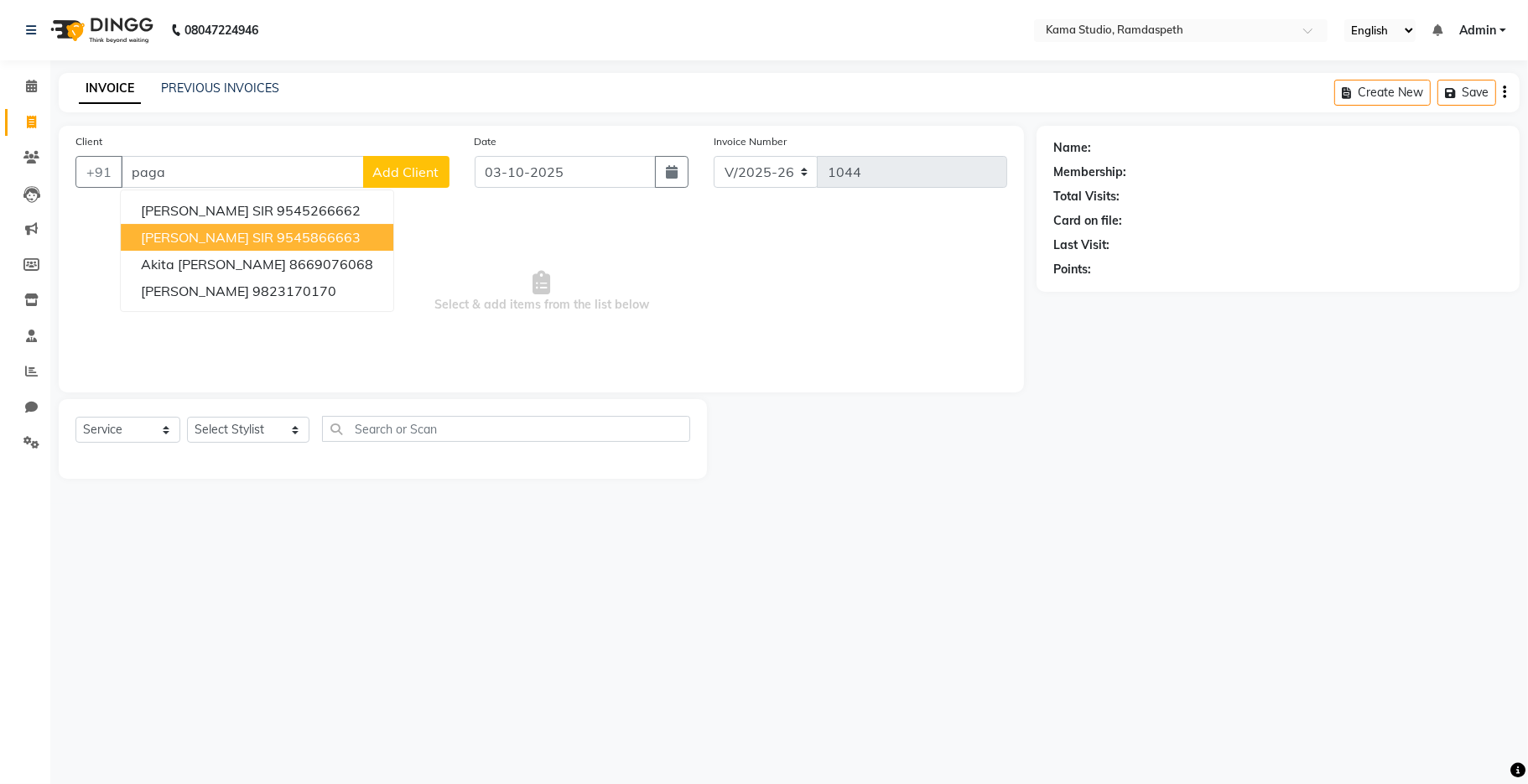
click at [179, 237] on span "[PERSON_NAME] SIR" at bounding box center [207, 236] width 132 height 17
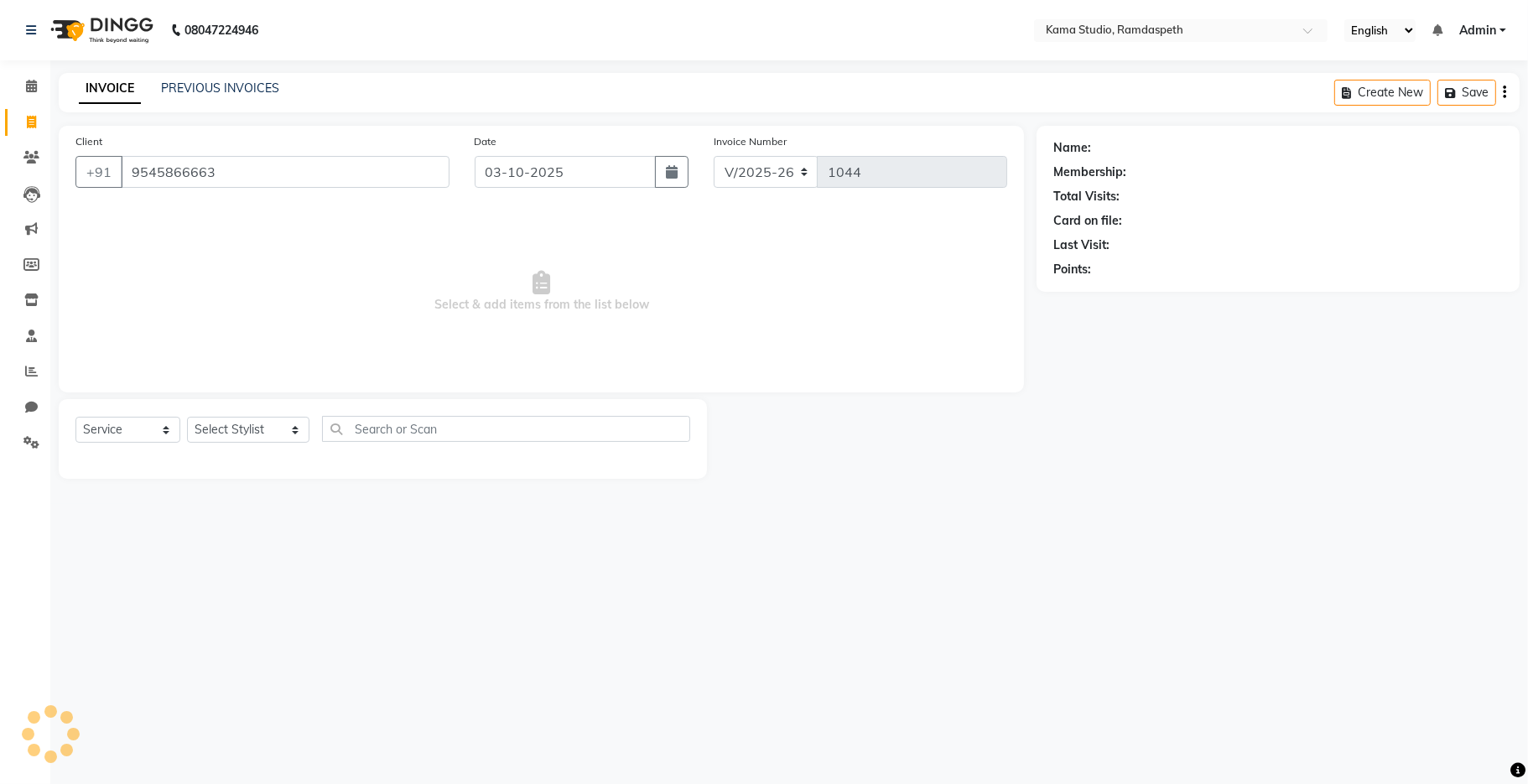
type input "9545866663"
select select "1: Object"
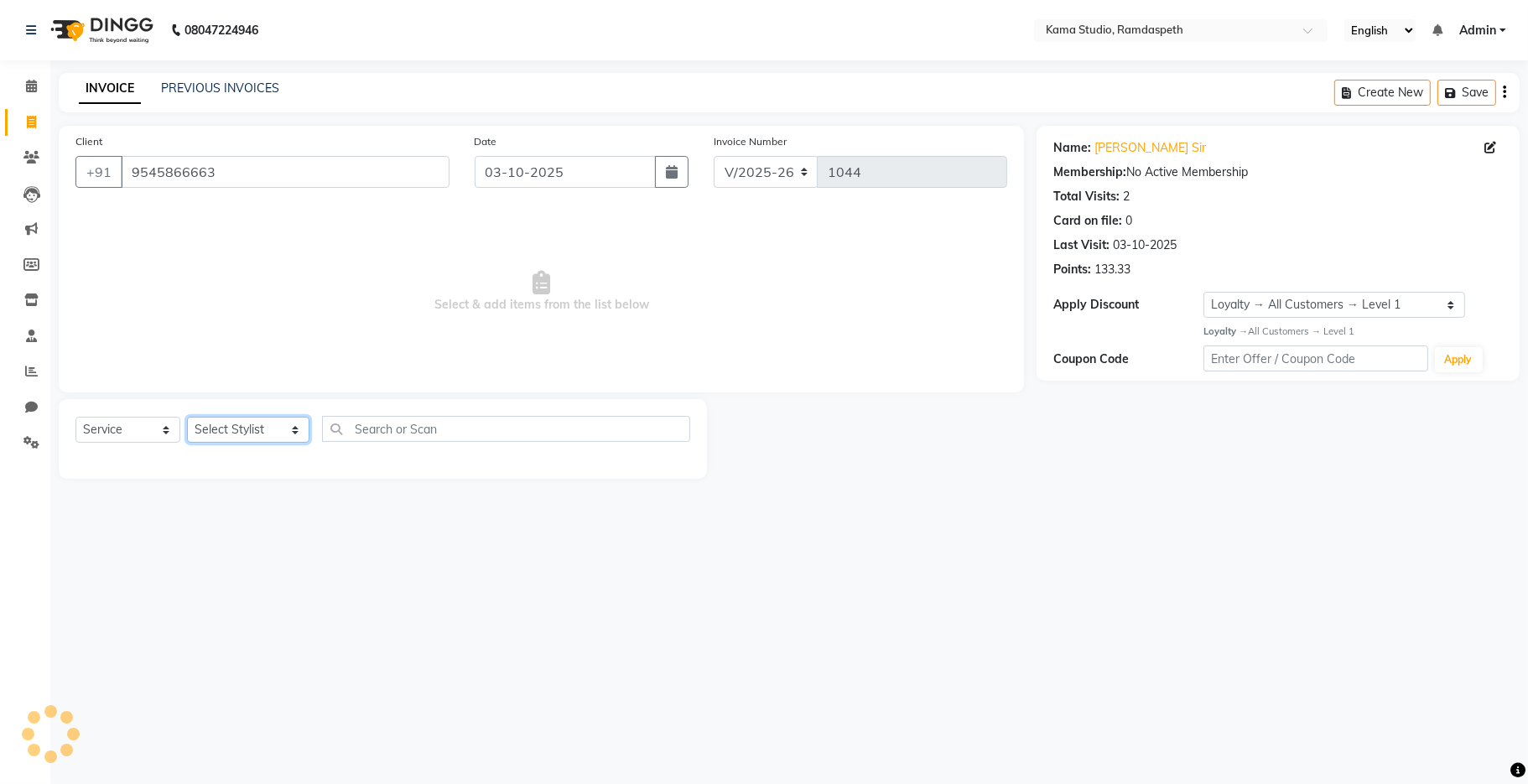
click at [251, 435] on select "Select Stylist [PERSON_NAME] [PERSON_NAME] Ankit Dhawariya [PERSON_NAME] Sir [P…" at bounding box center [248, 429] width 123 height 26
select select "67945"
click at [187, 417] on select "Select Stylist [PERSON_NAME] [PERSON_NAME] Ankit Dhawariya [PERSON_NAME] Sir [P…" at bounding box center [248, 429] width 123 height 26
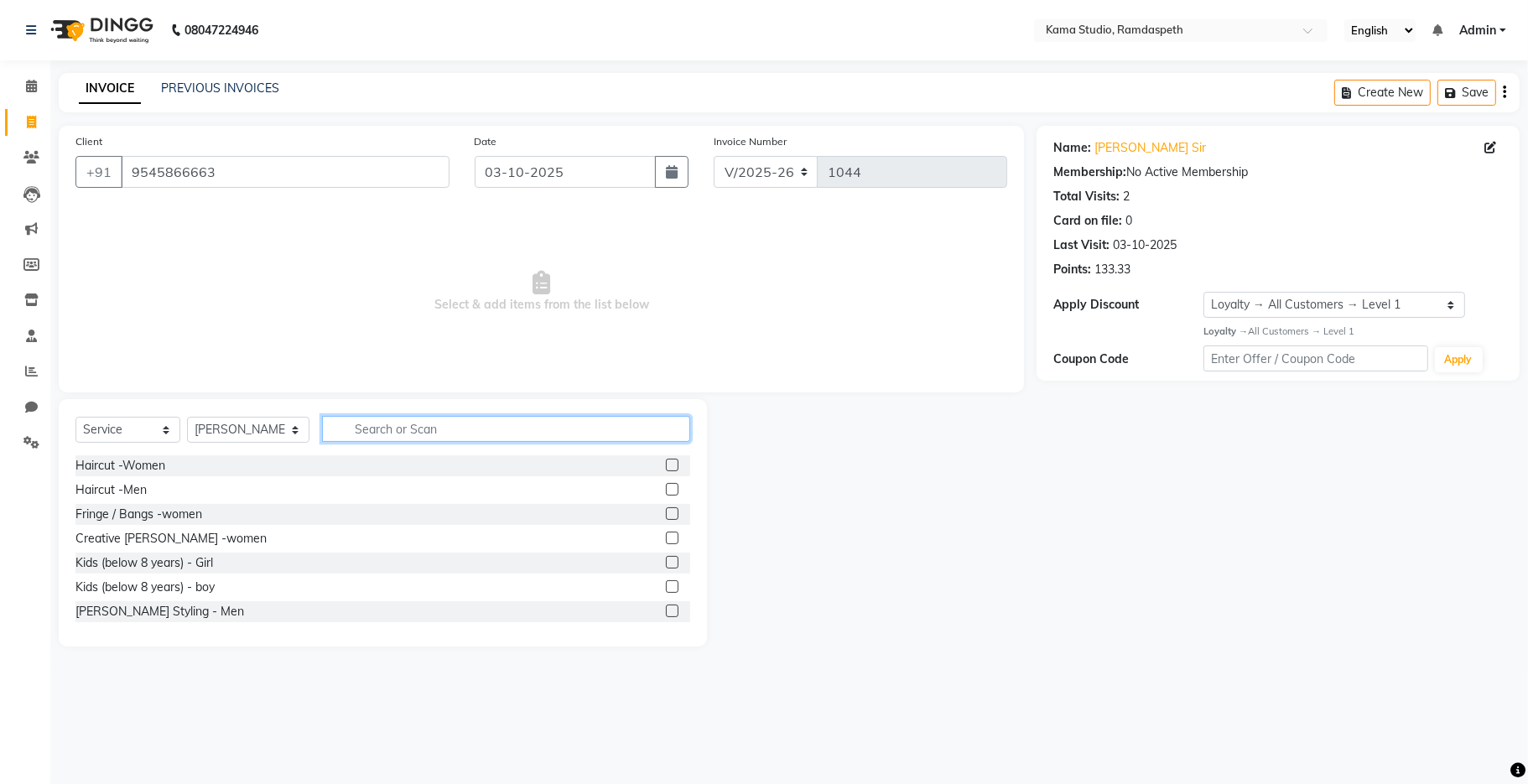
click at [367, 427] on input "text" at bounding box center [505, 429] width 368 height 26
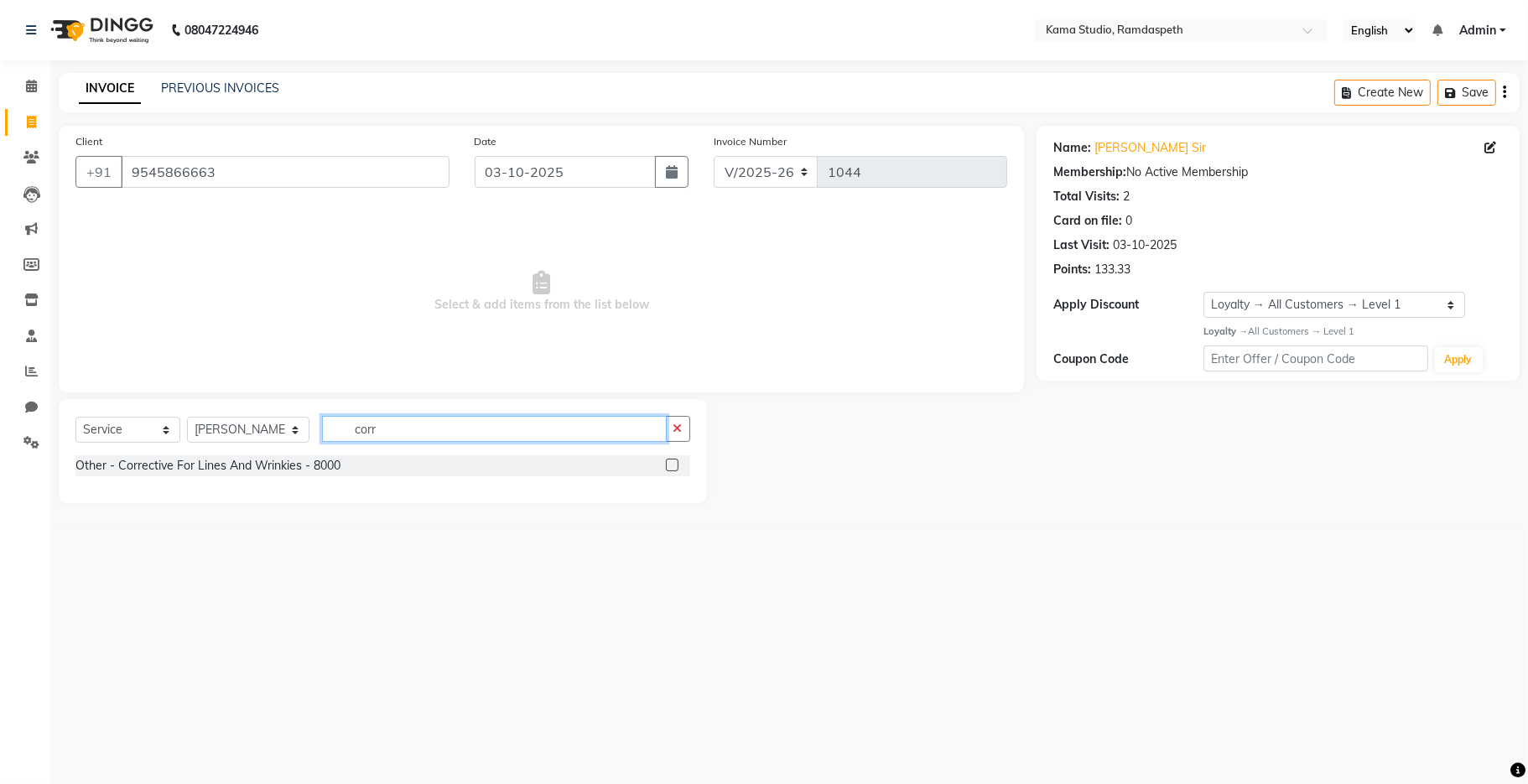
type input "corr"
click at [673, 464] on label at bounding box center [672, 465] width 12 height 12
click at [673, 464] on input "checkbox" at bounding box center [671, 466] width 11 height 11
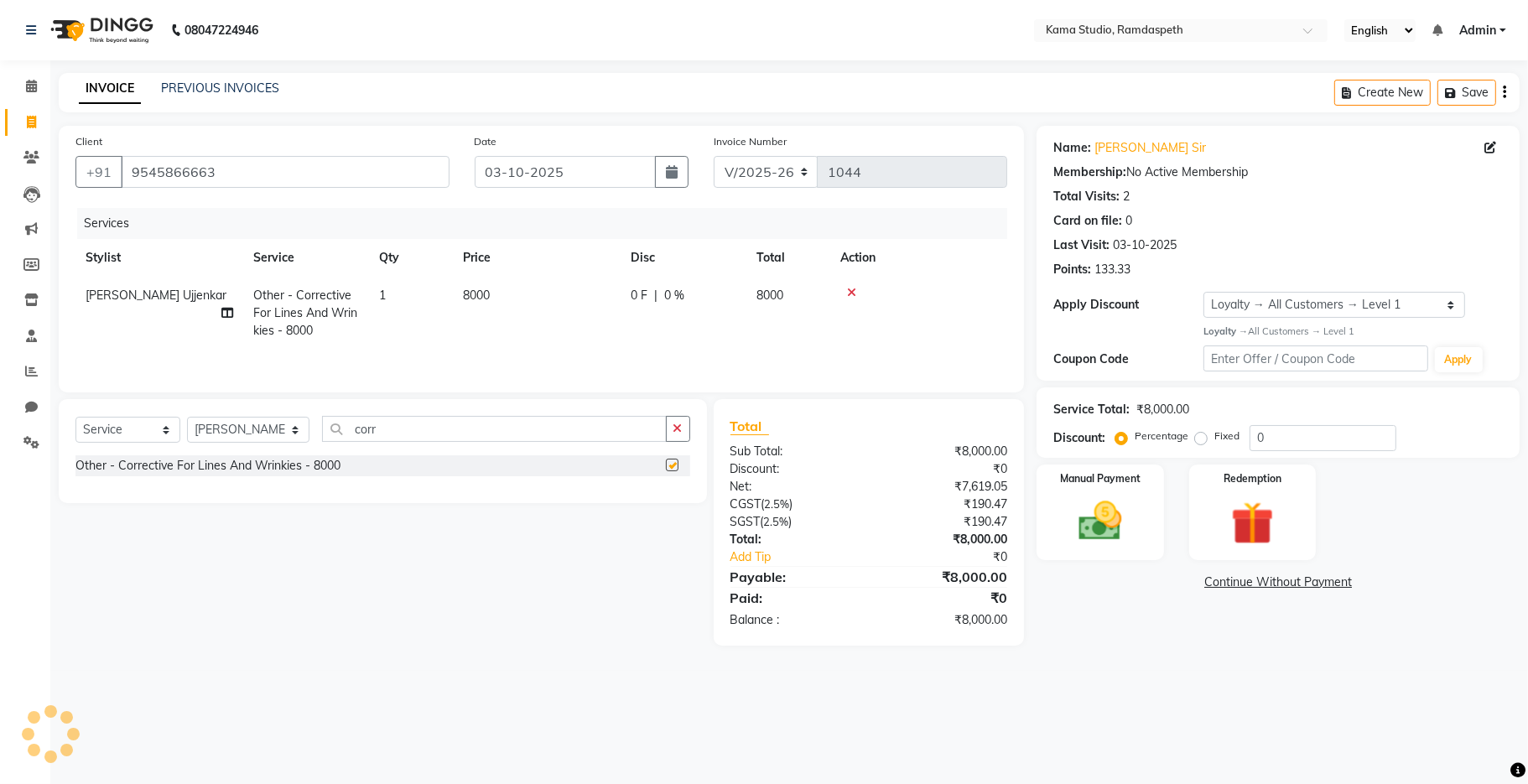
checkbox input "false"
drag, startPoint x: 405, startPoint y: 428, endPoint x: 313, endPoint y: 417, distance: 92.7
click at [313, 417] on div "Select Service Product Membership Package Voucher Prepaid Gift Card Select Styl…" at bounding box center [383, 451] width 648 height 104
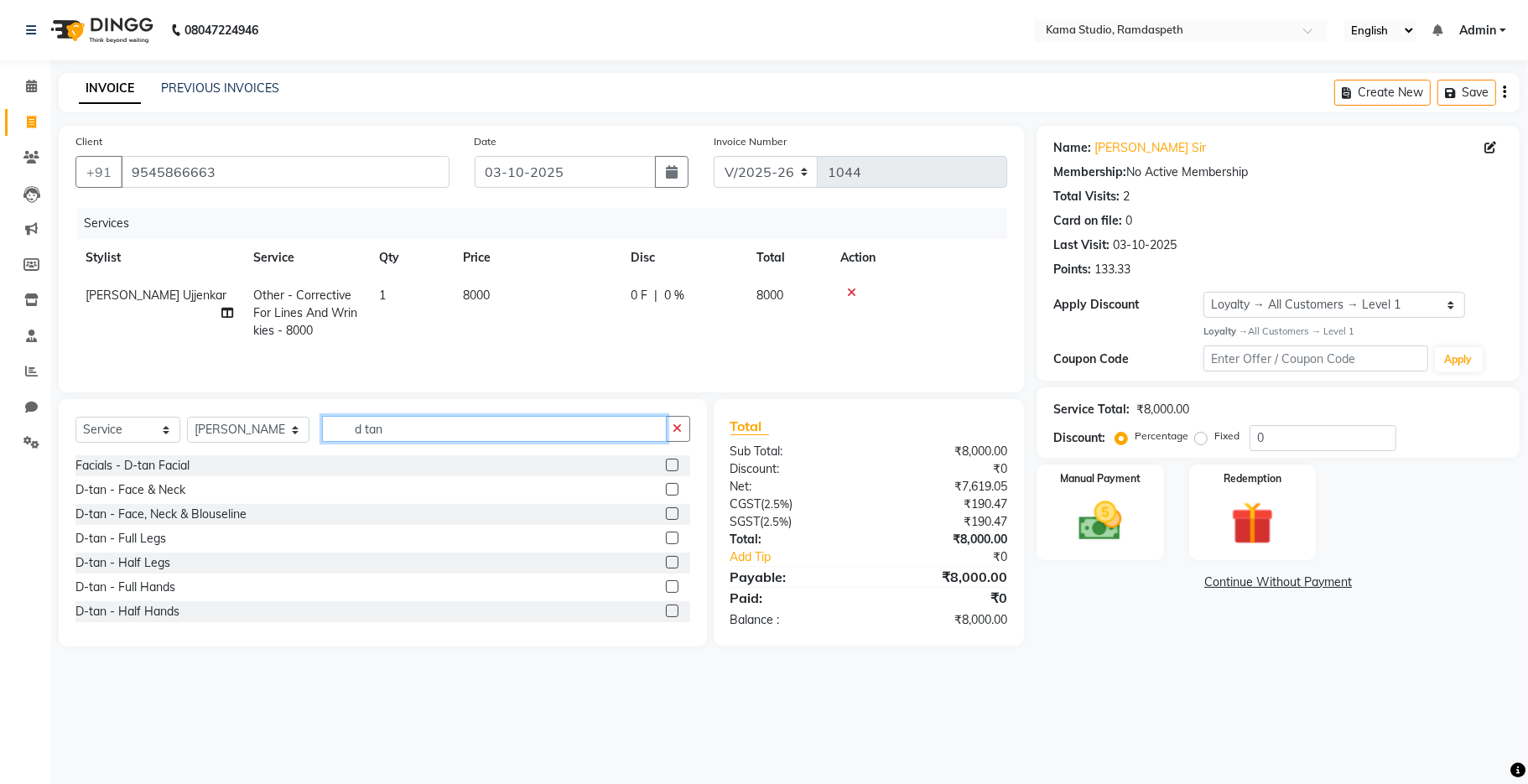
type input "d tan"
click at [666, 493] on label at bounding box center [672, 489] width 12 height 12
click at [666, 493] on input "checkbox" at bounding box center [671, 490] width 11 height 11
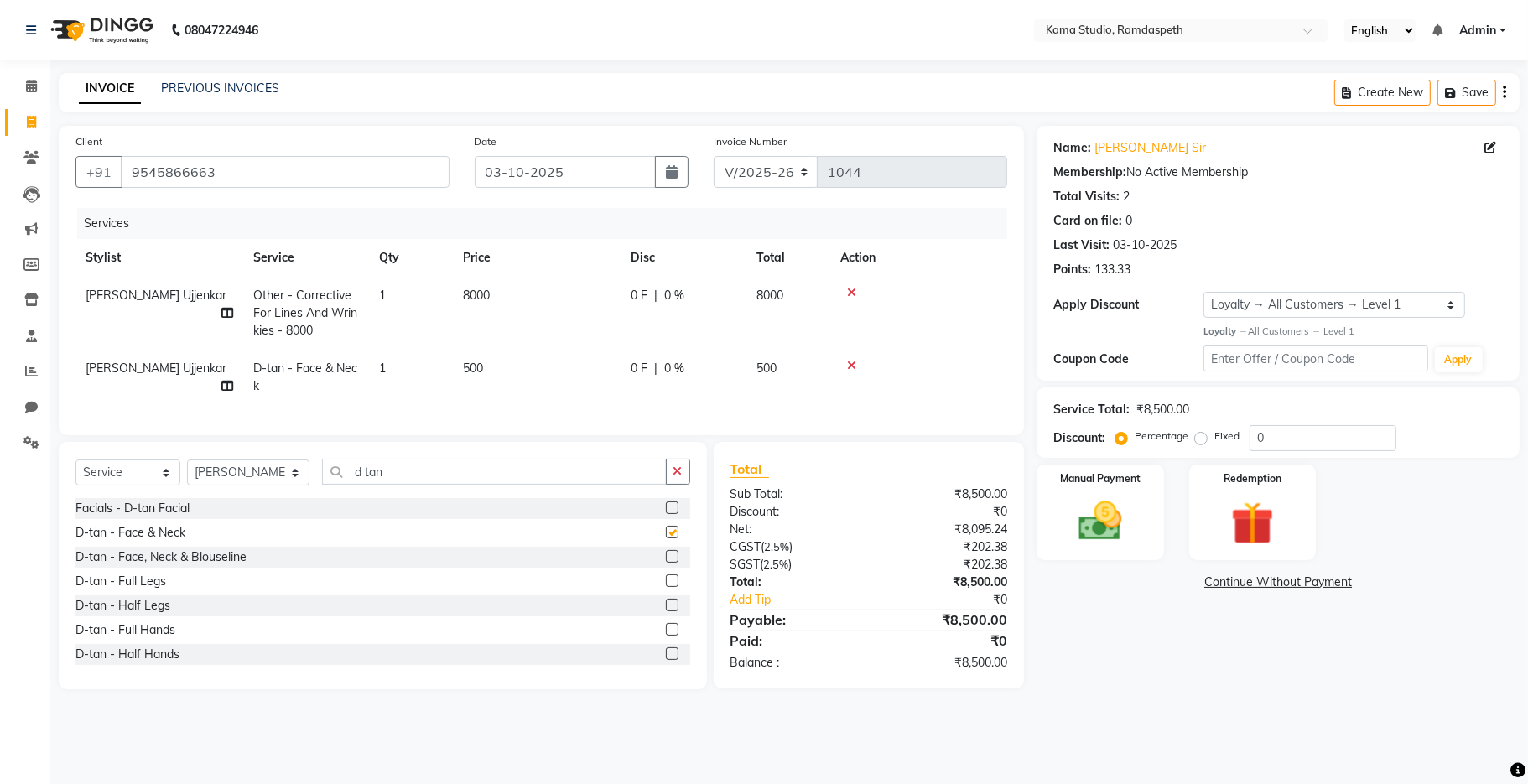
checkbox input "false"
drag, startPoint x: 391, startPoint y: 488, endPoint x: 319, endPoint y: 477, distance: 72.8
click at [322, 482] on input "d tan" at bounding box center [494, 472] width 344 height 26
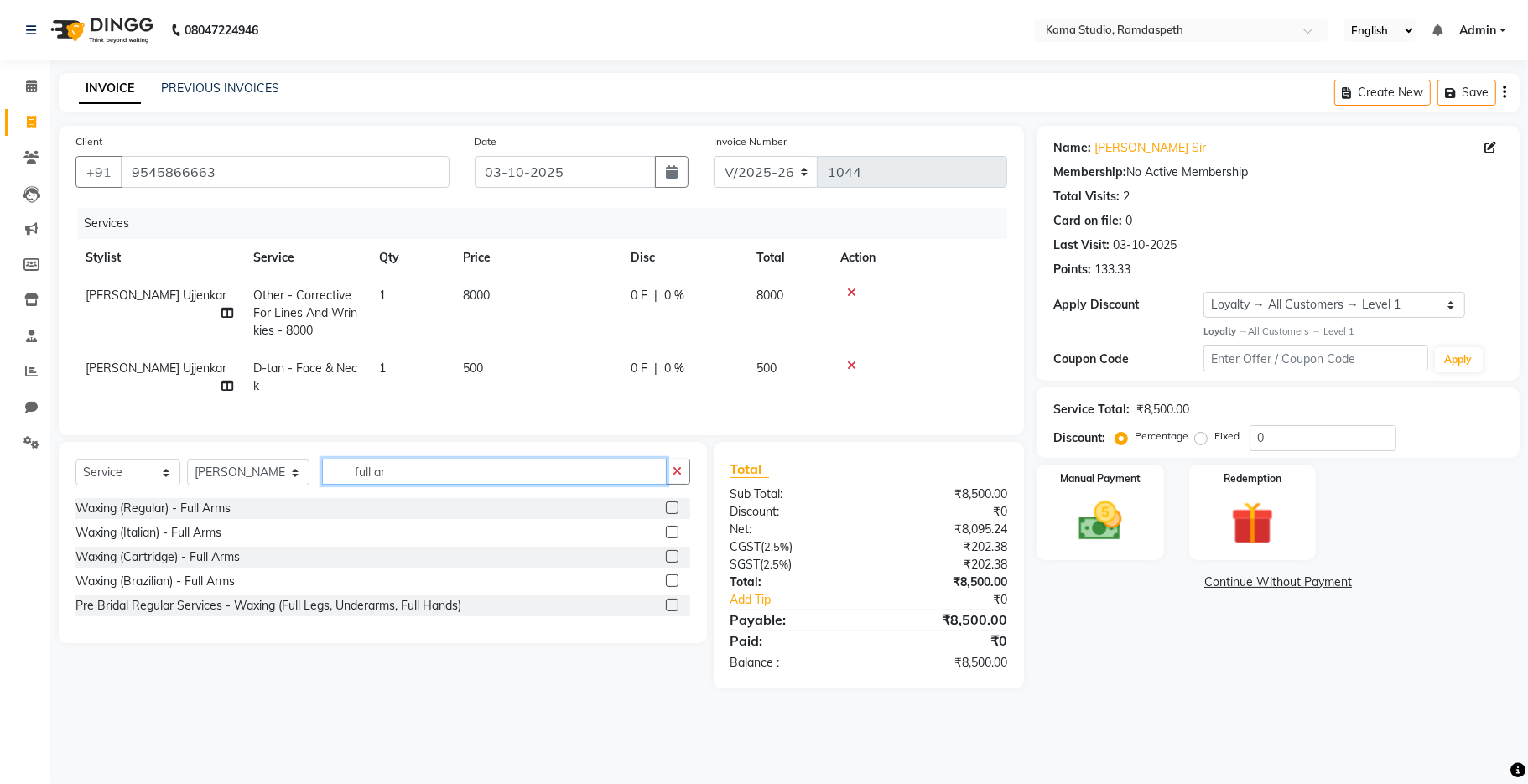
type input "full ar"
click at [668, 514] on label at bounding box center [672, 508] width 12 height 12
click at [668, 514] on input "checkbox" at bounding box center [671, 508] width 11 height 11
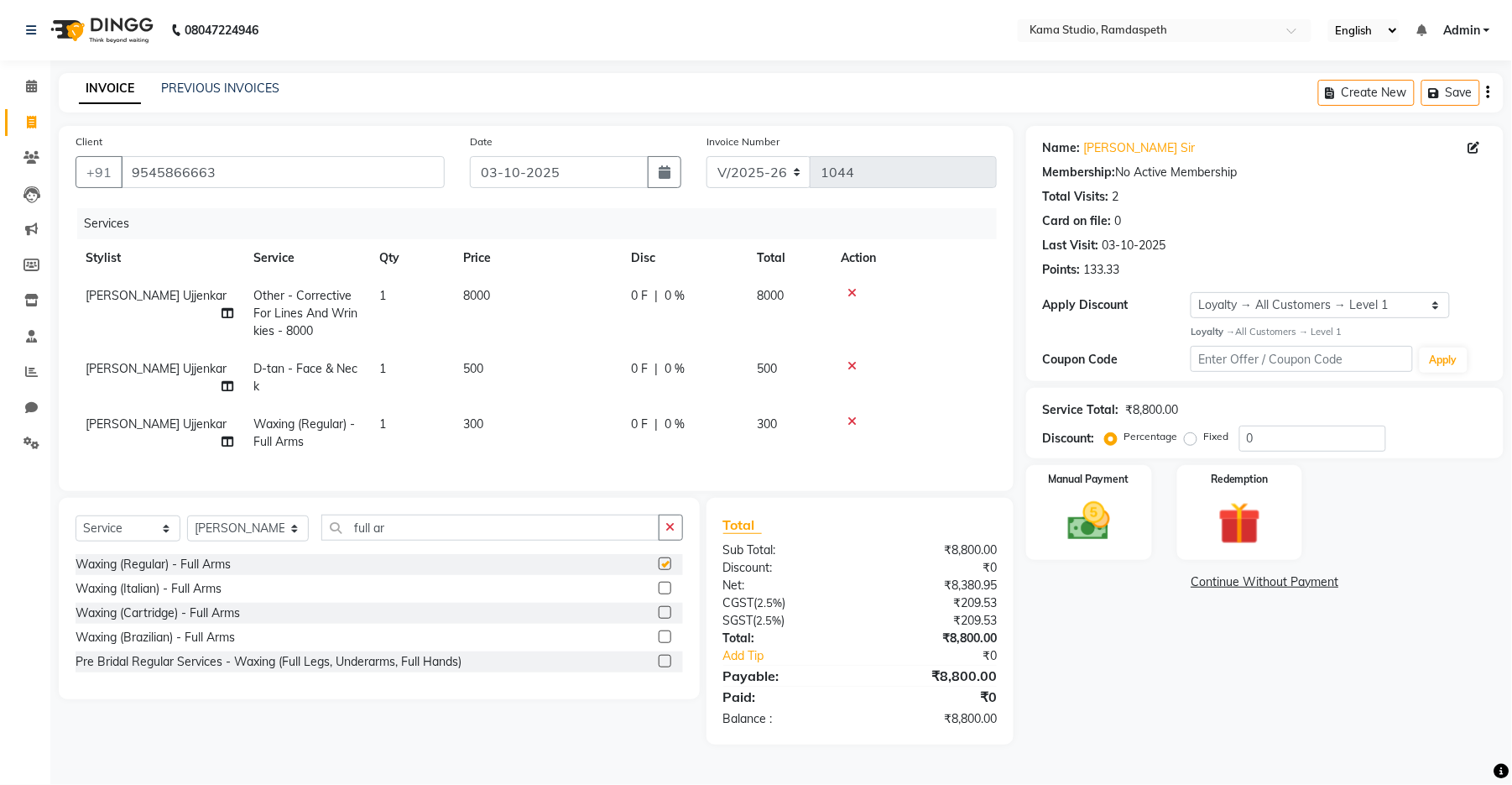
checkbox input "false"
drag, startPoint x: 347, startPoint y: 536, endPoint x: 305, endPoint y: 524, distance: 43.7
click at [305, 524] on div "Select Service Product Membership Package Voucher Prepaid Gift Card Select Styl…" at bounding box center [379, 599] width 641 height 202
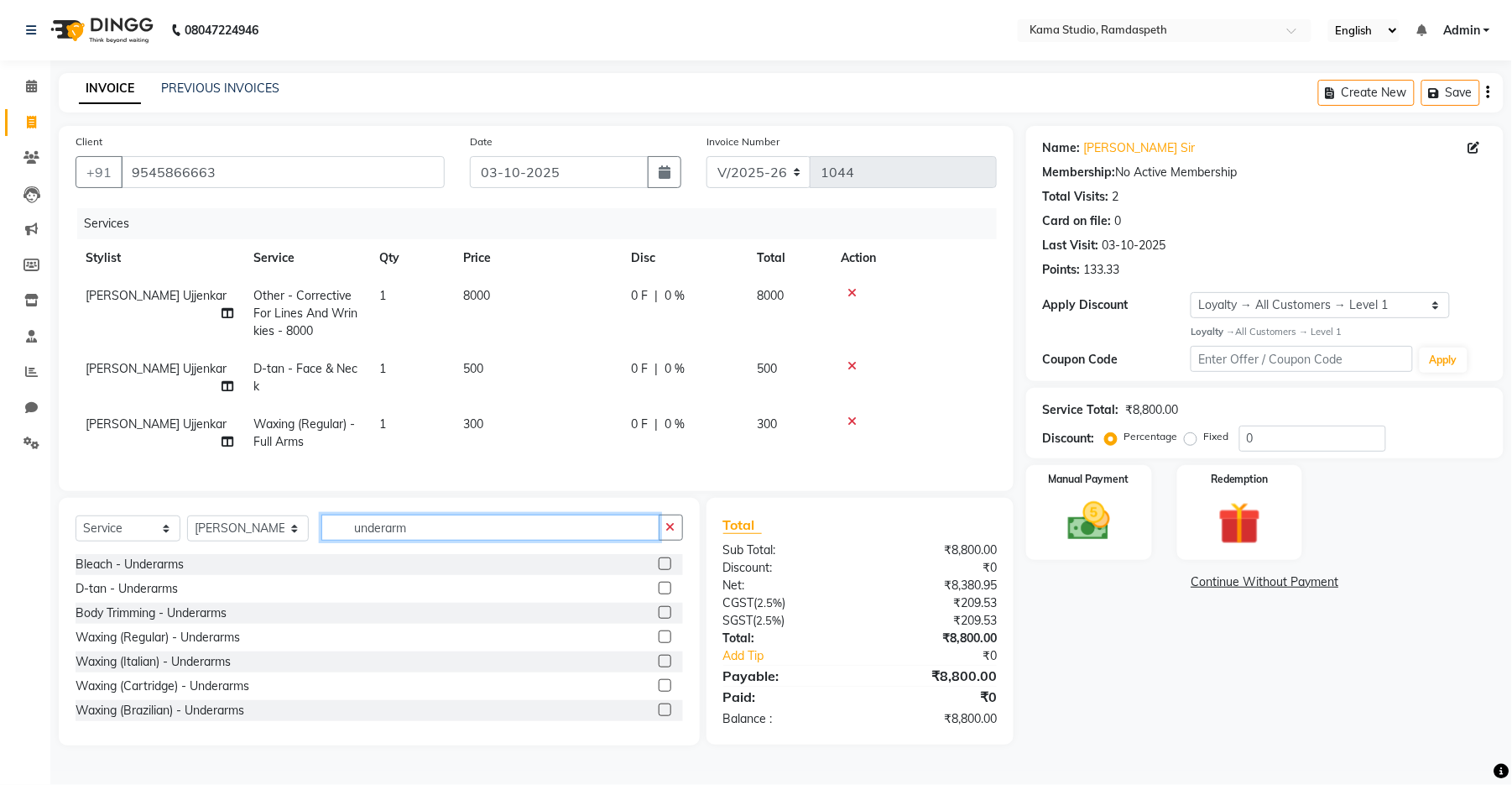
type input "underarm"
click at [659, 643] on label at bounding box center [665, 636] width 12 height 12
click at [659, 643] on input "checkbox" at bounding box center [664, 637] width 11 height 11
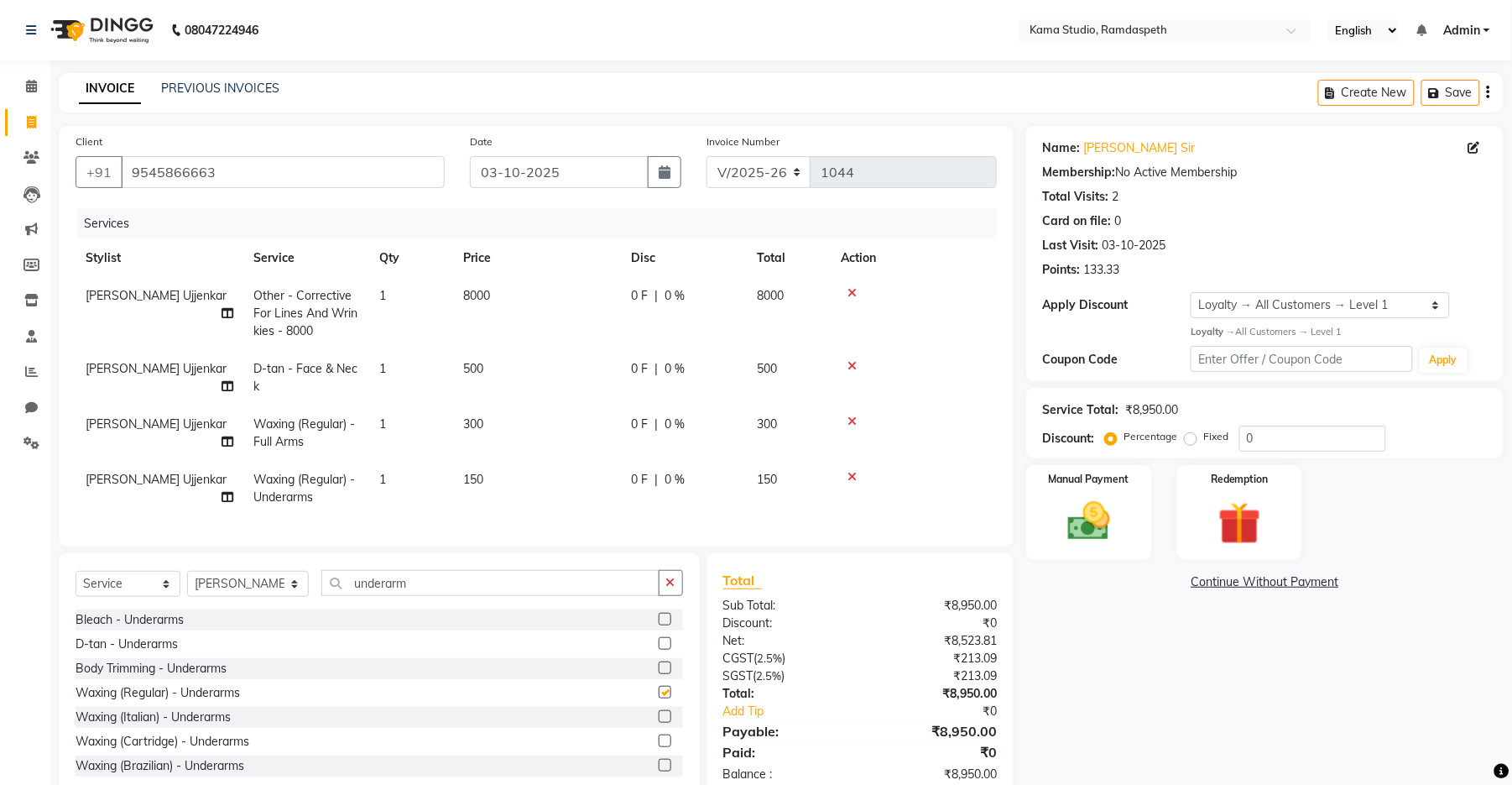
checkbox input "false"
drag, startPoint x: 425, startPoint y: 596, endPoint x: 304, endPoint y: 587, distance: 121.3
click at [321, 587] on input "underarm" at bounding box center [490, 583] width 338 height 26
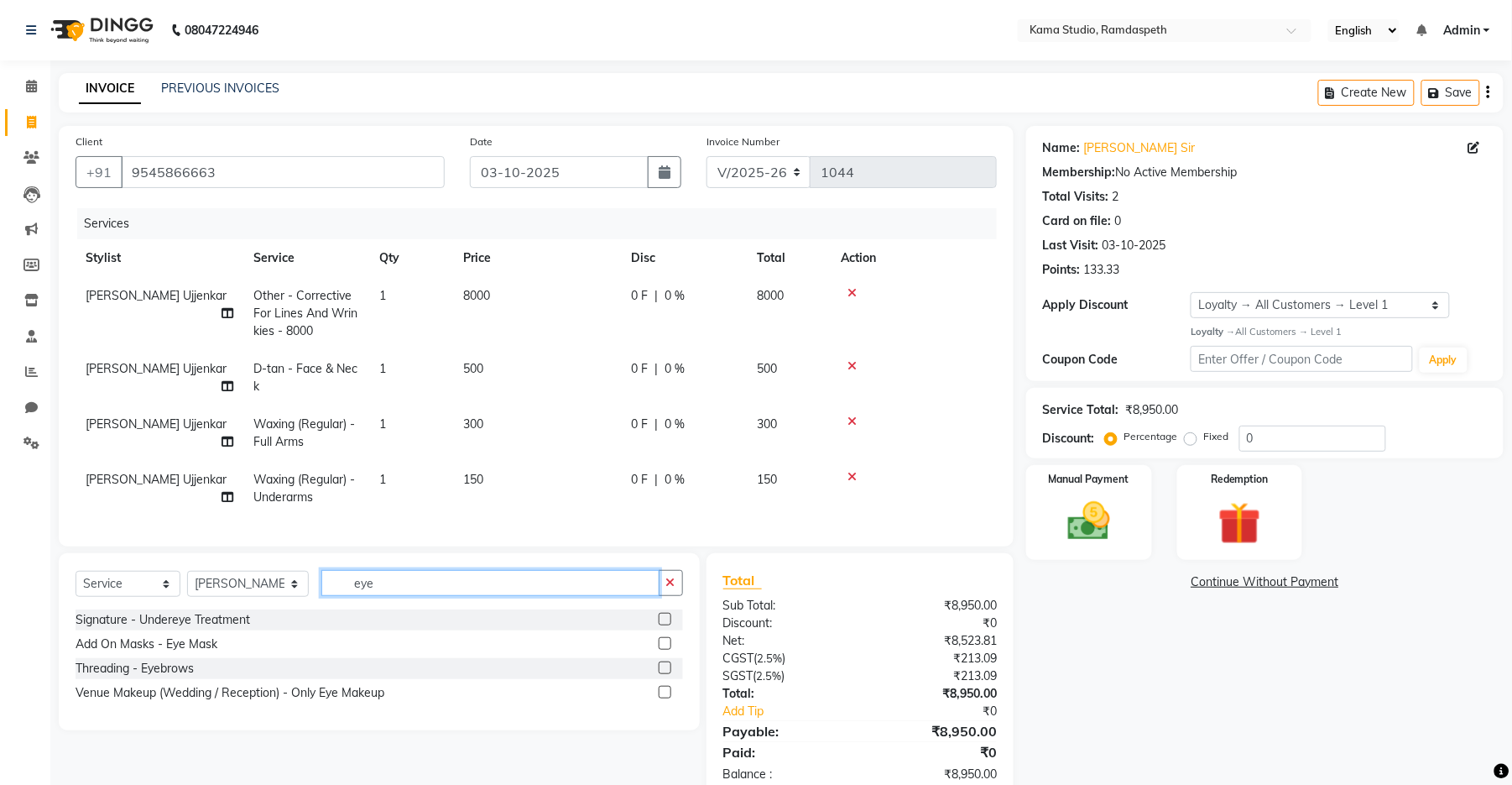
type input "eye"
drag, startPoint x: 665, startPoint y: 683, endPoint x: 428, endPoint y: 626, distance: 243.8
click at [664, 674] on label at bounding box center [665, 668] width 12 height 12
click at [664, 674] on input "checkbox" at bounding box center [664, 668] width 11 height 11
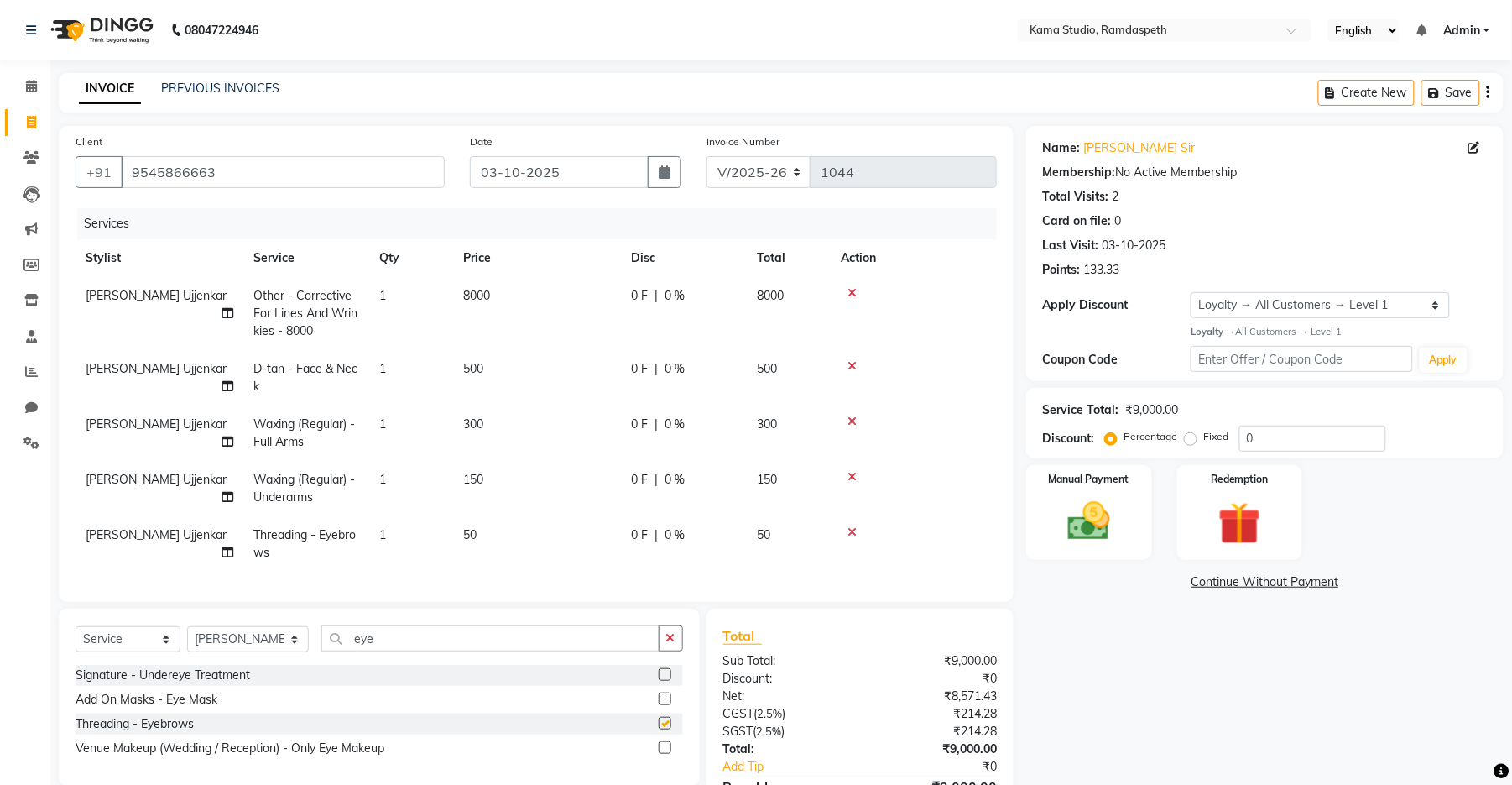
checkbox input "false"
drag, startPoint x: 411, startPoint y: 661, endPoint x: 298, endPoint y: 650, distance: 113.5
click at [298, 650] on div "Select Service Product Membership Package Voucher Prepaid Gift Card Select Styl…" at bounding box center [379, 645] width 607 height 39
type input "i"
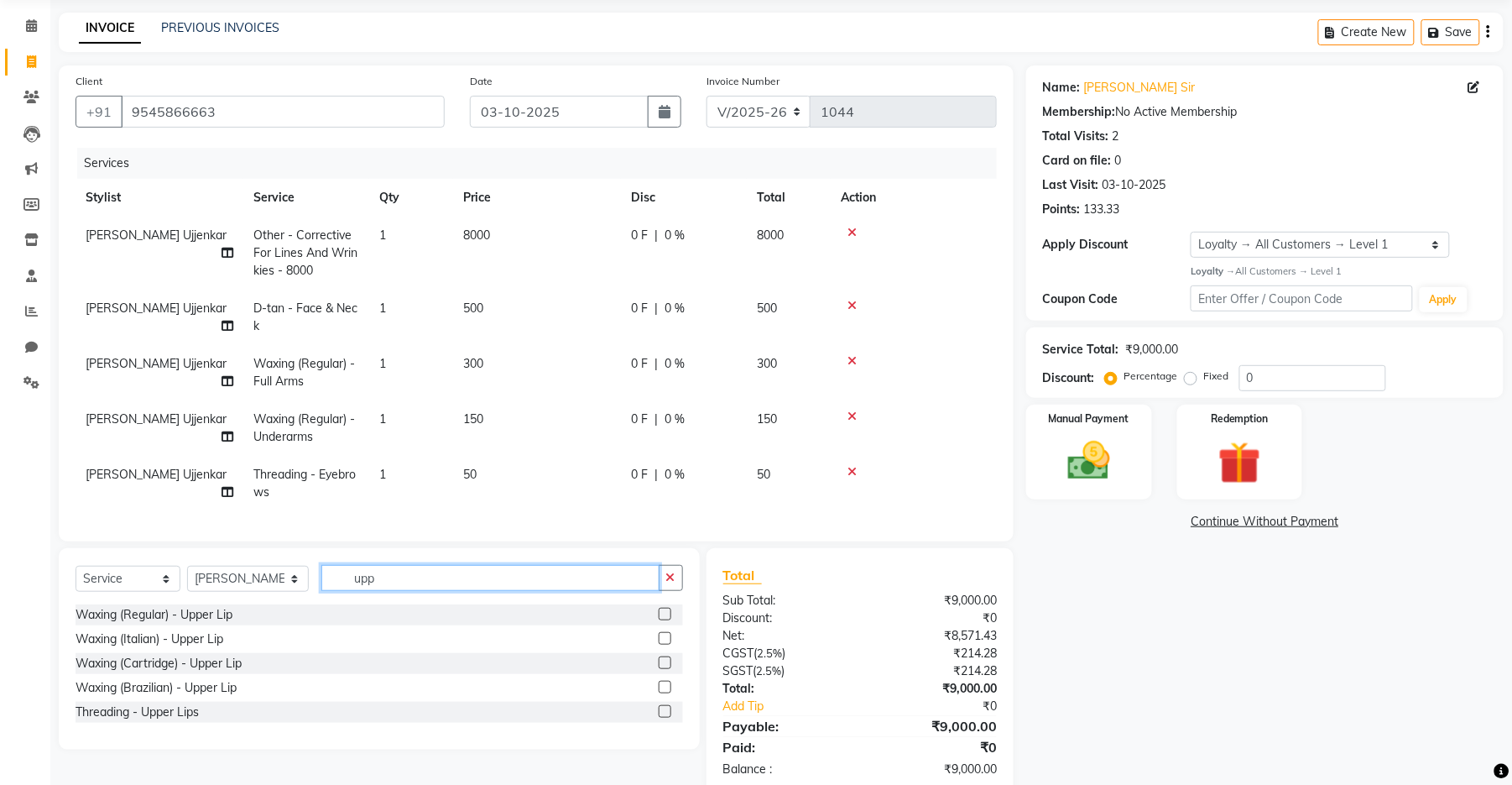
scroll to position [111, 0]
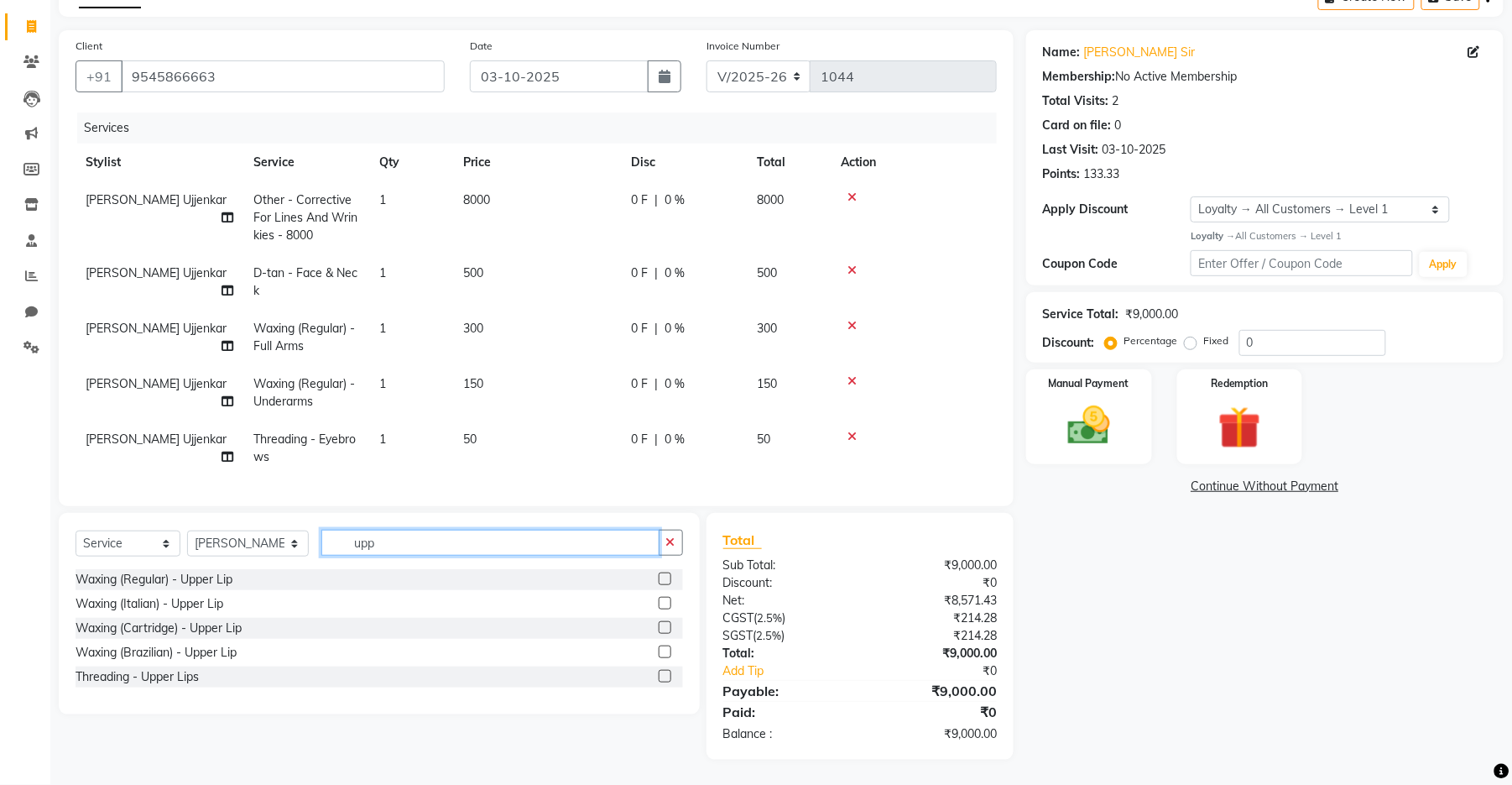
type input "upp"
click at [661, 676] on label at bounding box center [665, 676] width 12 height 12
click at [661, 676] on input "checkbox" at bounding box center [664, 677] width 11 height 11
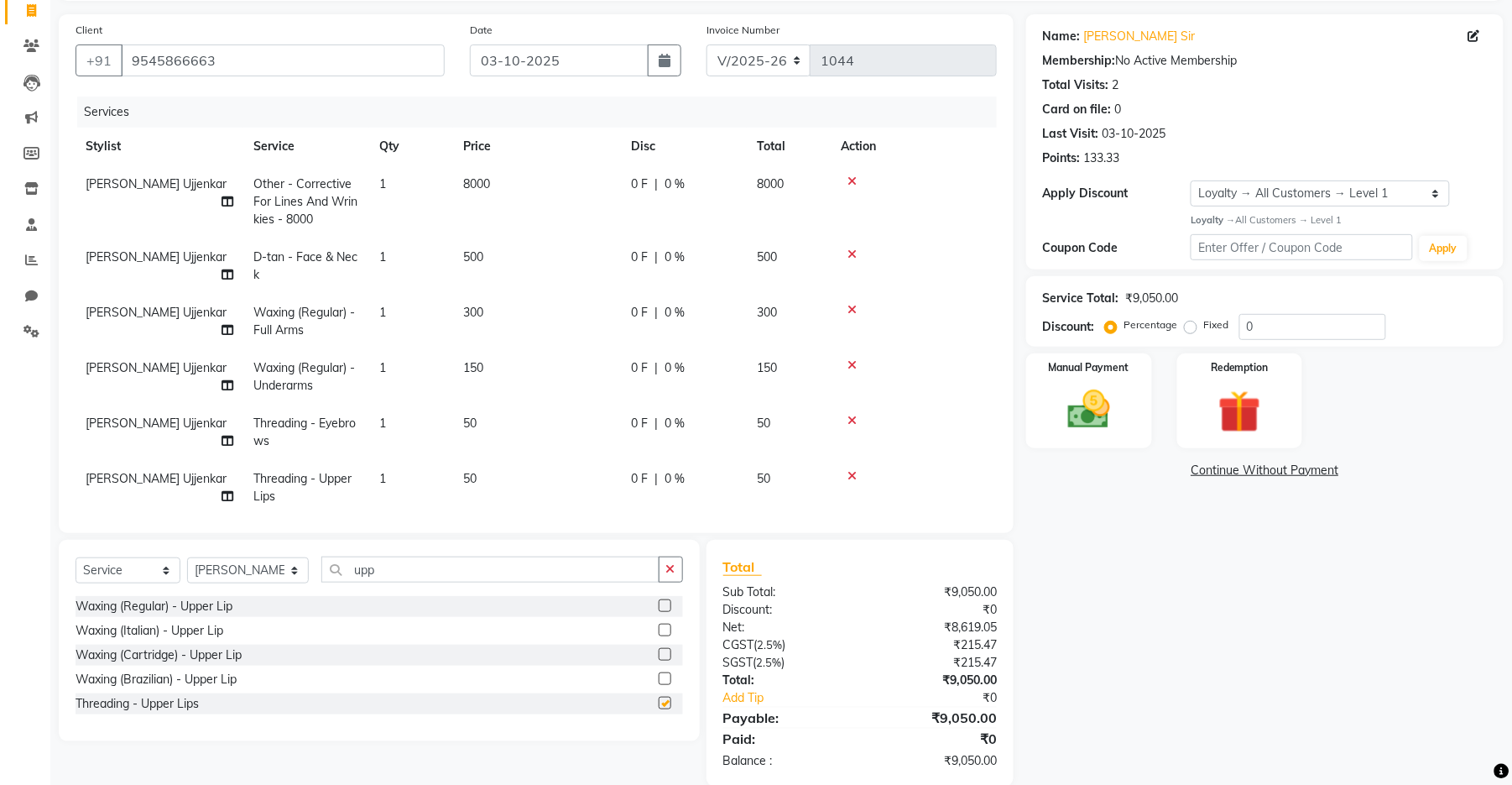
checkbox input "false"
click at [500, 423] on td "50" at bounding box center [537, 433] width 168 height 56
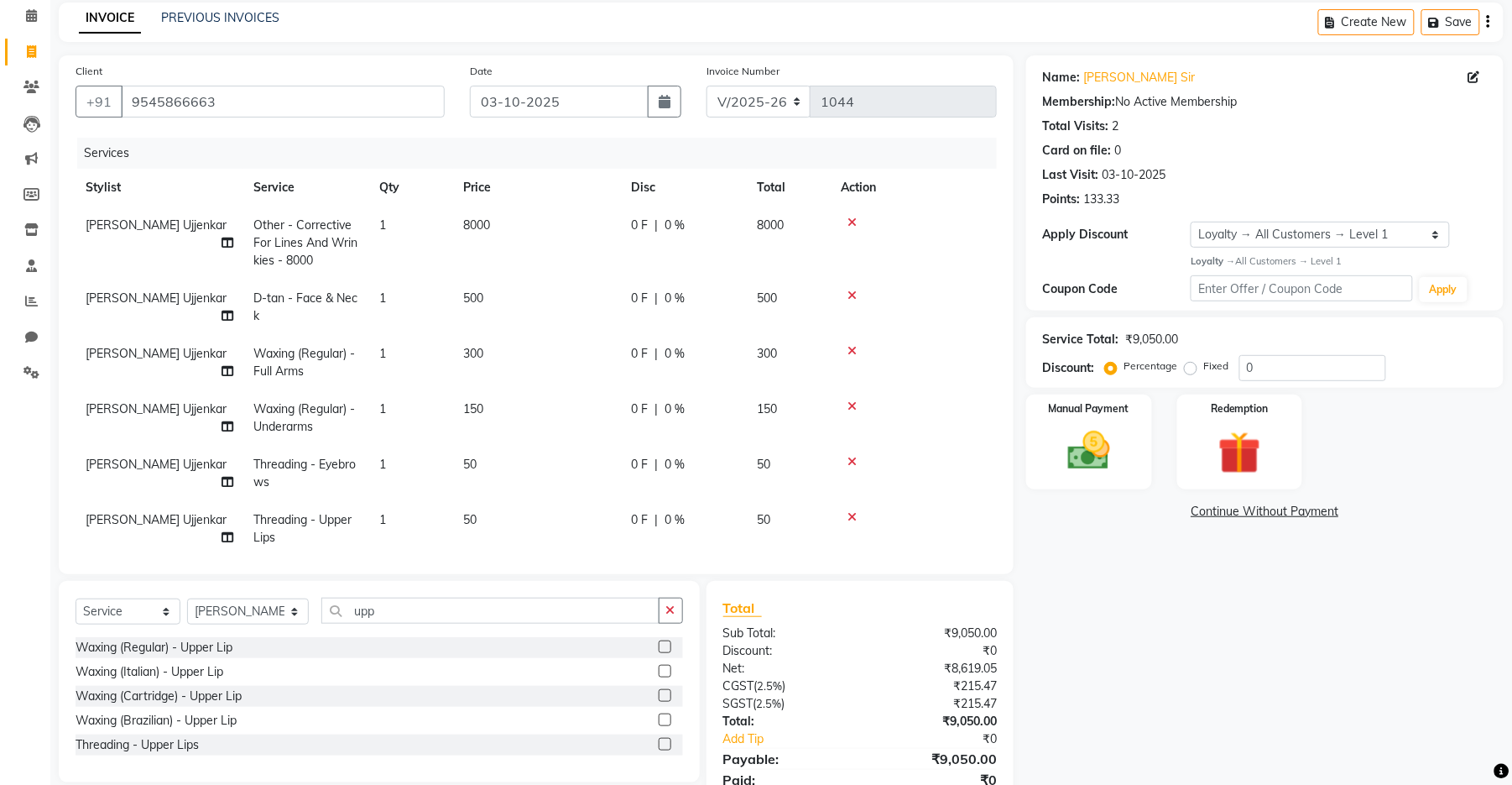
select select "67945"
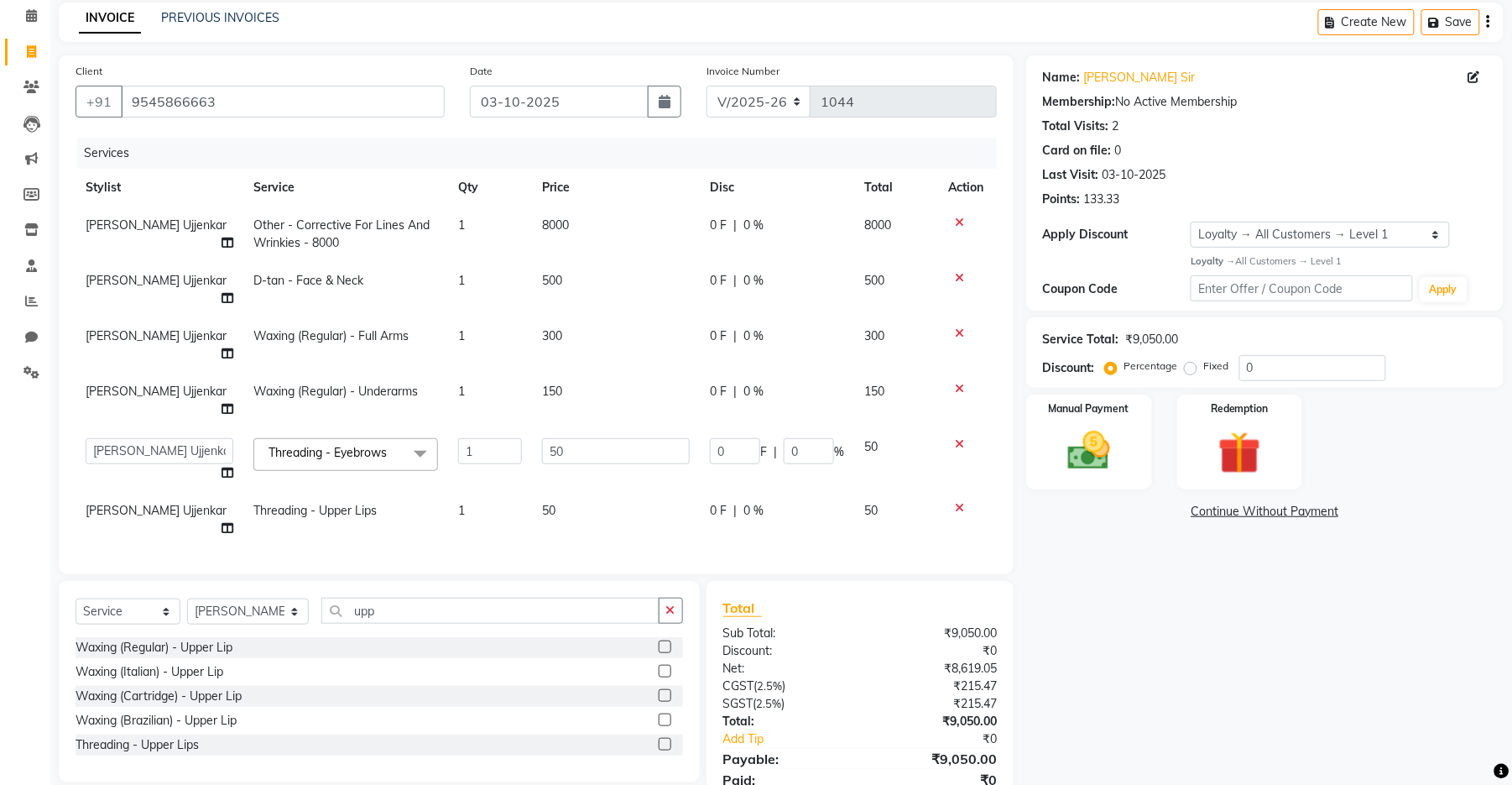
scroll to position [87, 0]
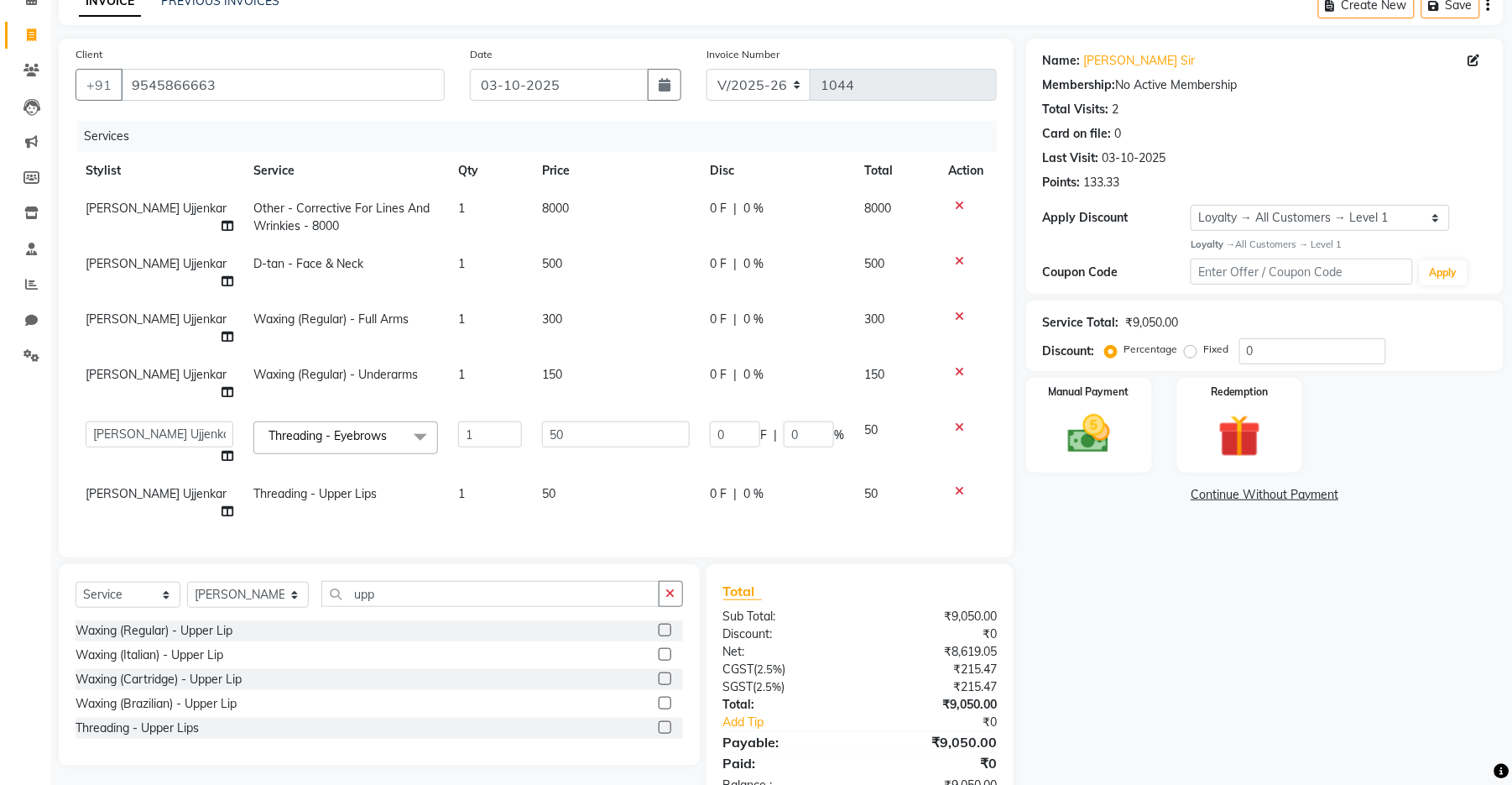
click at [580, 300] on td "300" at bounding box center [616, 328] width 168 height 56
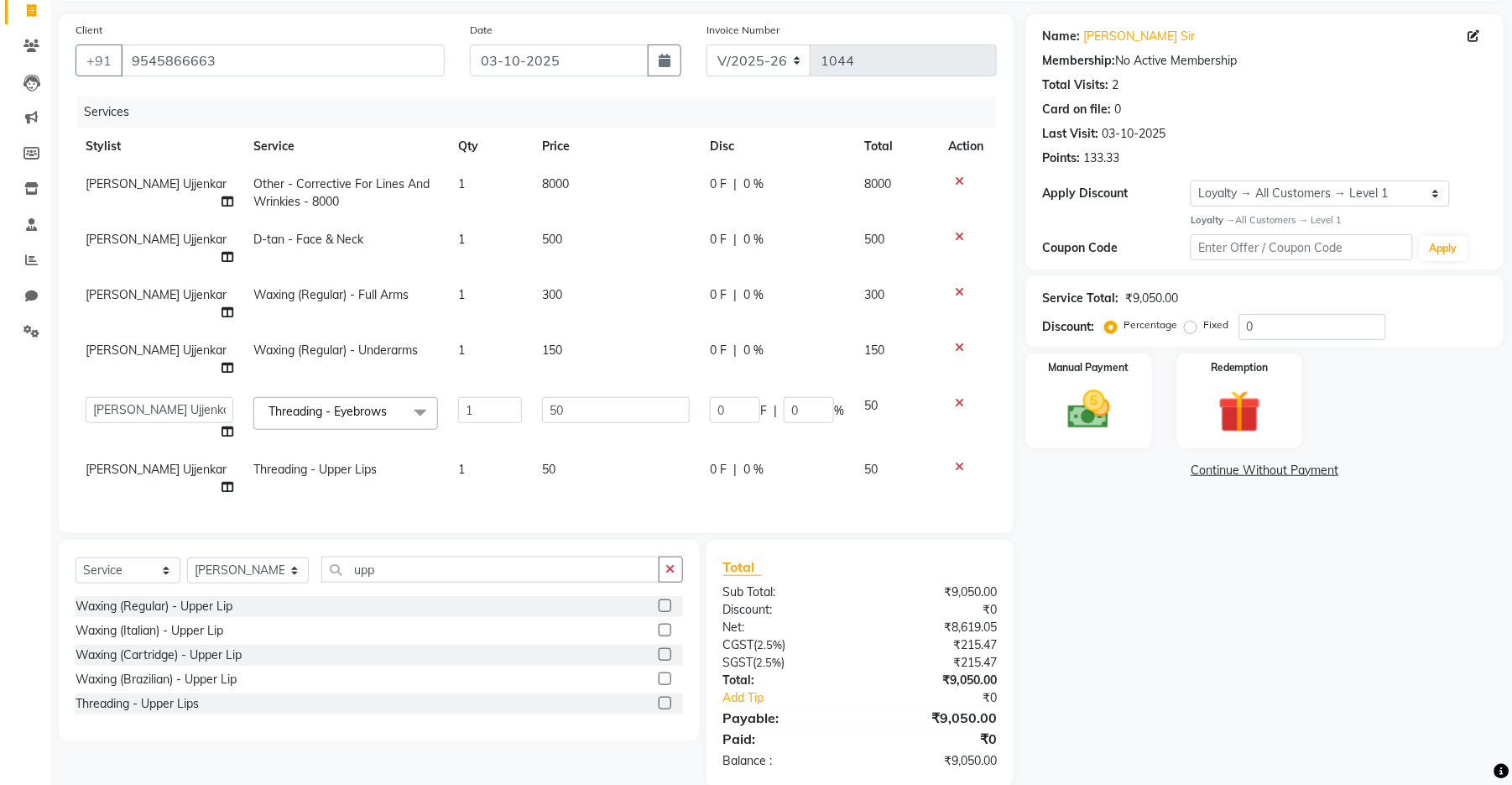
select select "67945"
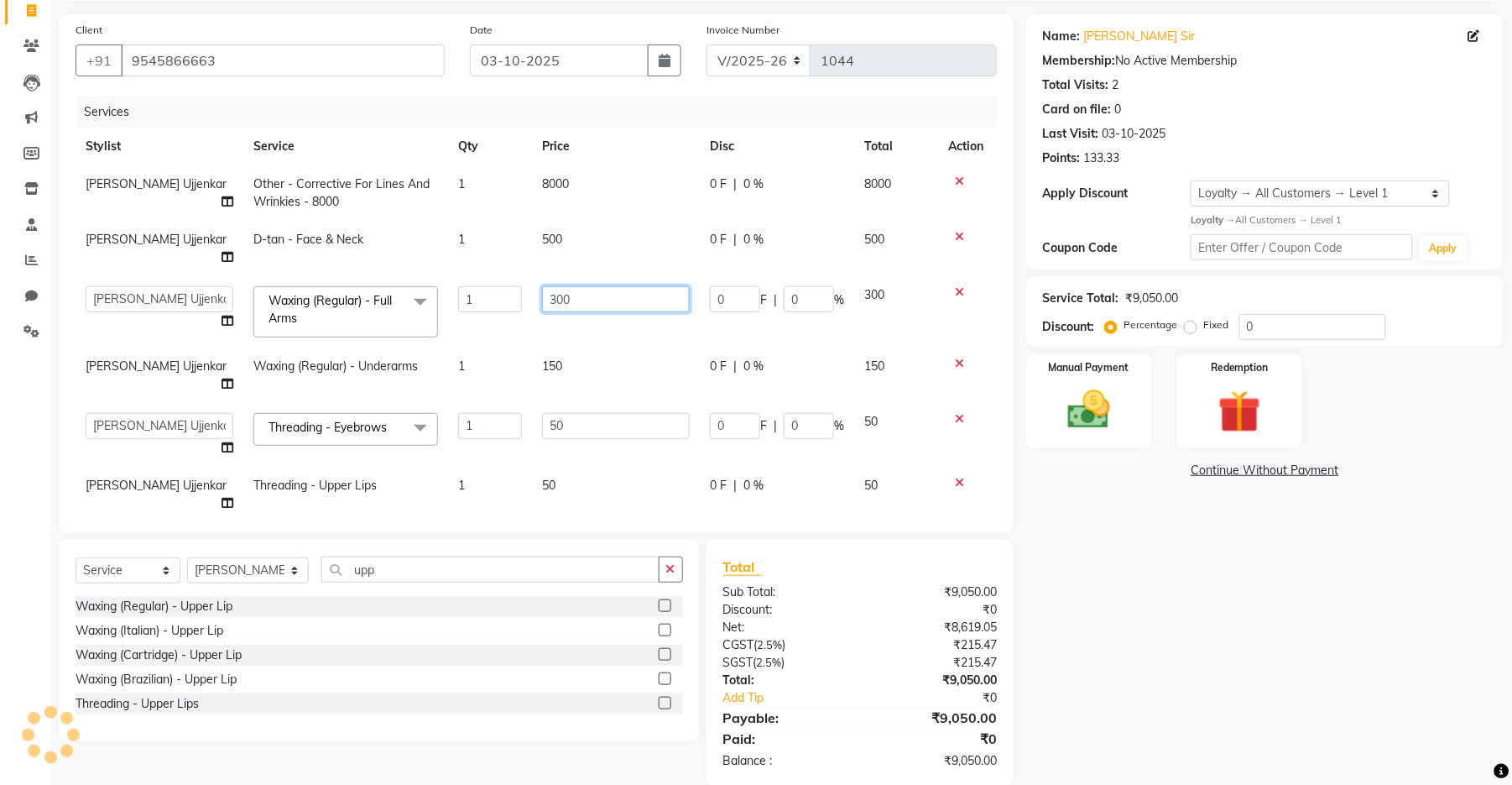
drag, startPoint x: 583, startPoint y: 283, endPoint x: 535, endPoint y: 280, distance: 48.1
click at [535, 280] on td "300" at bounding box center [616, 312] width 168 height 71
type input "700"
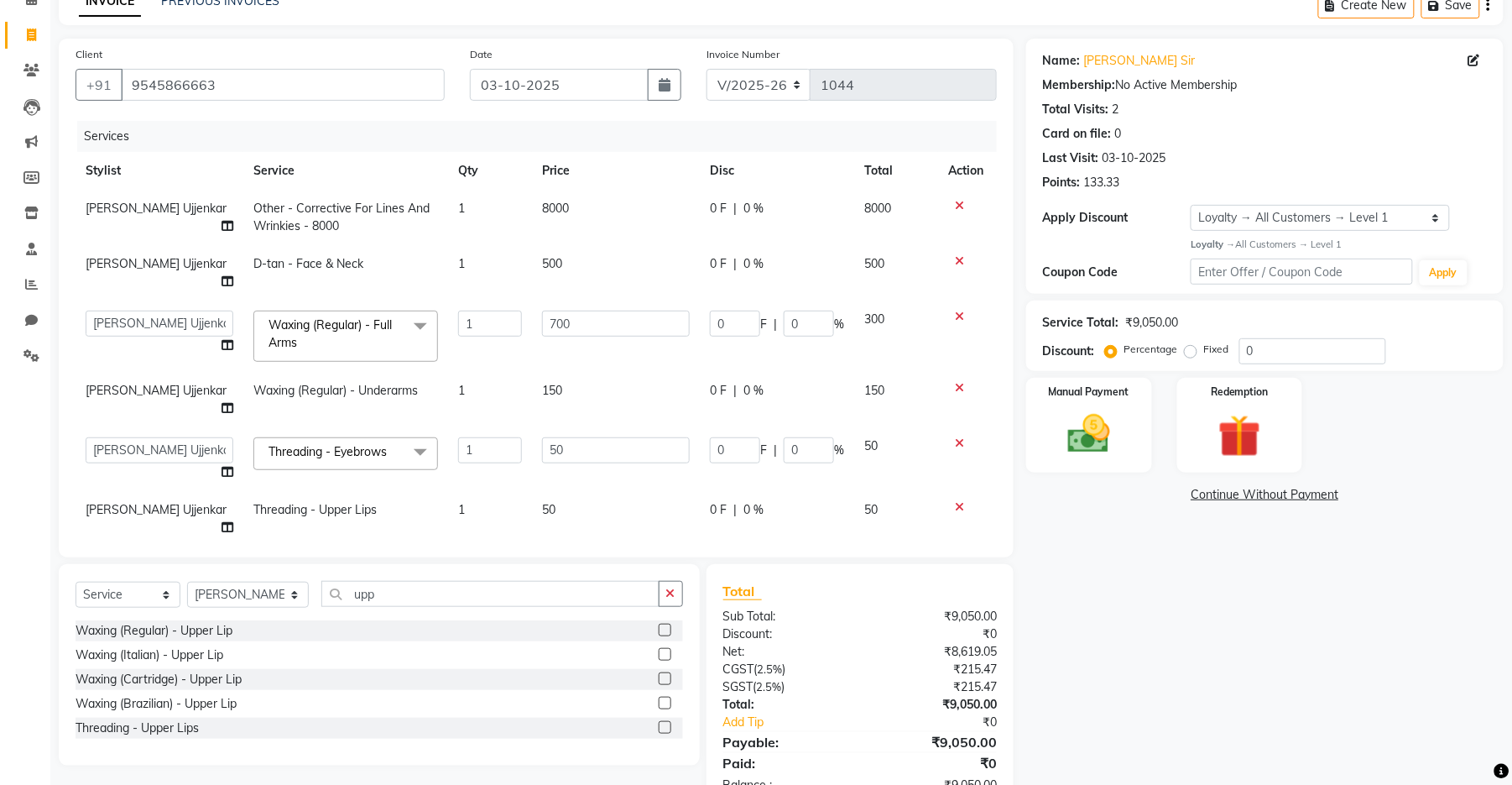
click at [628, 478] on div "Services Stylist Service Qty Price Disc Total Action [PERSON_NAME] Ujjenkar Oth…" at bounding box center [536, 331] width 921 height 419
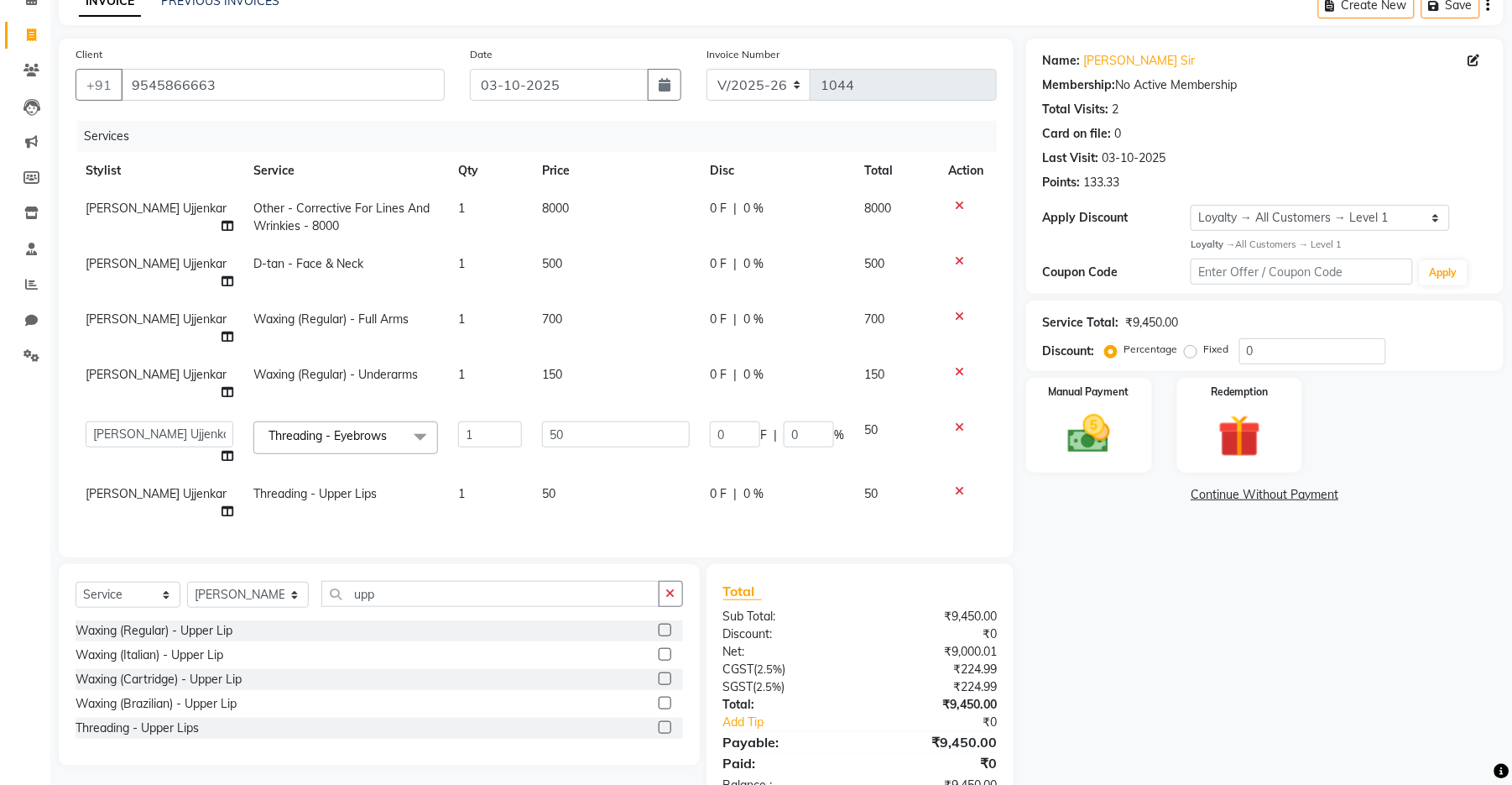
click at [572, 356] on td "150" at bounding box center [616, 384] width 168 height 56
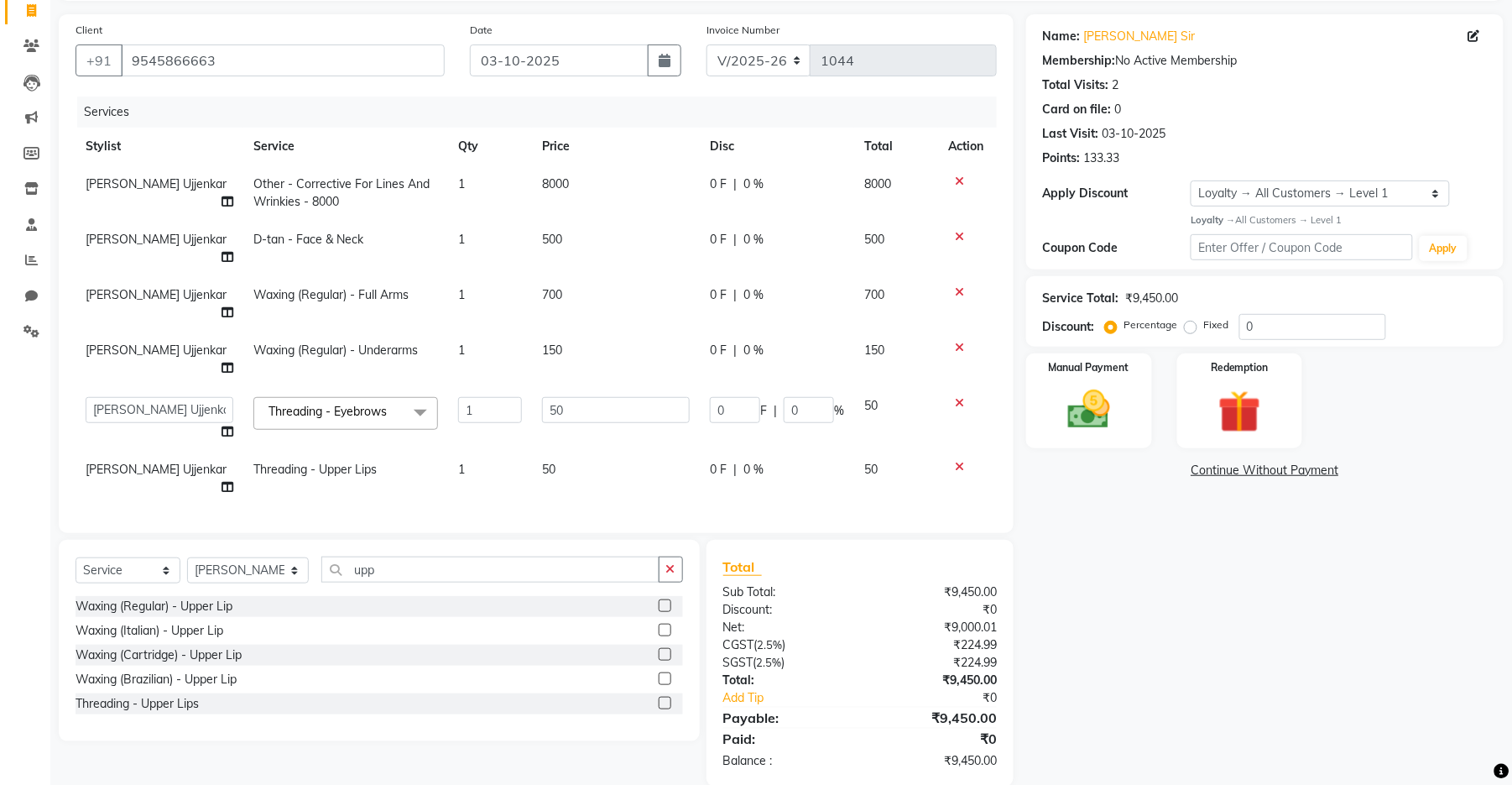
select select "67945"
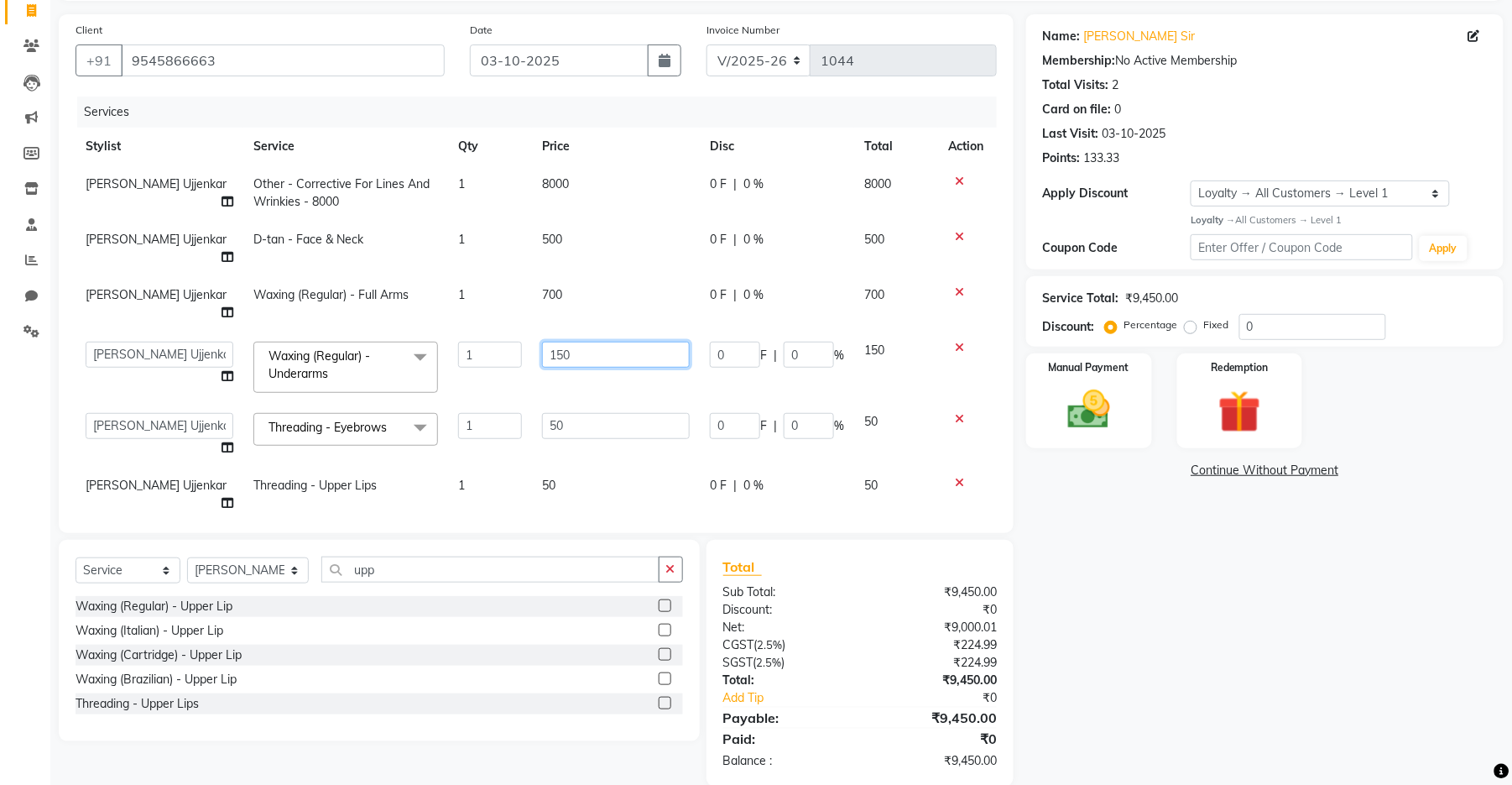
click at [582, 342] on input "150" at bounding box center [616, 355] width 148 height 26
drag, startPoint x: 582, startPoint y: 319, endPoint x: 528, endPoint y: 318, distance: 54.0
click at [528, 332] on tr "[PERSON_NAME] [PERSON_NAME] Ankit Dhawariya [PERSON_NAME] Devendra Dhawariya Si…" at bounding box center [536, 367] width 921 height 71
type input "200"
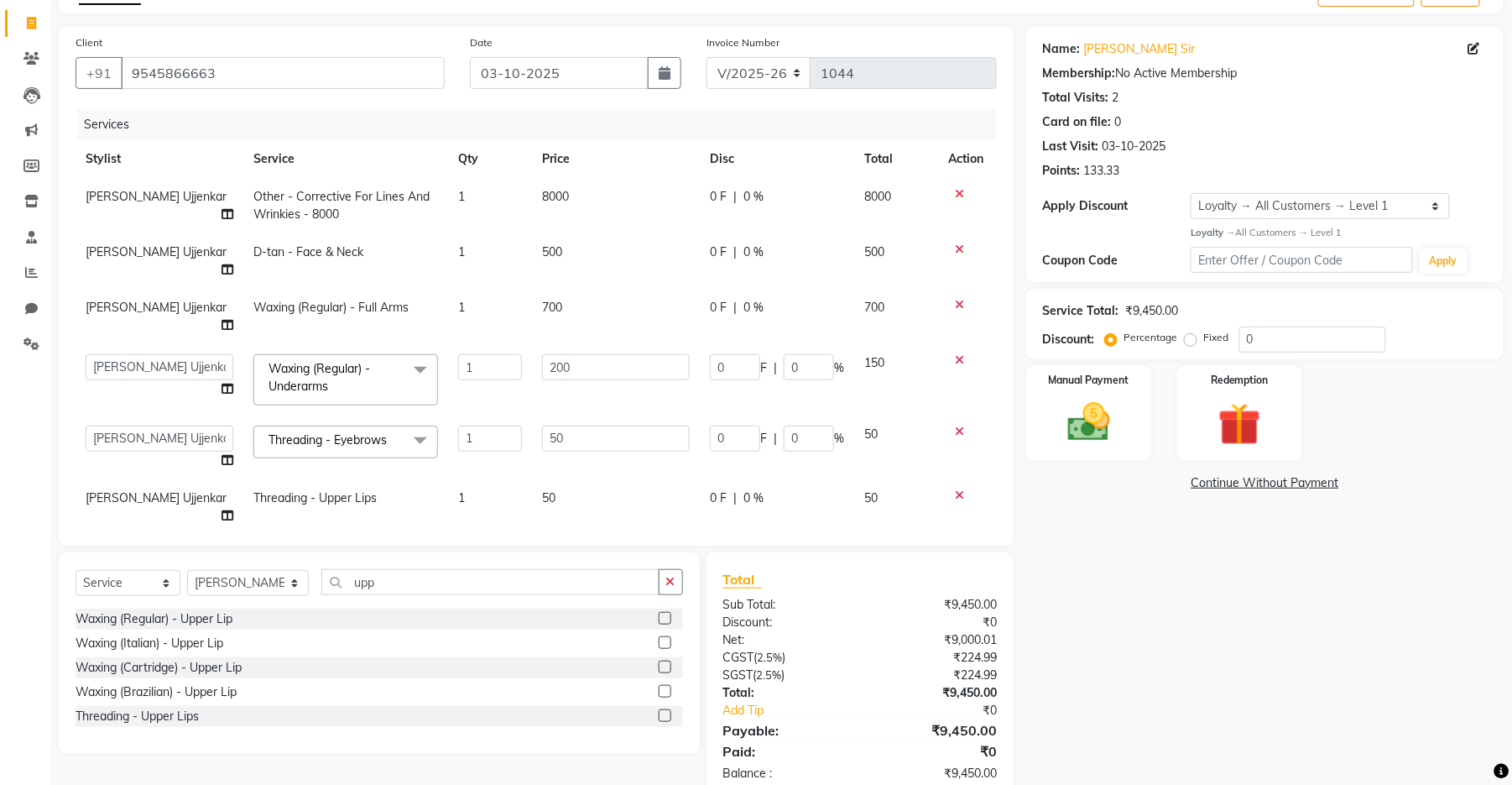
drag, startPoint x: 645, startPoint y: 451, endPoint x: 619, endPoint y: 392, distance: 64.5
click at [643, 480] on td "50" at bounding box center [616, 507] width 168 height 56
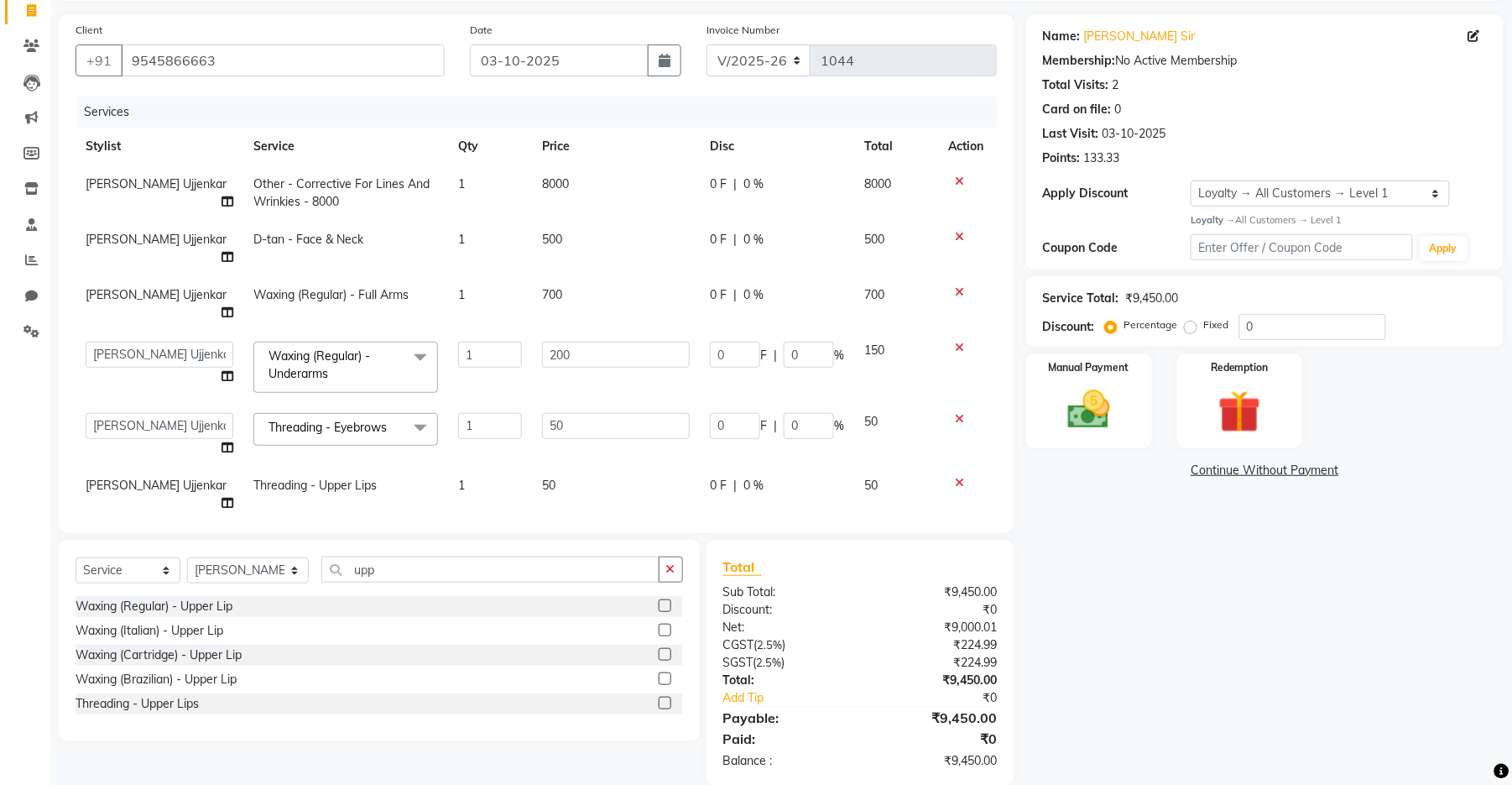
select select "67945"
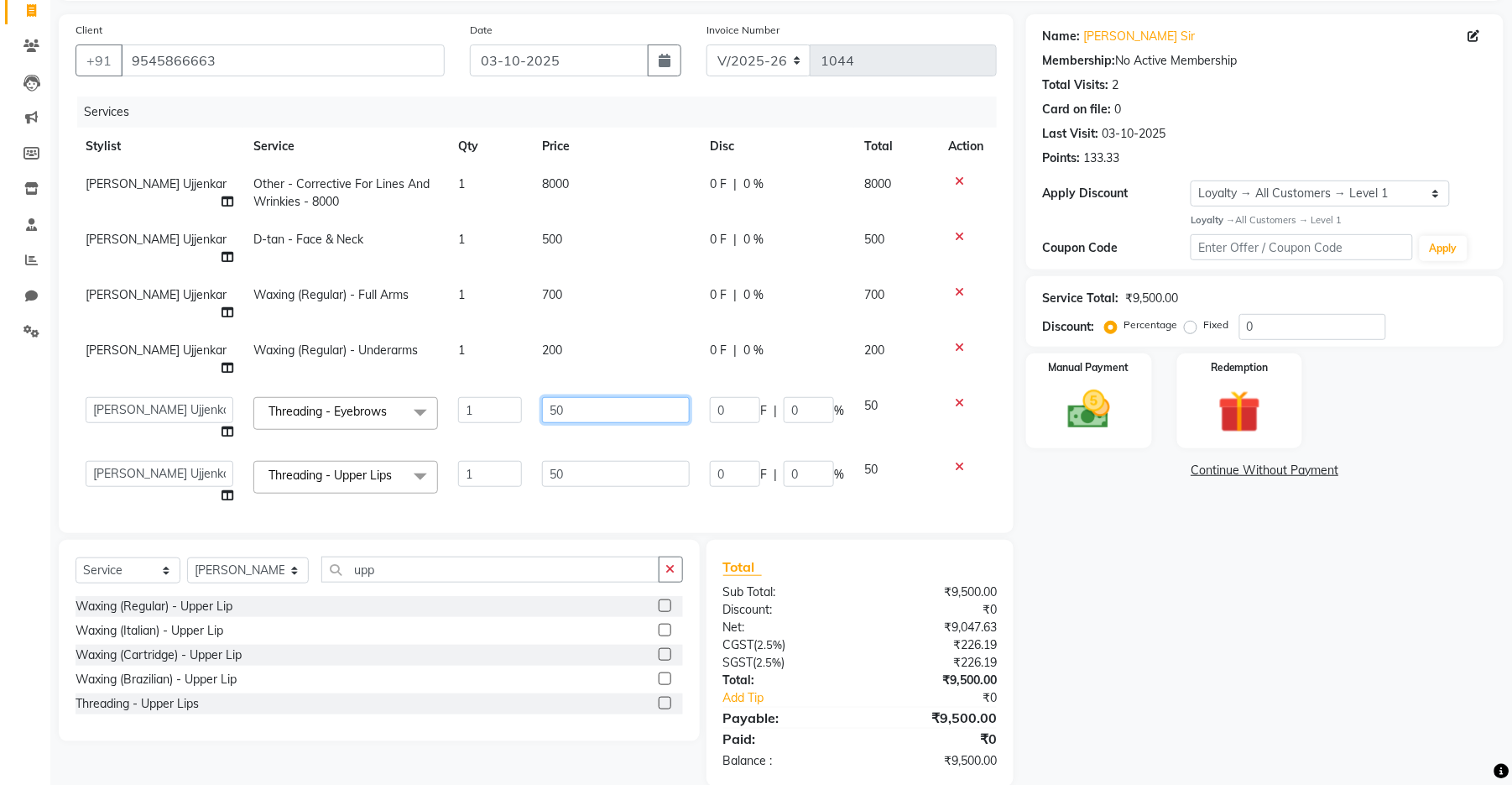
drag, startPoint x: 575, startPoint y: 352, endPoint x: 533, endPoint y: 352, distance: 42.0
click at [533, 387] on td "50" at bounding box center [616, 419] width 168 height 64
type input "100"
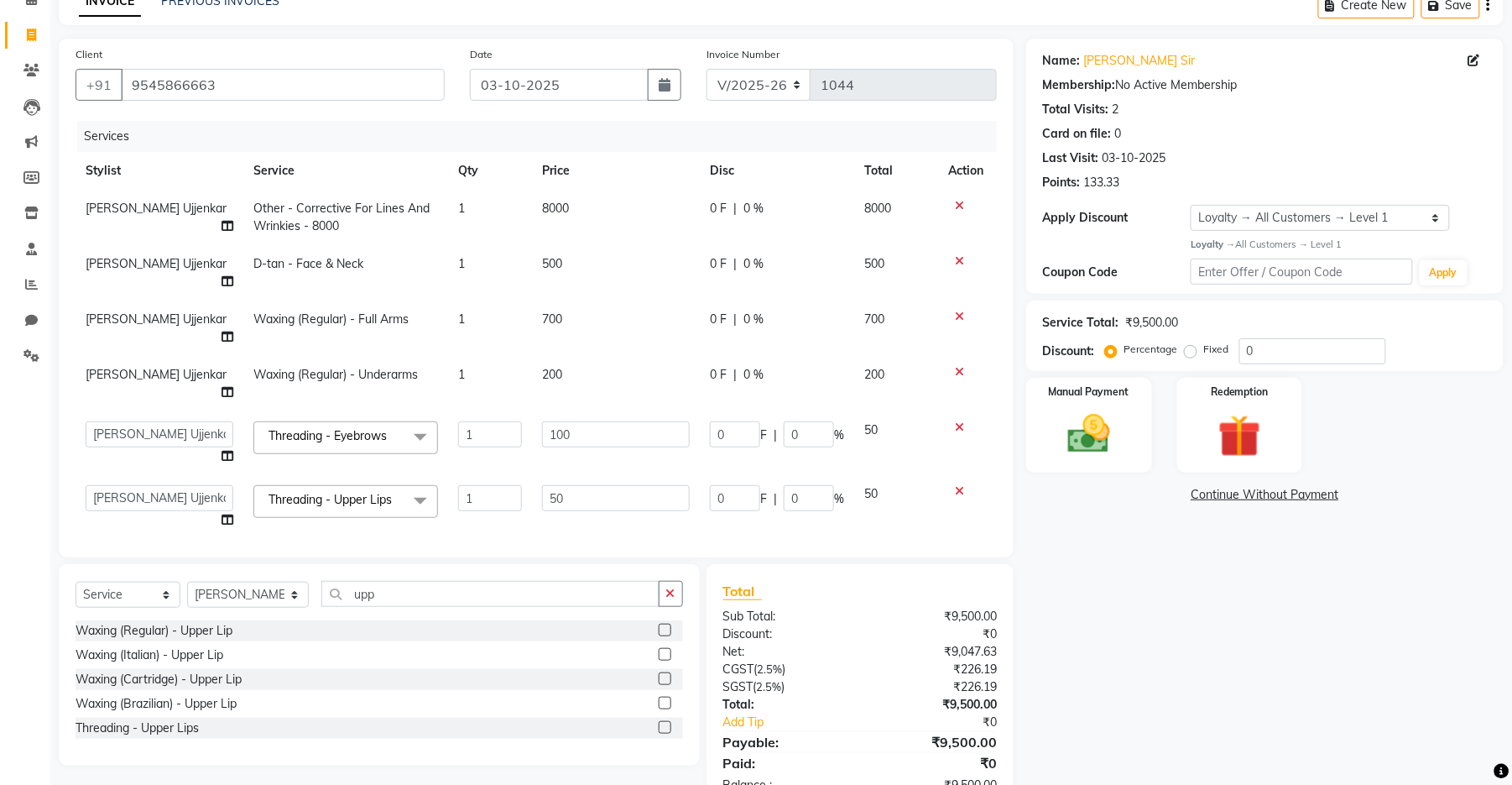
click at [532, 475] on td "50" at bounding box center [616, 507] width 168 height 64
drag, startPoint x: 1302, startPoint y: 354, endPoint x: 1208, endPoint y: 352, distance: 94.0
click at [1208, 352] on div "Percentage Fixed 0" at bounding box center [1247, 352] width 278 height 26
type input "2"
type input "1"
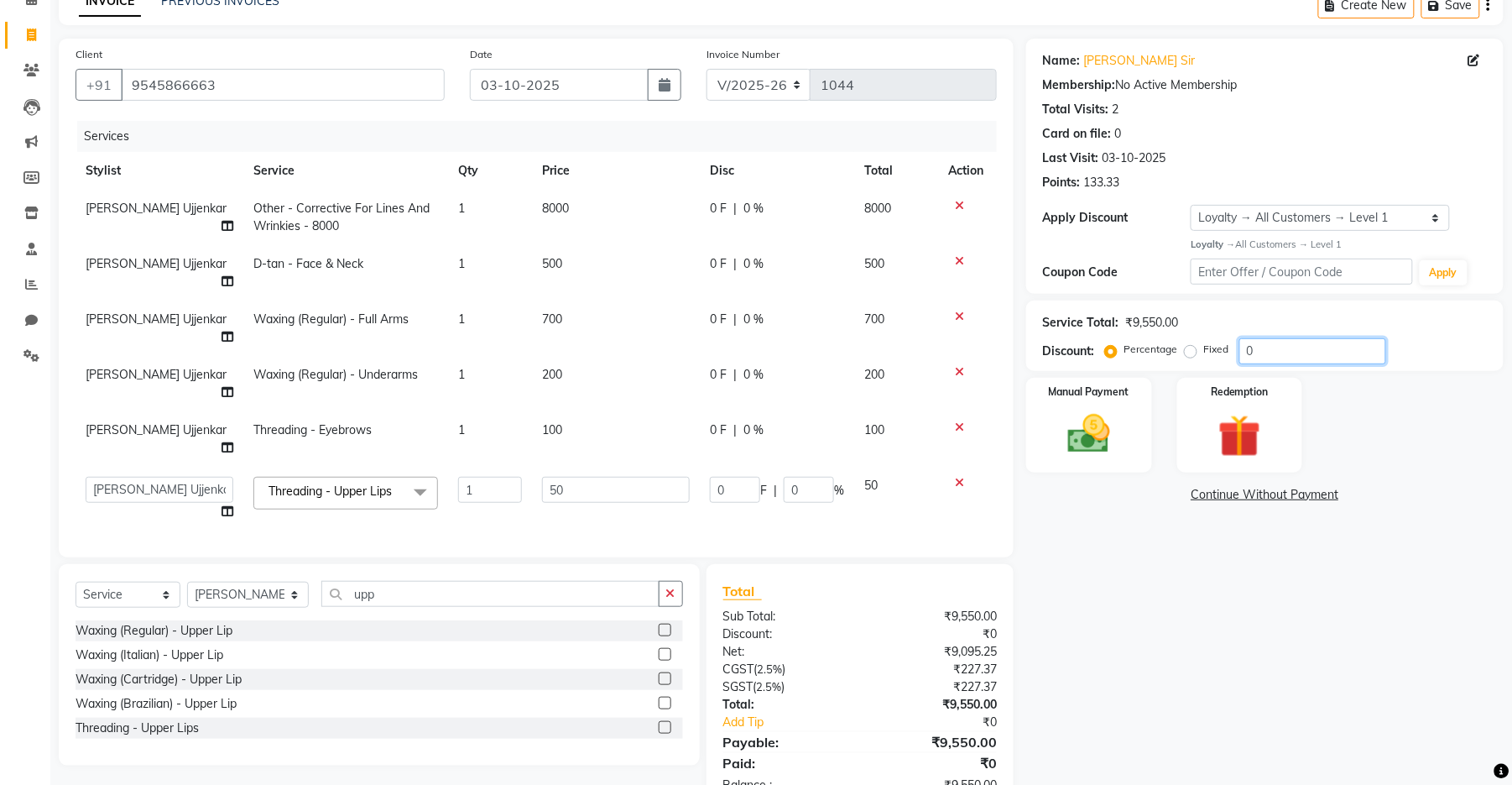
type input "2"
type input "20"
type input "10"
type input "20"
type input "2"
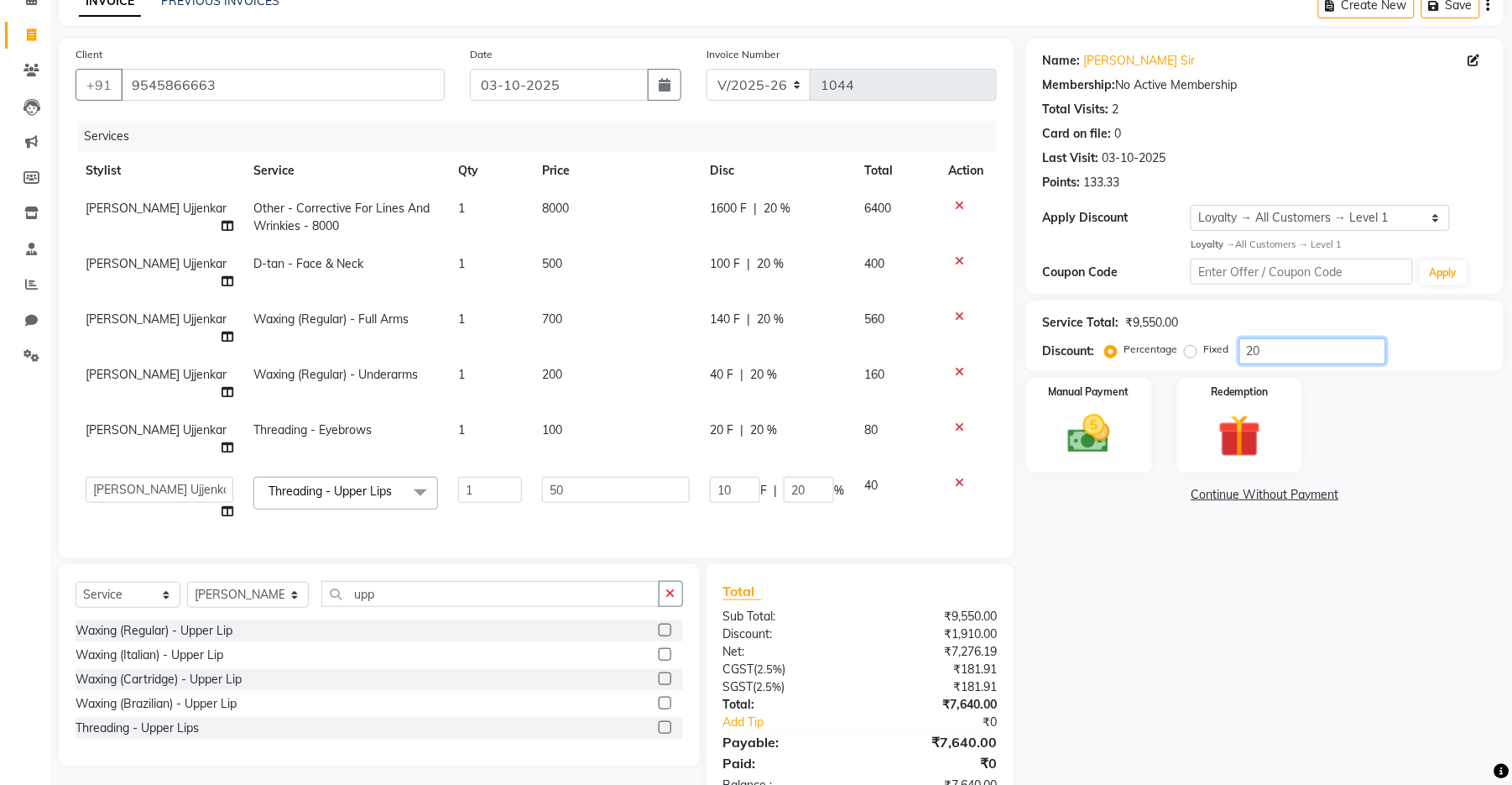
type input "1"
type input "2"
type input "0"
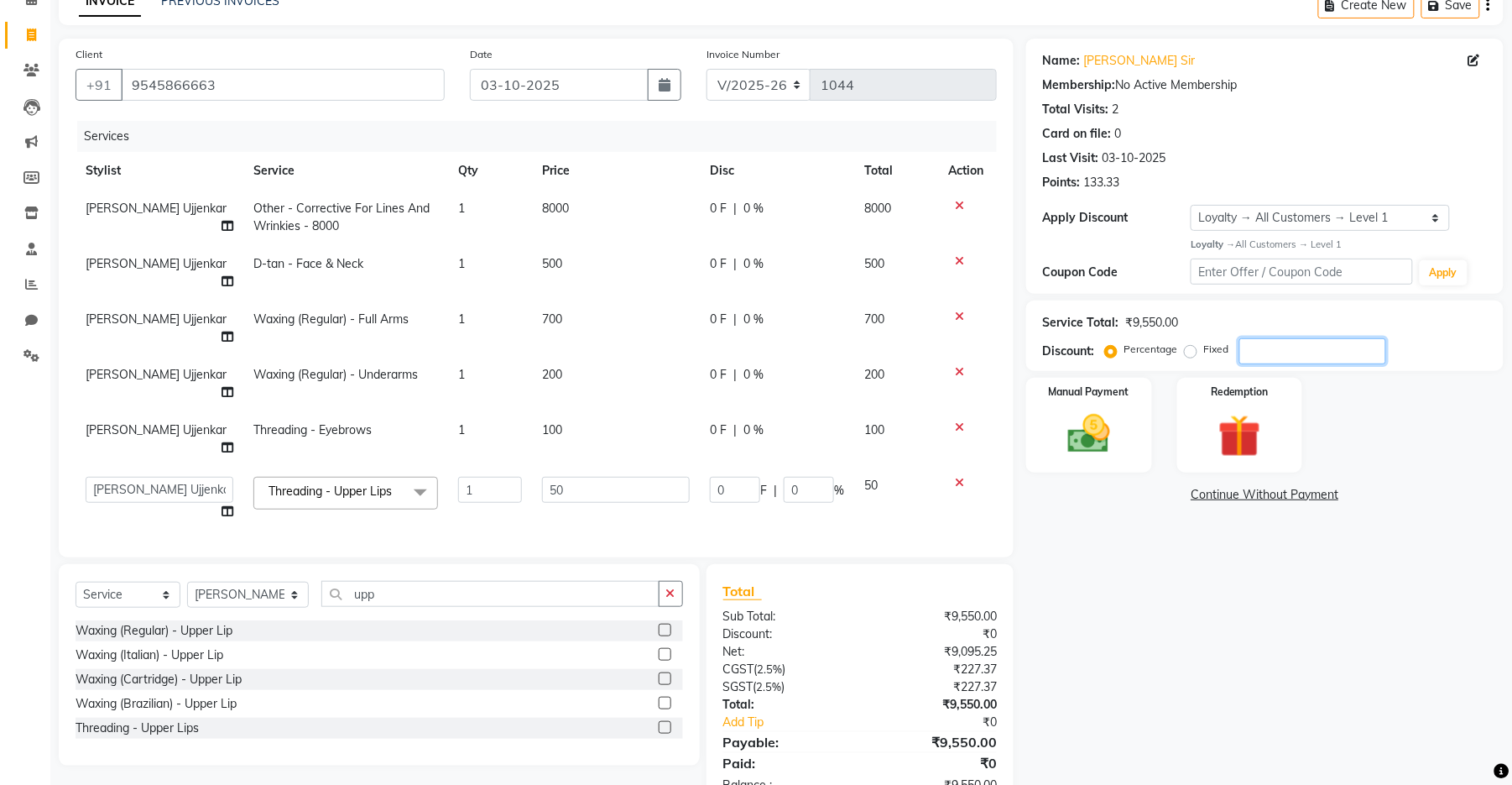
type input "1"
type input "0.5"
type input "1"
type input "10"
type input "5"
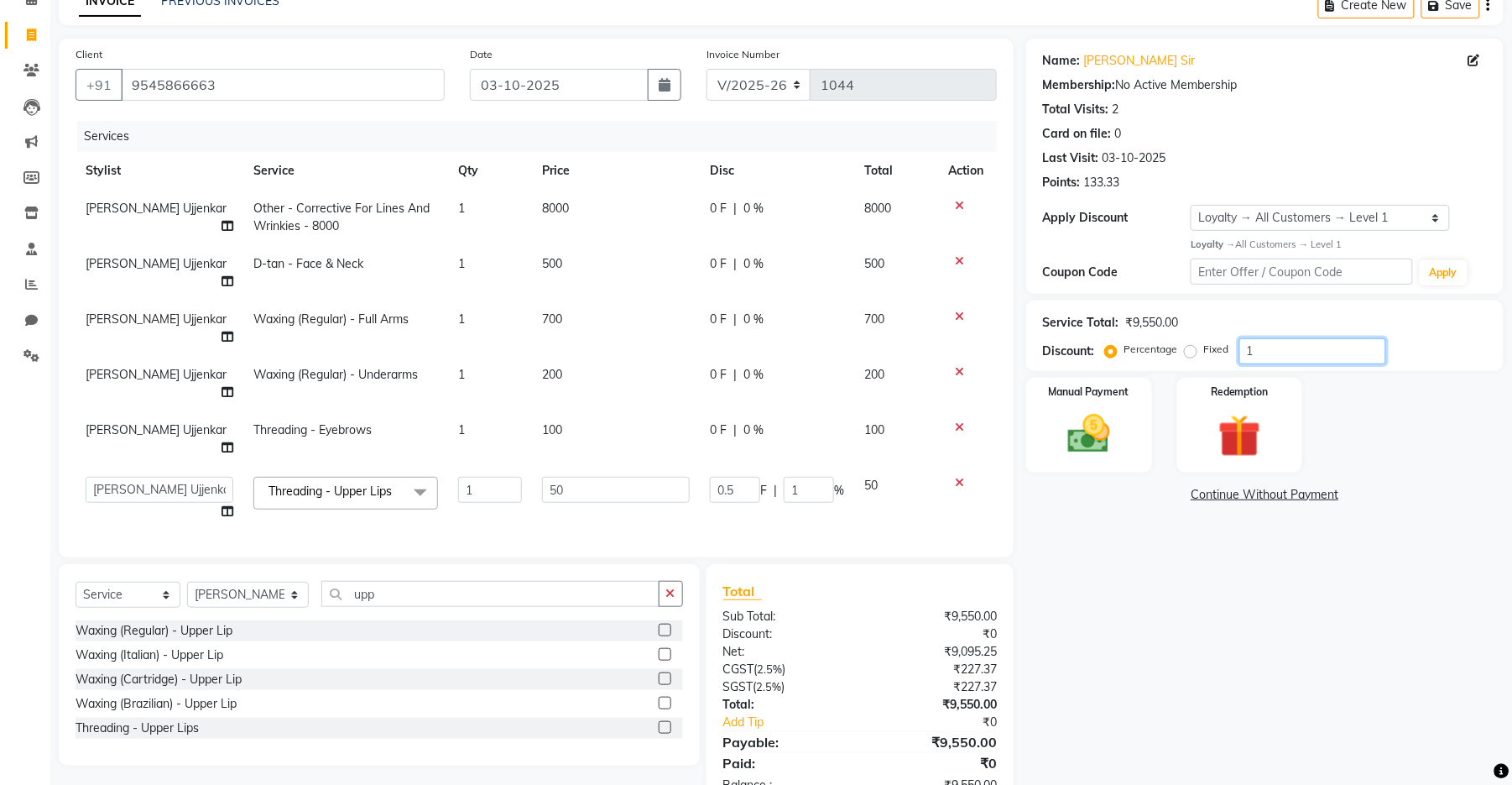
type input "10"
click at [589, 219] on td "8000" at bounding box center [616, 218] width 168 height 56
select select "67945"
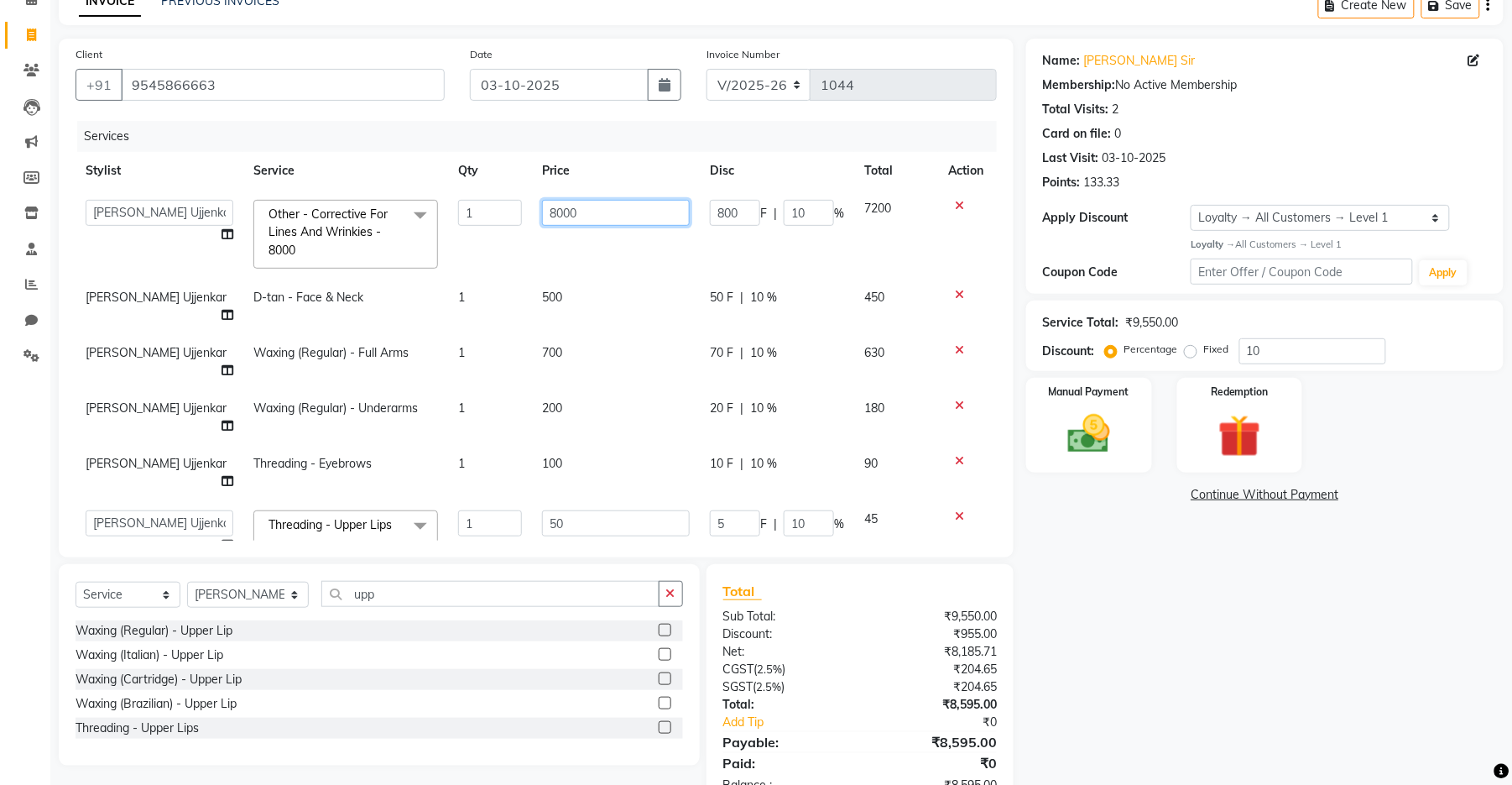
drag, startPoint x: 614, startPoint y: 223, endPoint x: 616, endPoint y: 180, distance: 43.0
click at [543, 222] on input "8000" at bounding box center [616, 213] width 148 height 26
type input "8500"
click at [818, 486] on div "Services Stylist Service Qty Price Disc Total Action [PERSON_NAME] [PERSON_NAME…" at bounding box center [536, 331] width 921 height 419
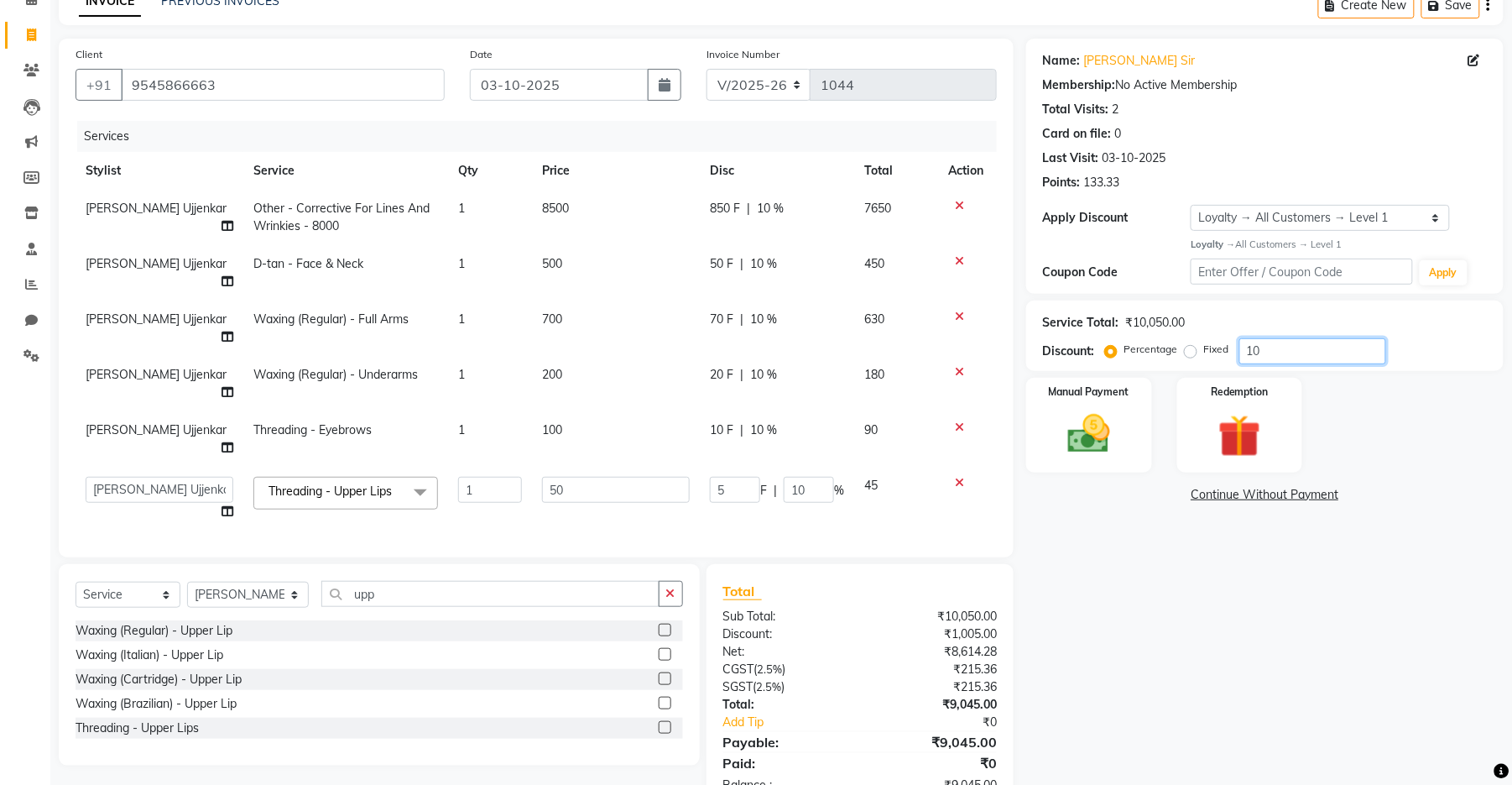
drag, startPoint x: 1287, startPoint y: 360, endPoint x: 1268, endPoint y: 317, distance: 47.0
click at [1211, 352] on div "Percentage Fixed 10" at bounding box center [1247, 352] width 278 height 26
type input "2"
type input "1"
type input "2"
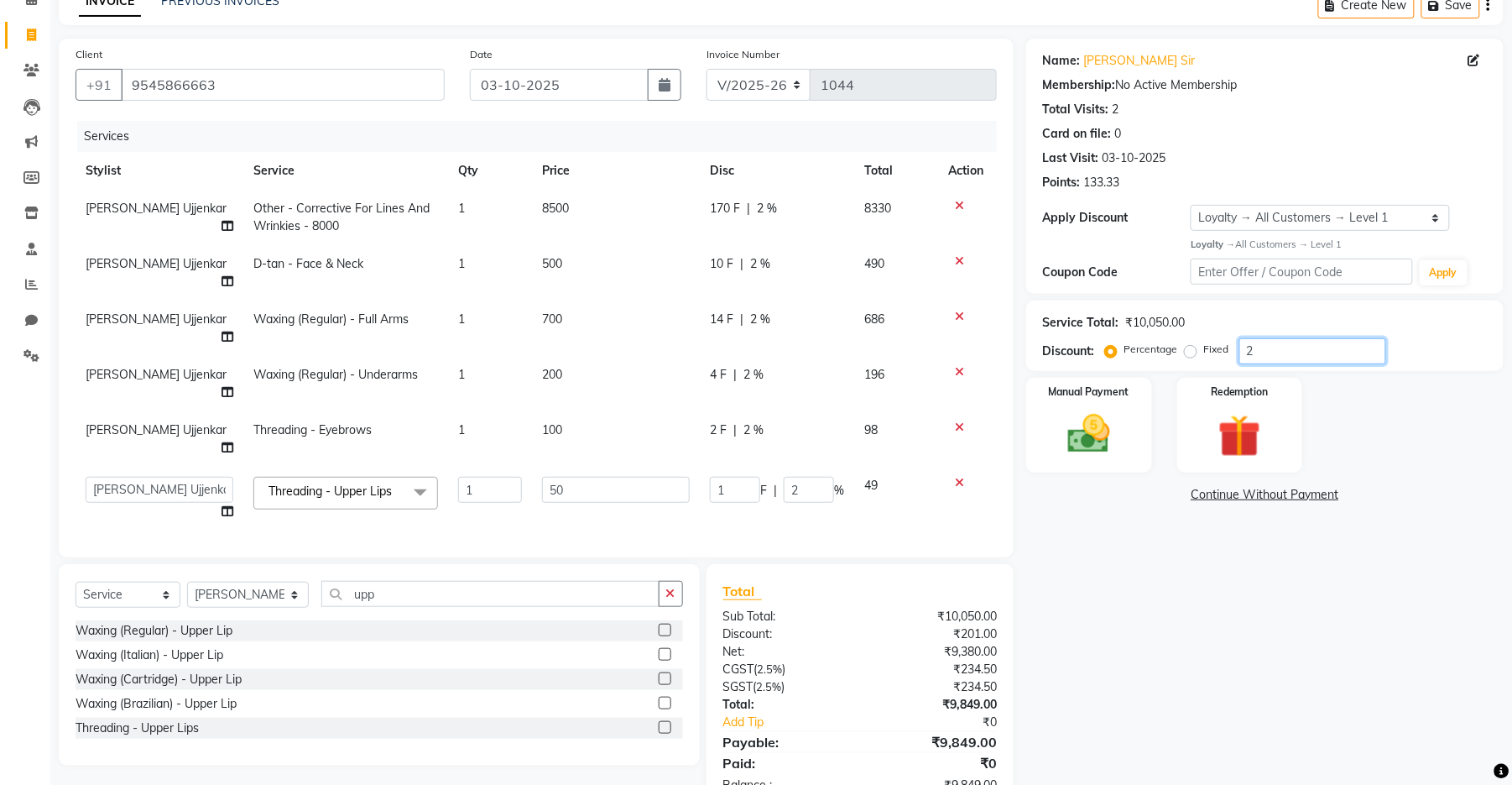
type input "20"
type input "10"
type input "20"
click at [1197, 612] on div "Name: [PERSON_NAME] Sir Membership: No Active Membership Total Visits: 2 Card o…" at bounding box center [1271, 424] width 490 height 772
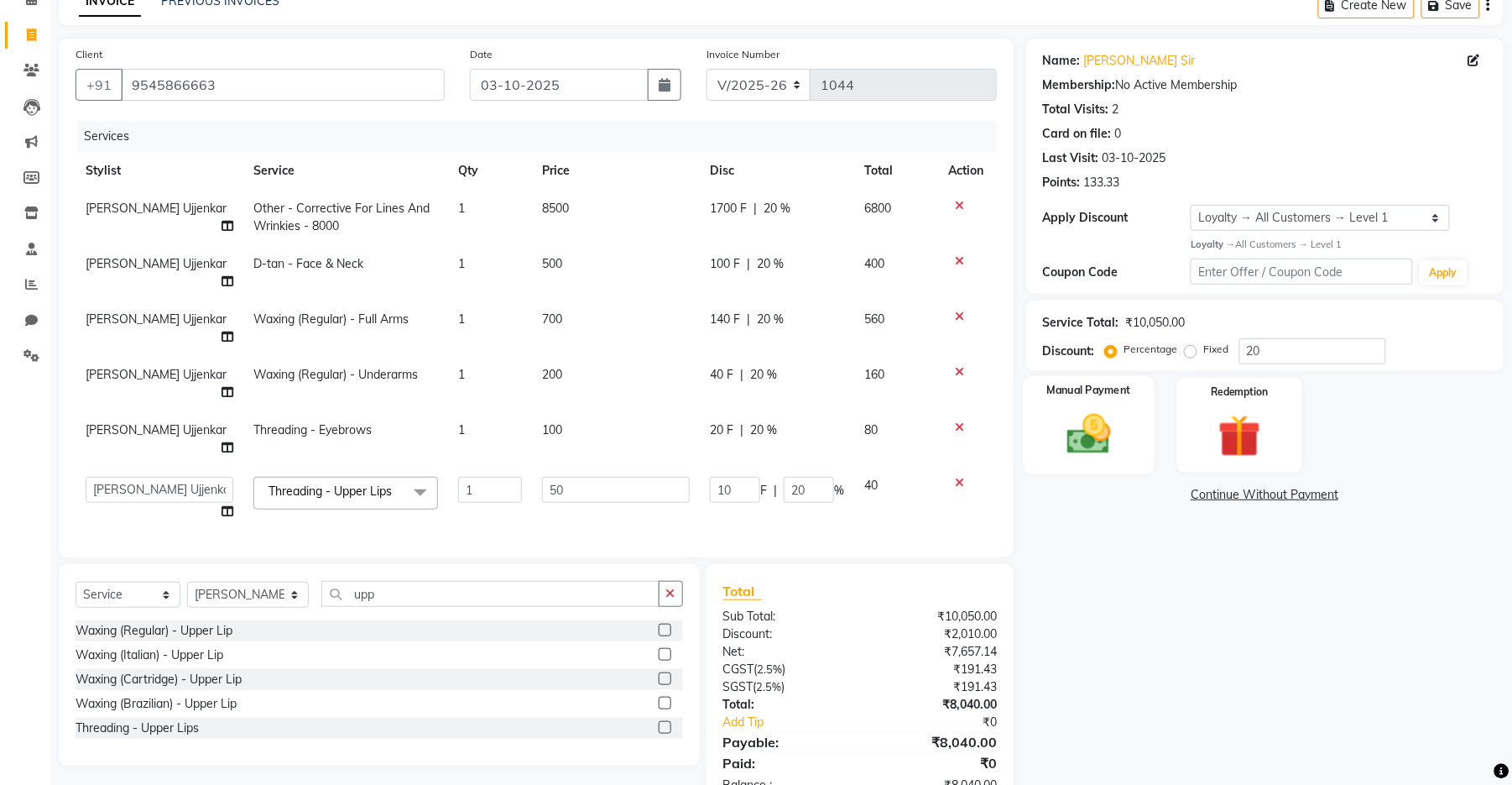
click at [1103, 424] on img at bounding box center [1089, 434] width 72 height 51
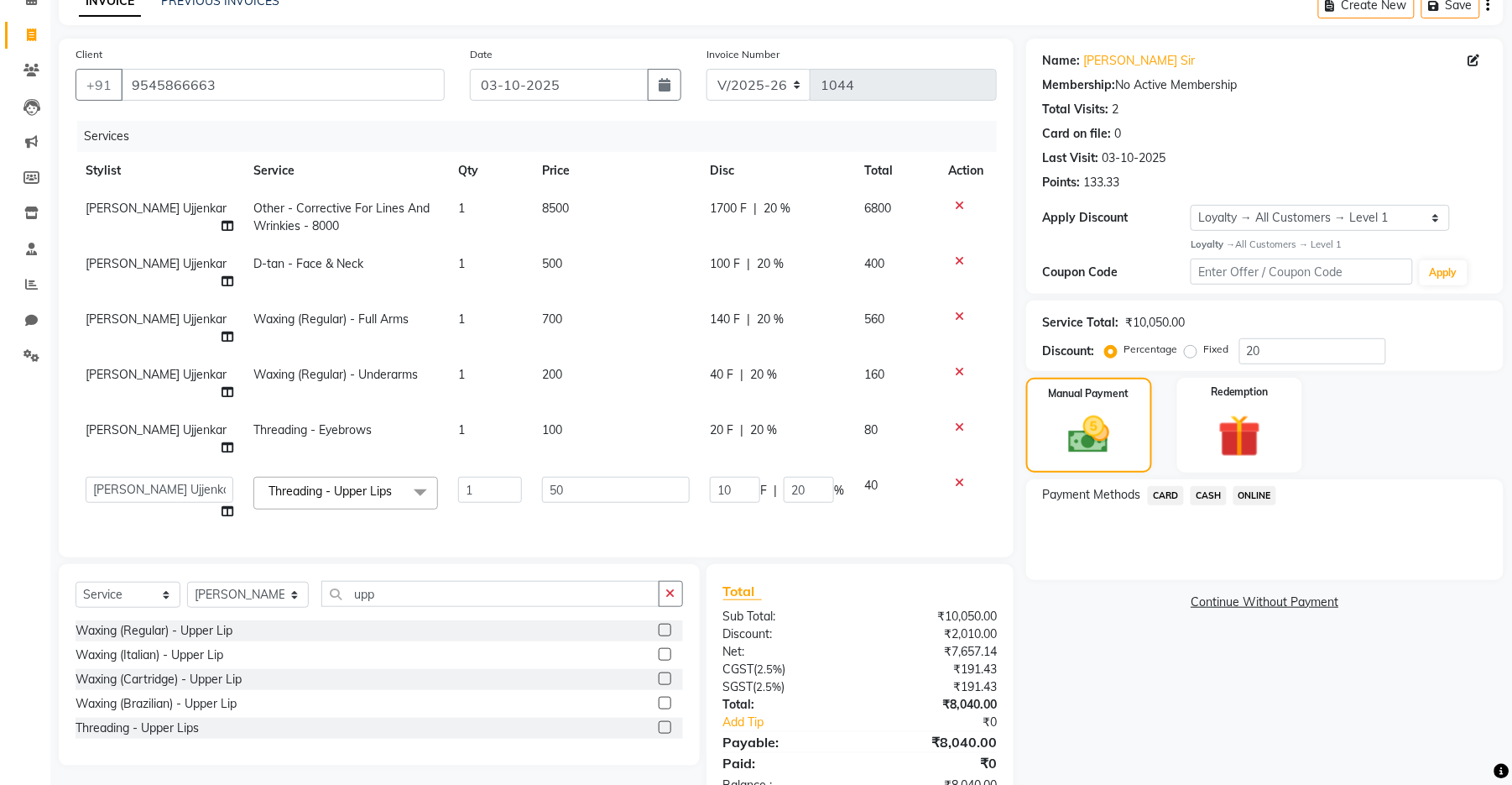
click at [1271, 493] on span "ONLINE" at bounding box center [1255, 496] width 43 height 19
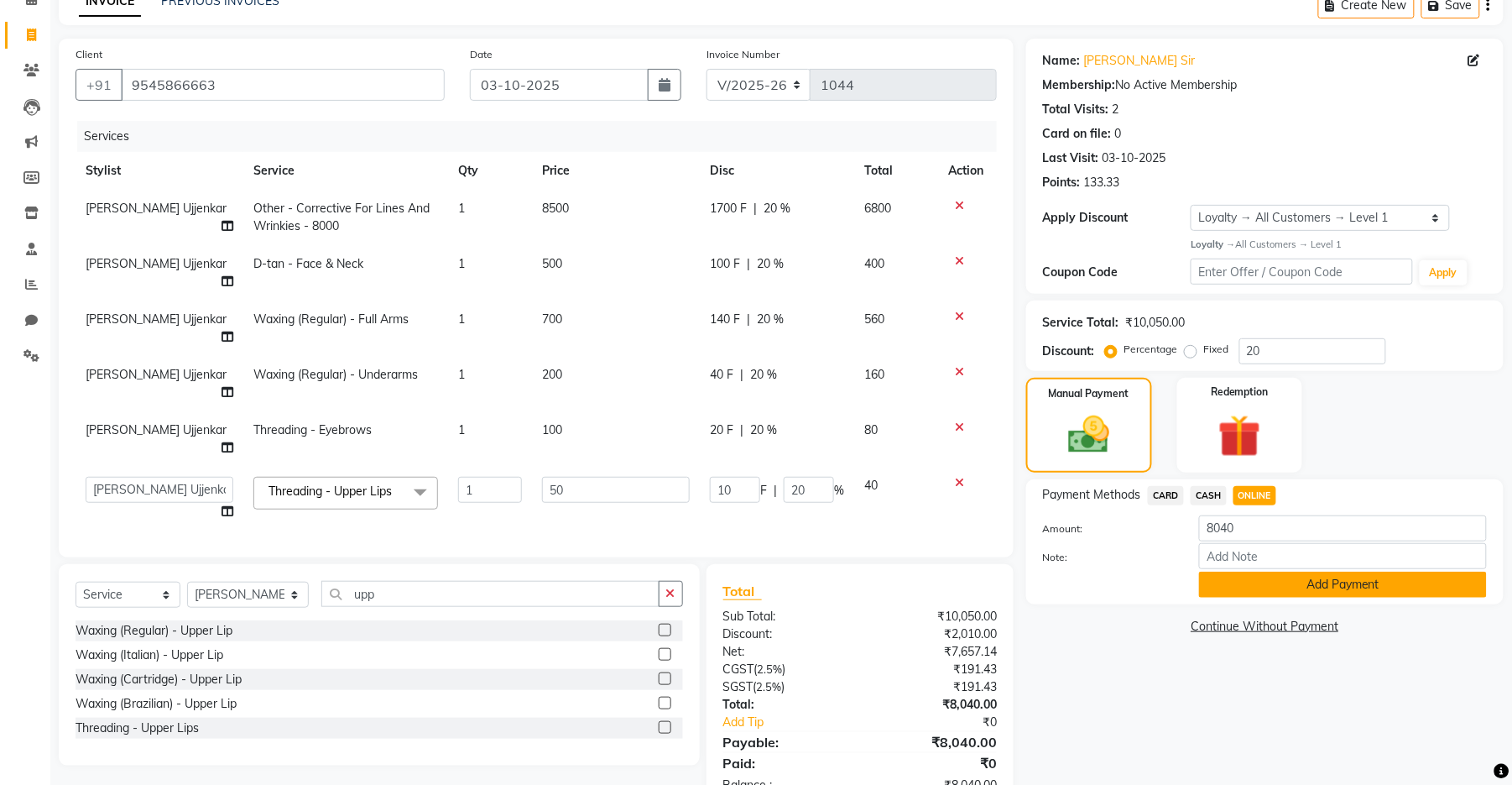
click at [1274, 580] on button "Add Payment" at bounding box center [1342, 585] width 288 height 26
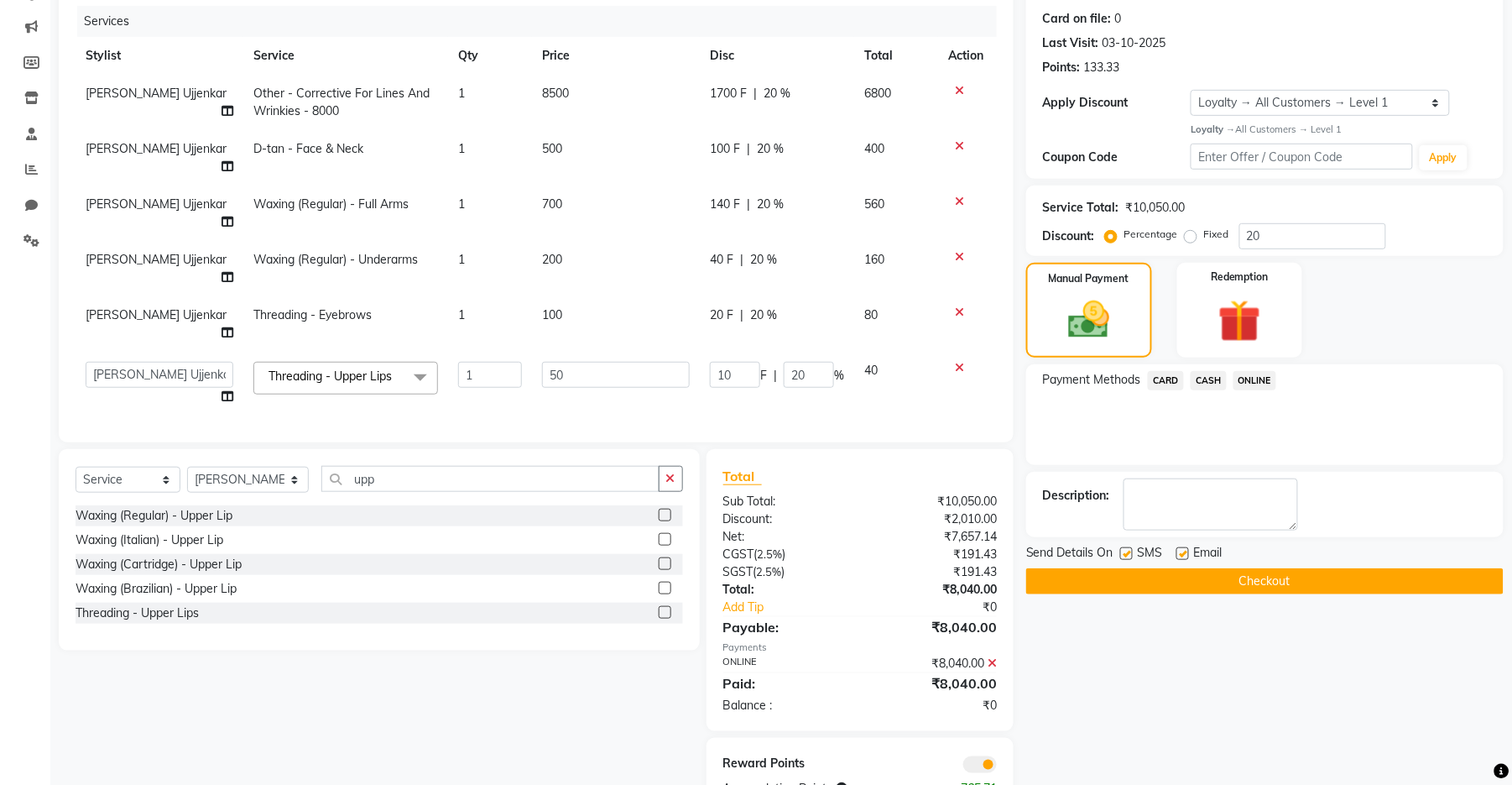
scroll to position [205, 0]
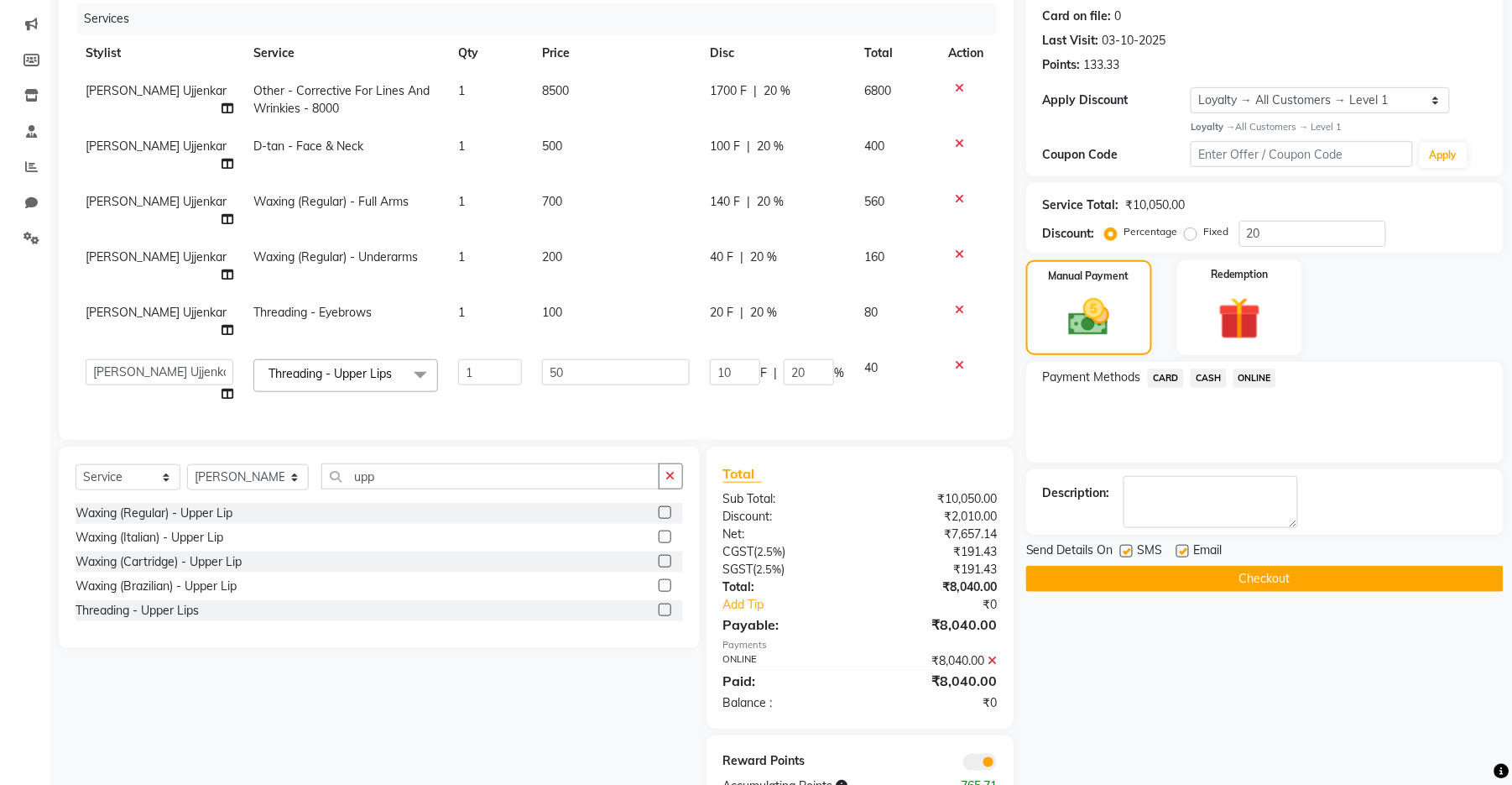
click at [1130, 547] on label at bounding box center [1127, 551] width 12 height 12
click at [1130, 547] on input "checkbox" at bounding box center [1126, 552] width 11 height 11
checkbox input "false"
click at [1181, 555] on label at bounding box center [1182, 551] width 12 height 12
click at [1181, 555] on input "checkbox" at bounding box center [1181, 552] width 11 height 11
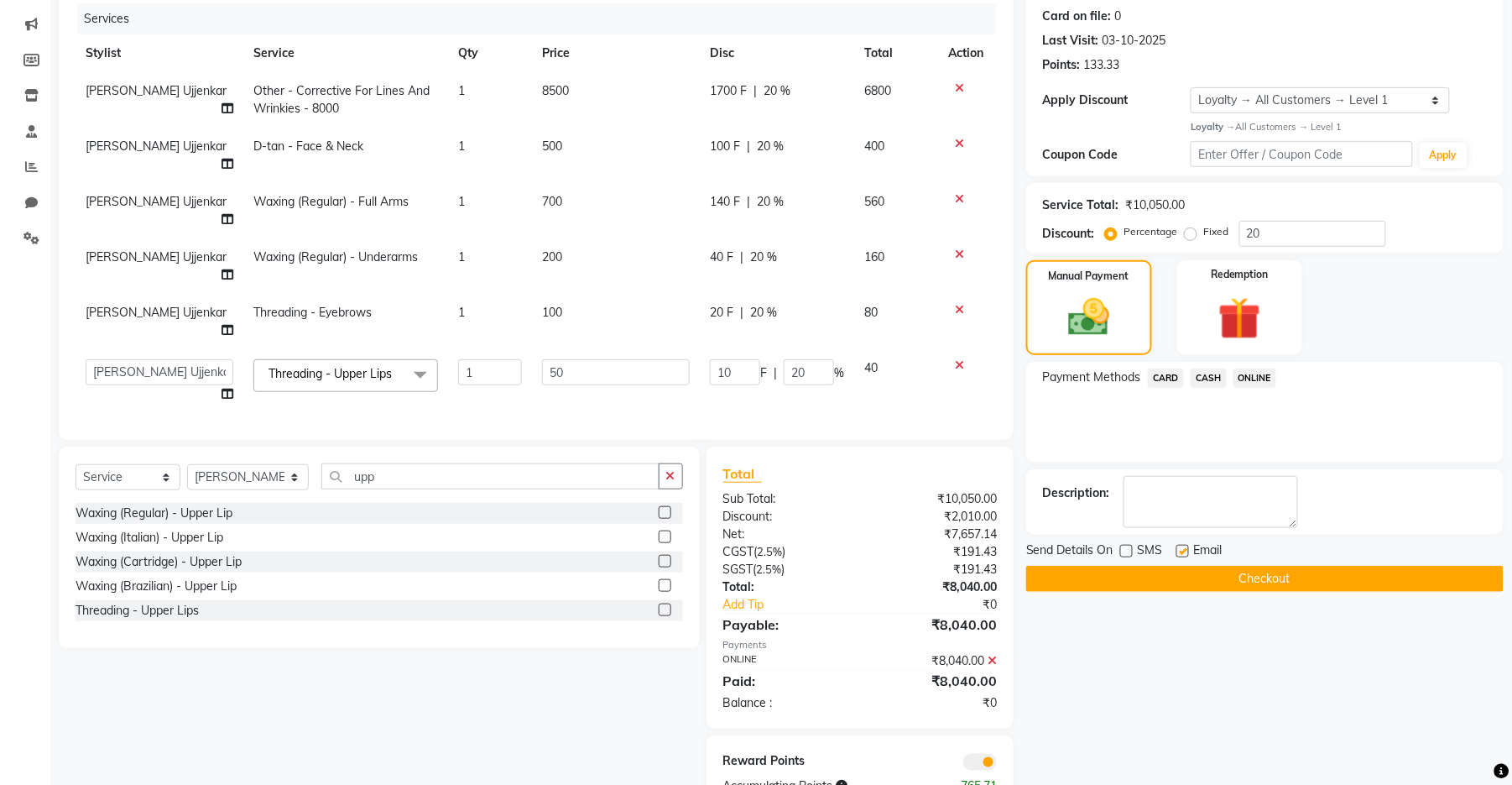
checkbox input "false"
click at [1196, 586] on button "Checkout" at bounding box center [1265, 579] width 478 height 26
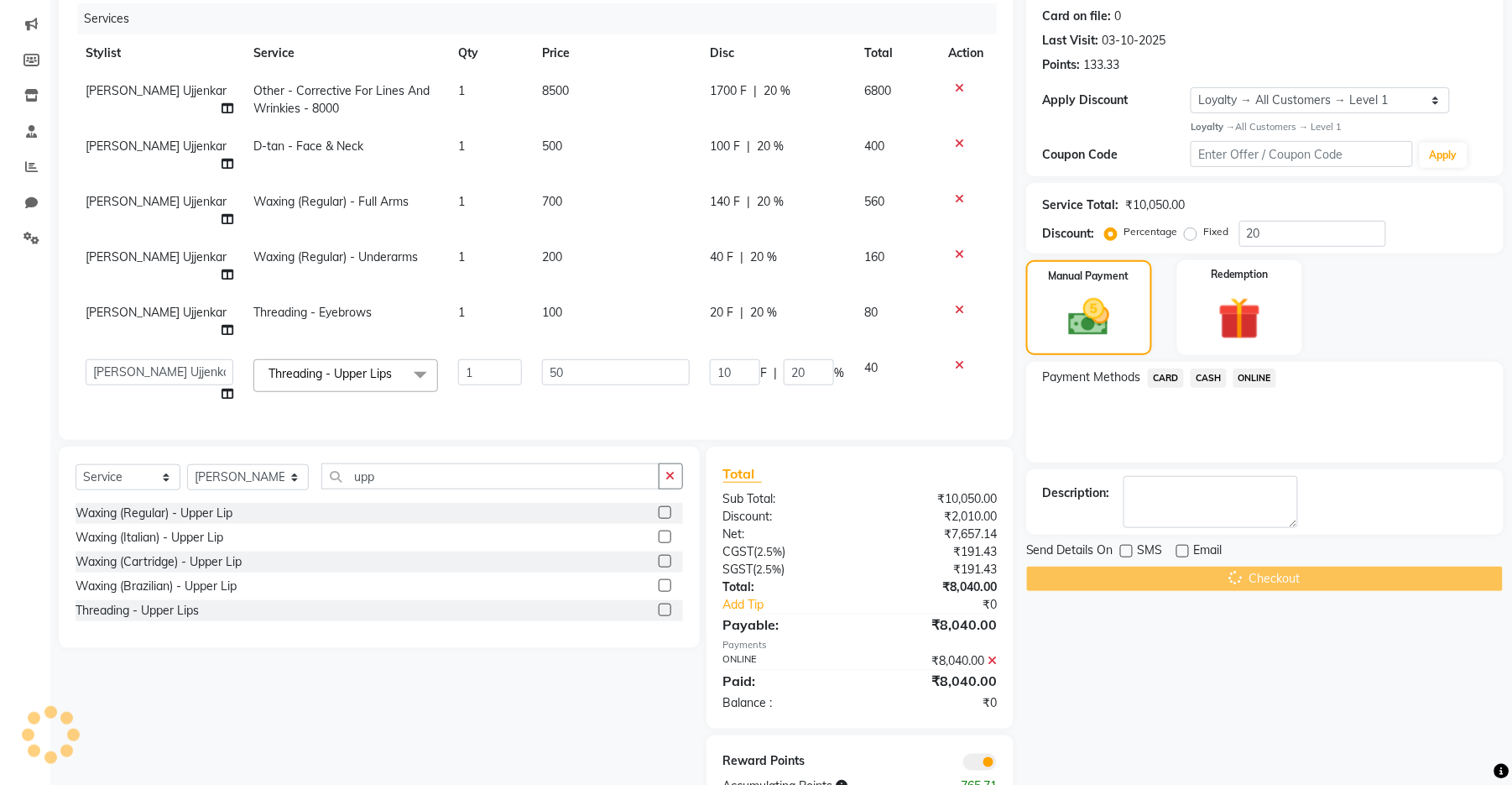
scroll to position [67, 0]
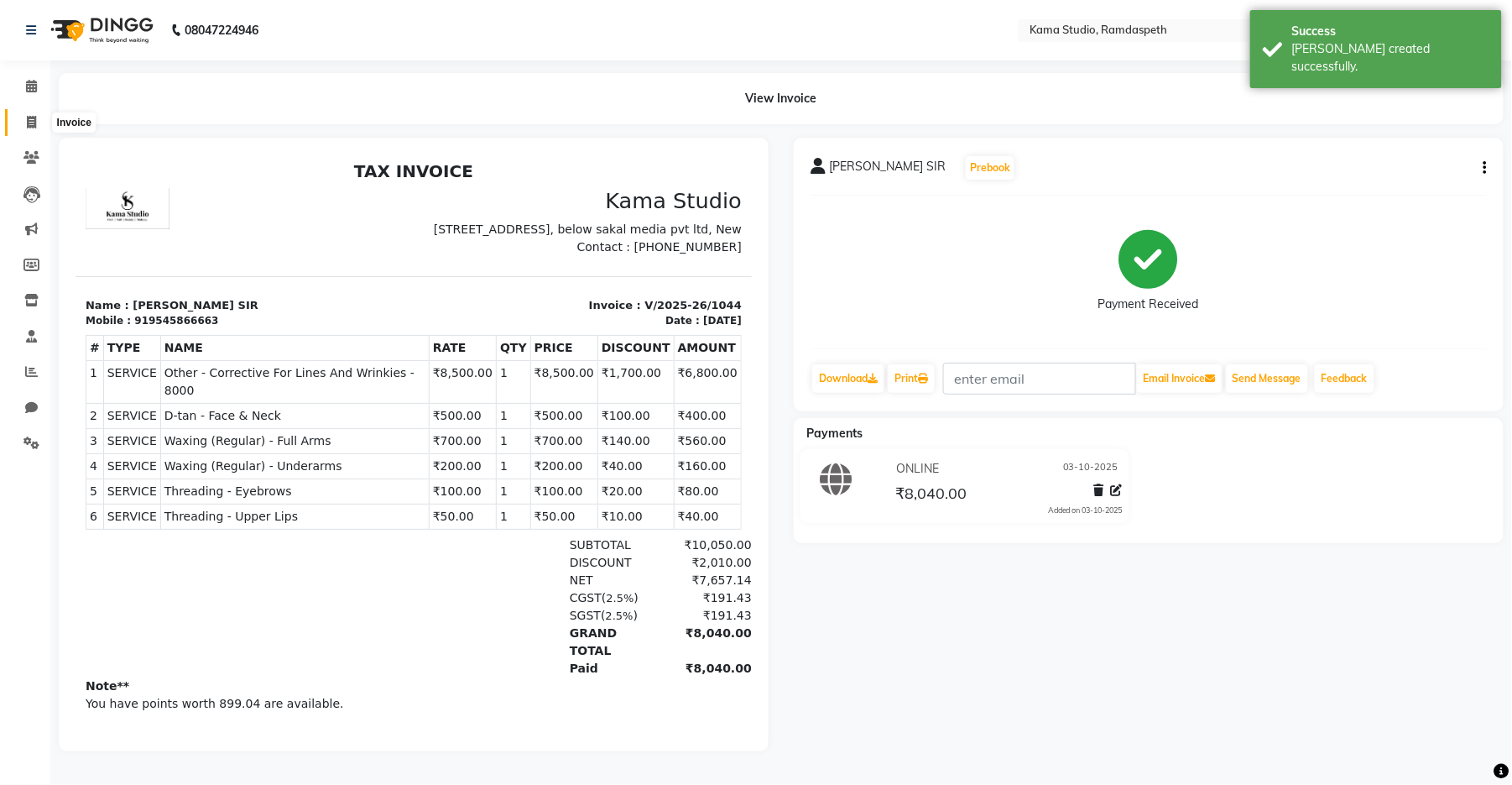
click at [39, 116] on span at bounding box center [31, 123] width 30 height 19
select select "service"
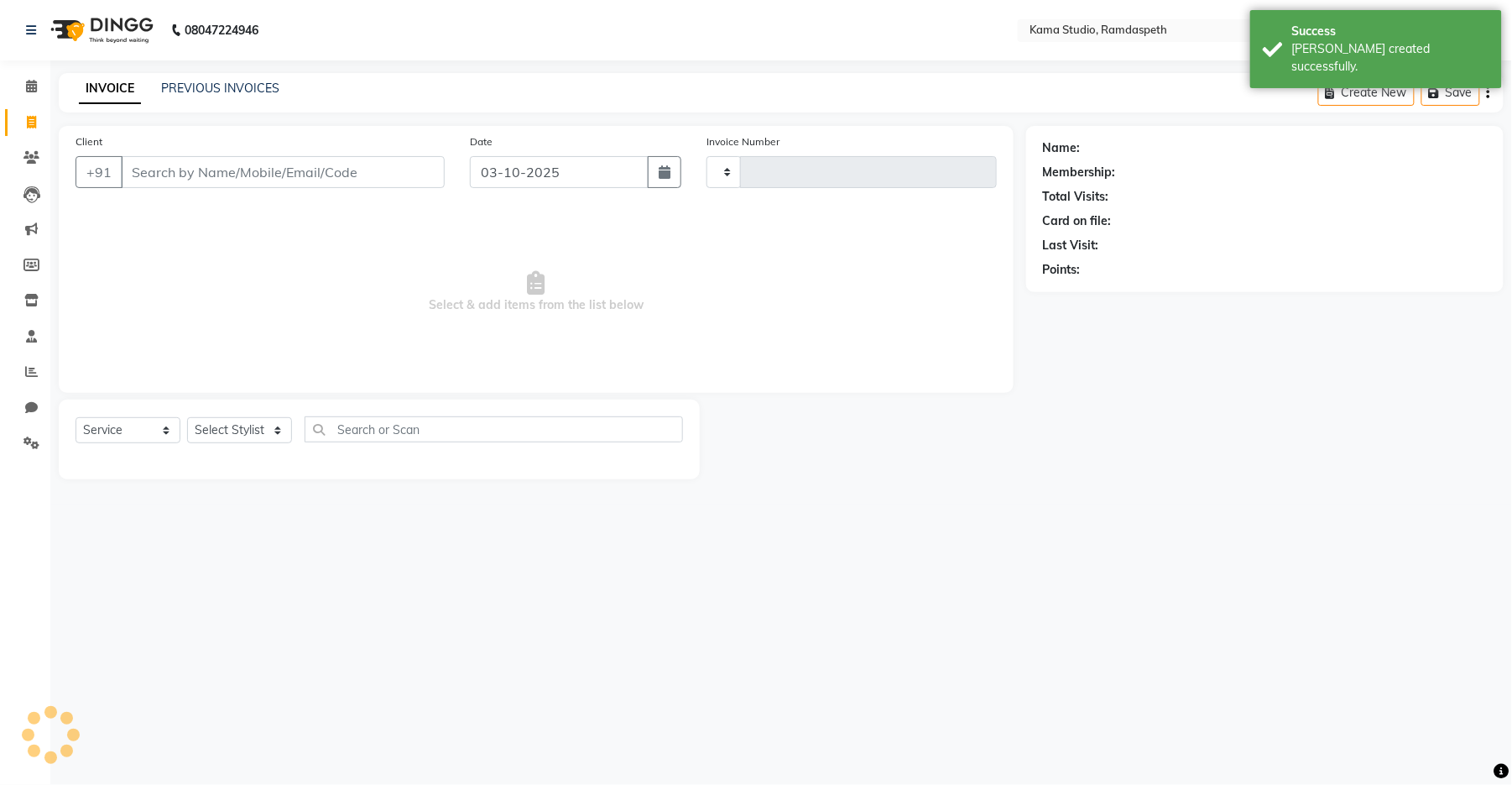
type input "1045"
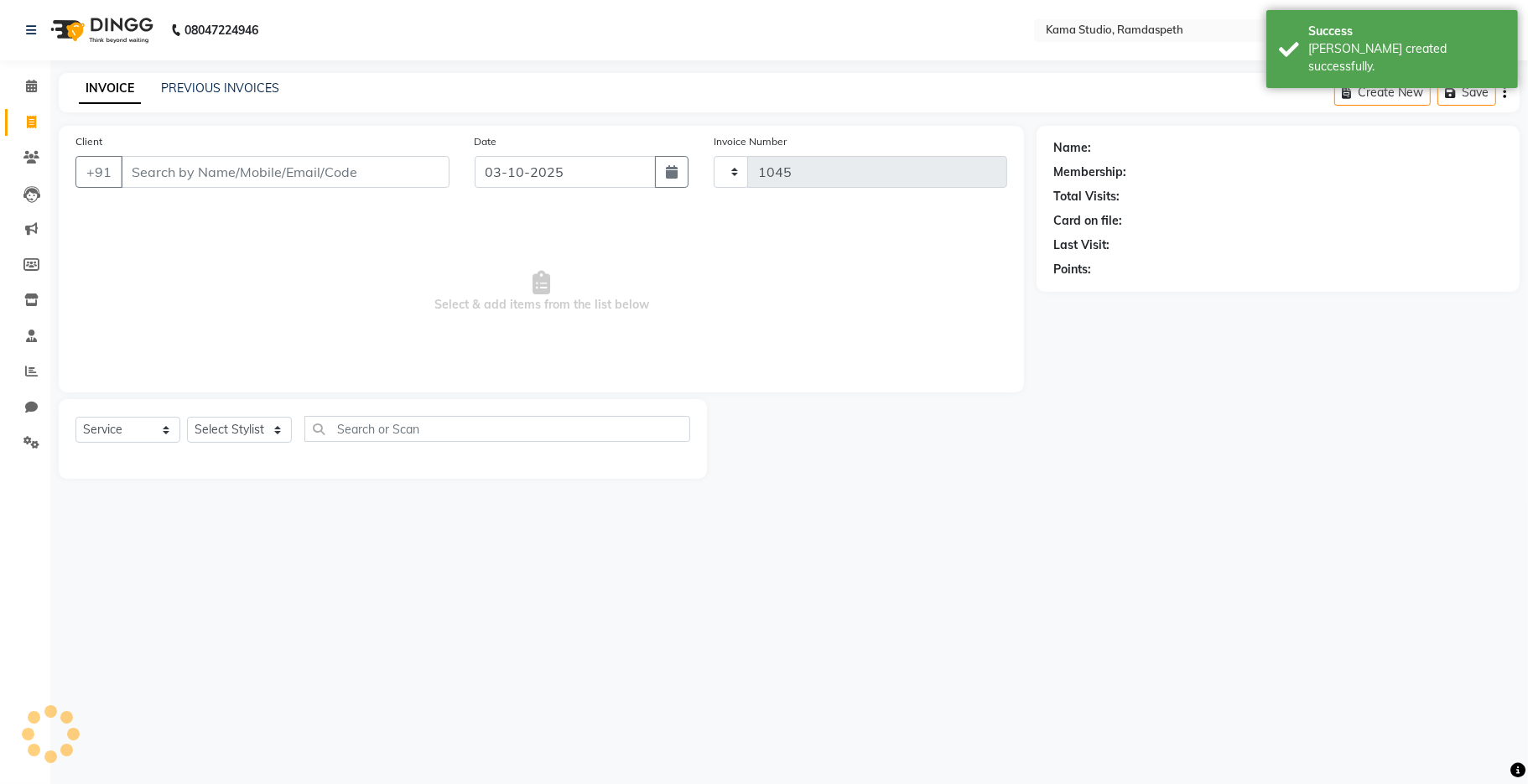
select select "7582"
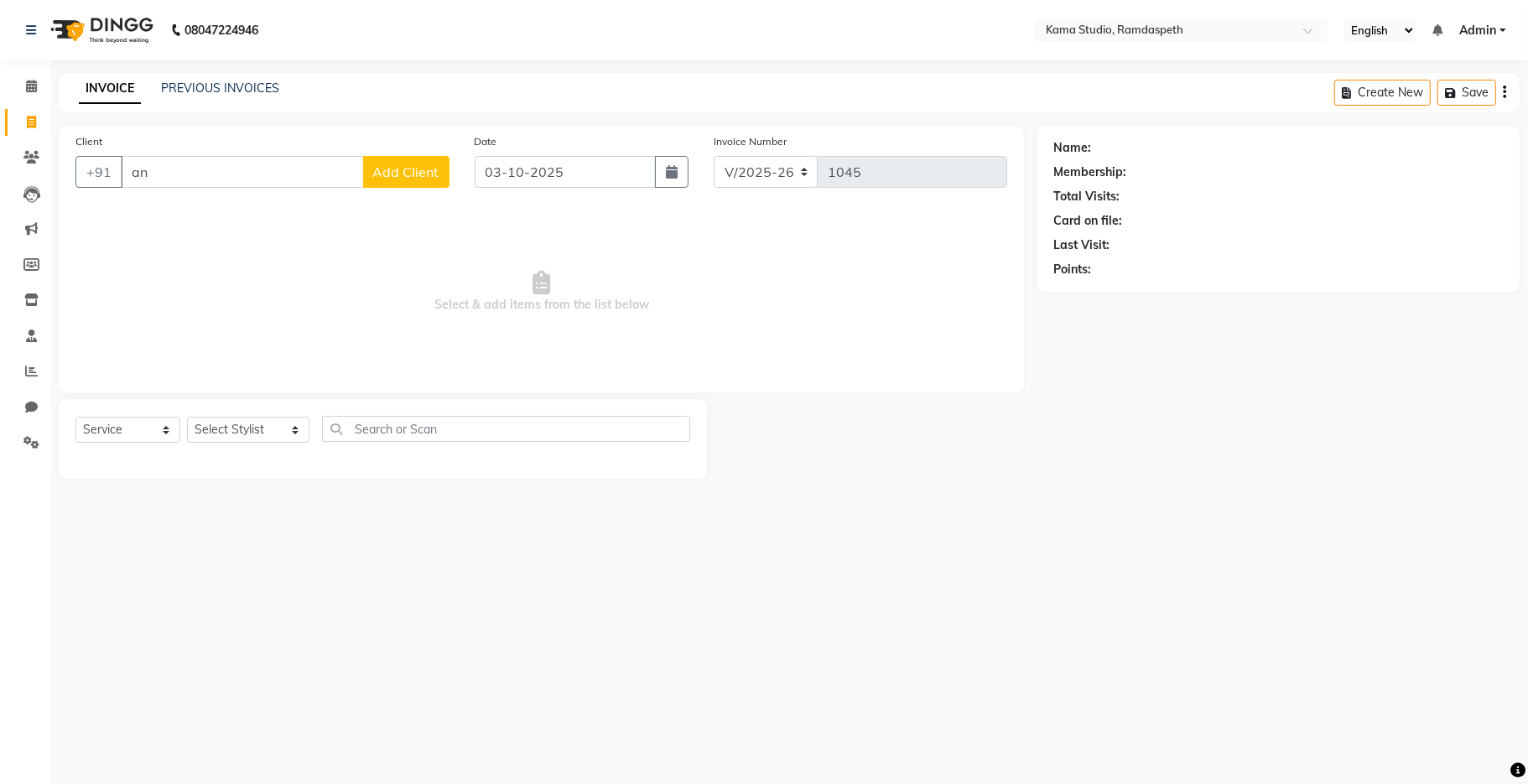
type input "a"
click at [200, 216] on span "[PERSON_NAME]" at bounding box center [195, 209] width 108 height 17
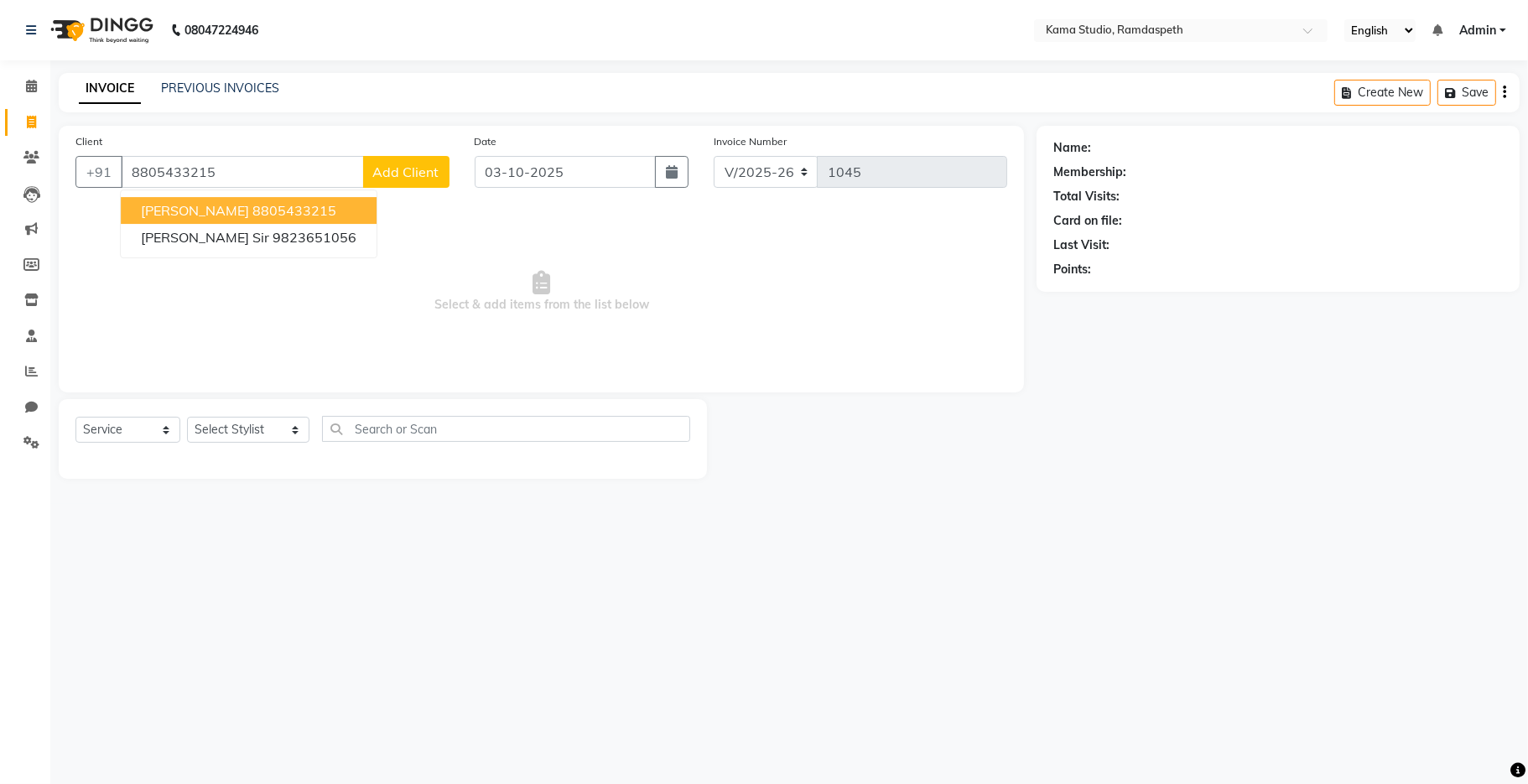
type input "8805433215"
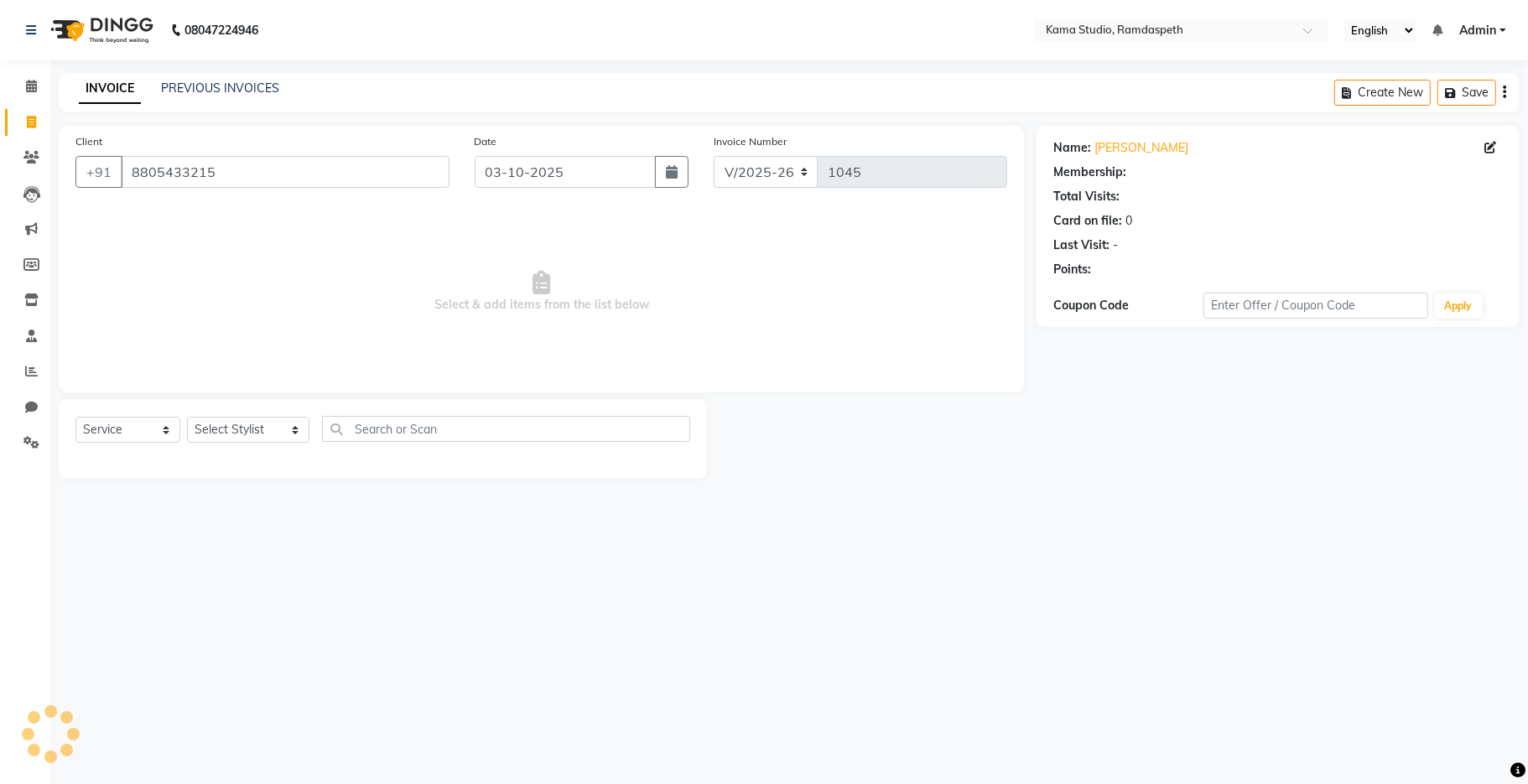
select select "1: Object"
click at [236, 431] on select "Select Stylist [PERSON_NAME] [PERSON_NAME] Ankit Dhawariya [PERSON_NAME] Sir [P…" at bounding box center [248, 429] width 123 height 26
select select "67948"
click at [187, 417] on select "Select Stylist [PERSON_NAME] [PERSON_NAME] Ankit Dhawariya [PERSON_NAME] Sir [P…" at bounding box center [248, 429] width 123 height 26
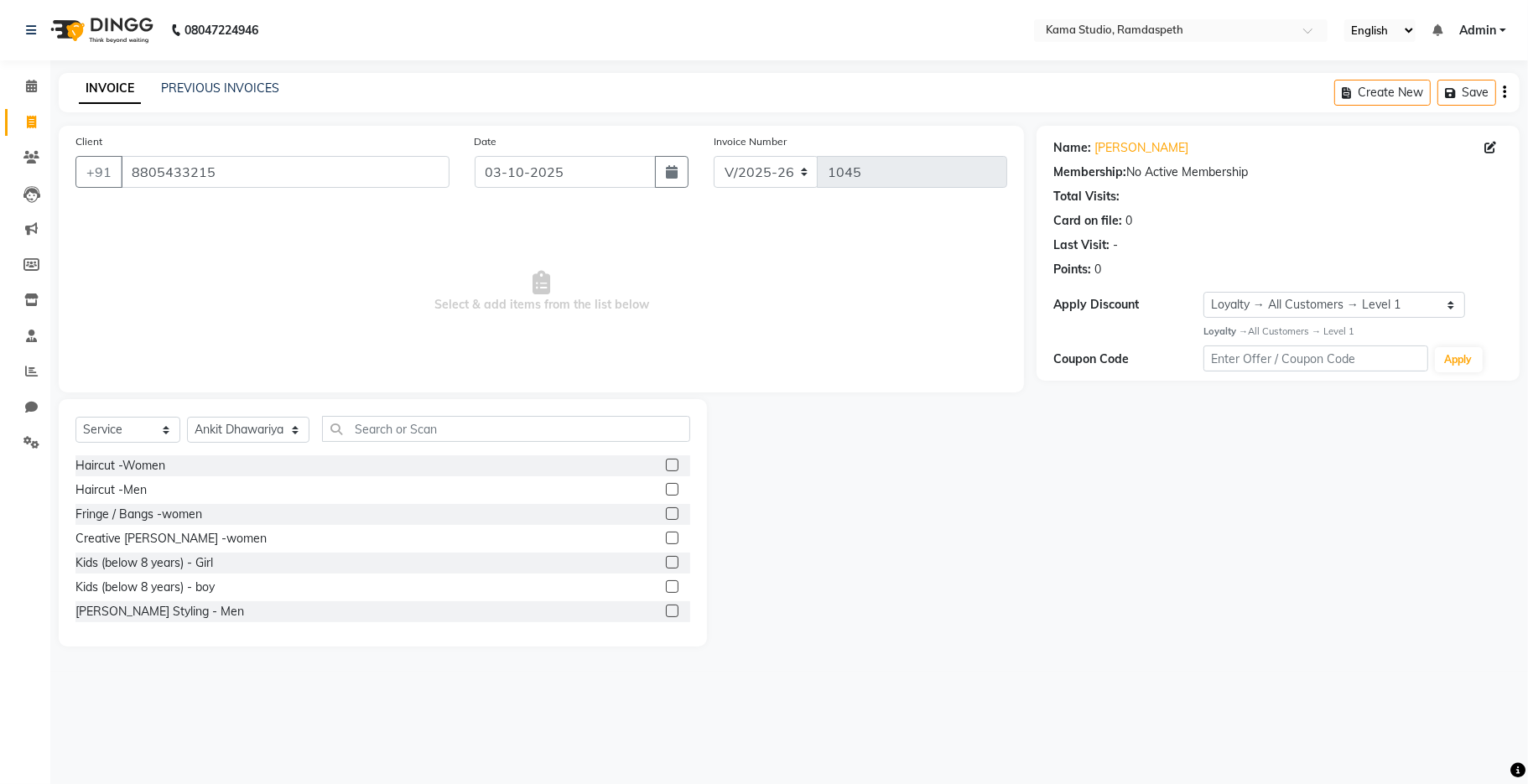
click at [666, 613] on label at bounding box center [672, 610] width 12 height 12
click at [666, 613] on input "checkbox" at bounding box center [671, 611] width 11 height 11
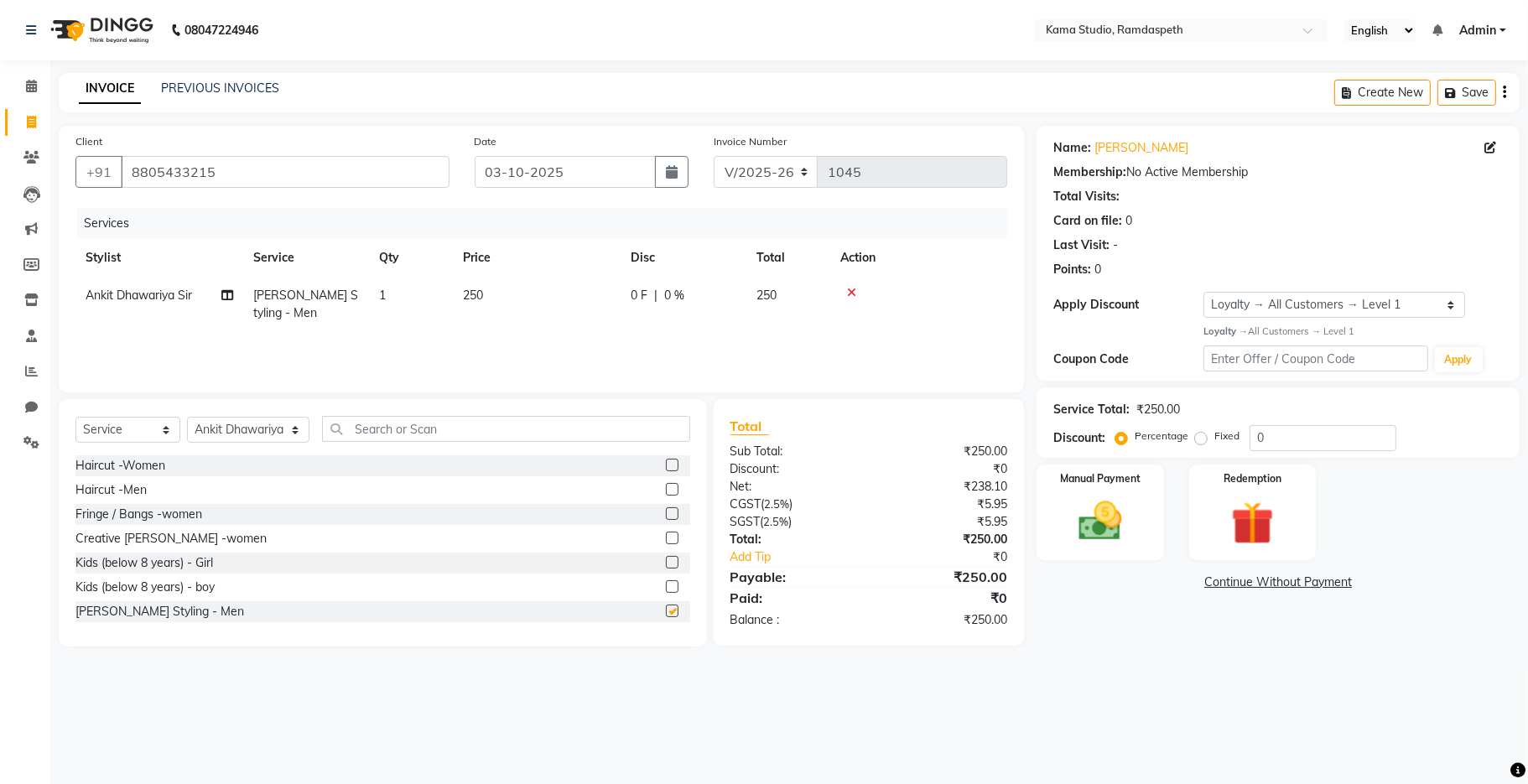
checkbox input "false"
click at [1107, 498] on img at bounding box center [1100, 522] width 73 height 52
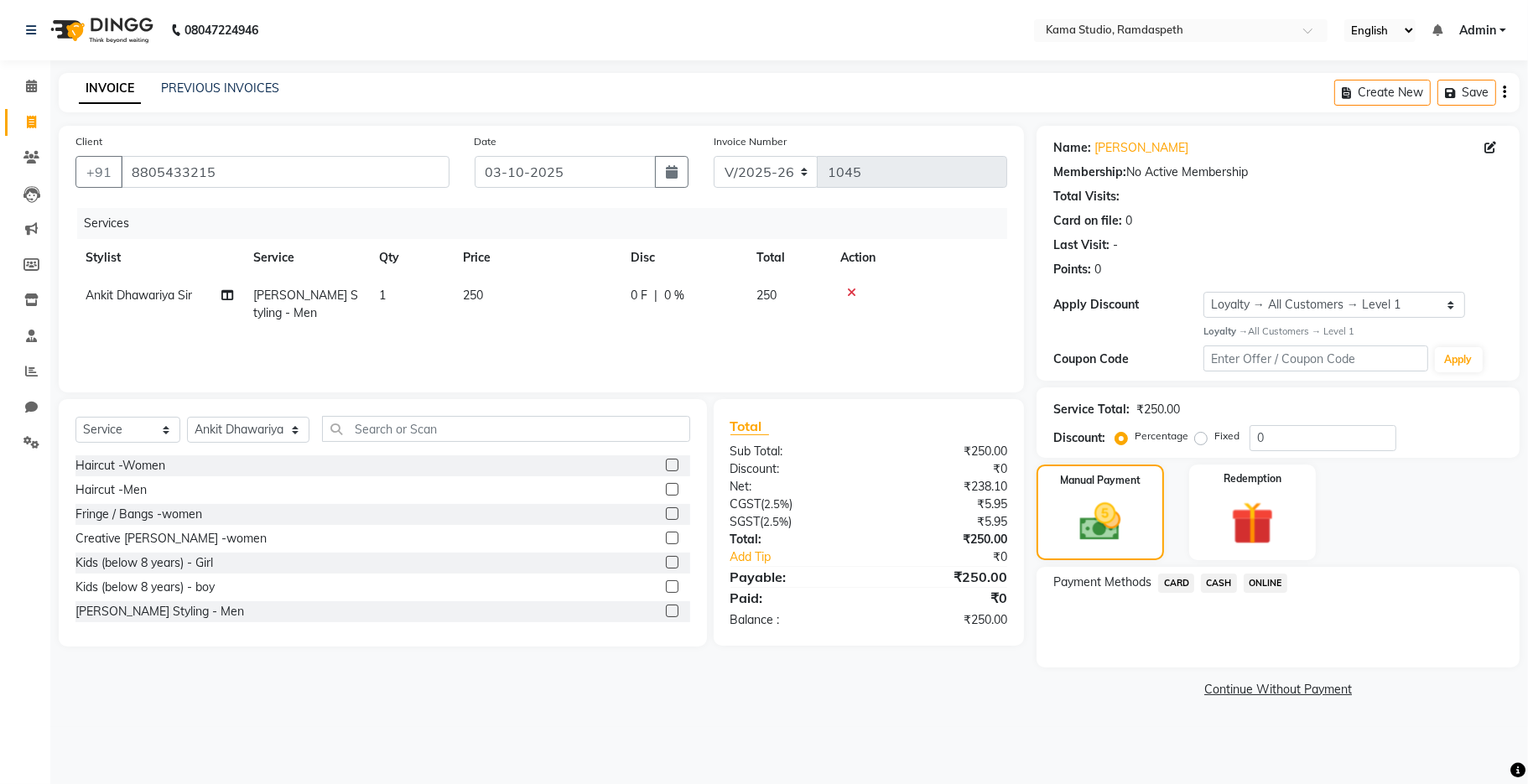
click at [1219, 586] on span "CASH" at bounding box center [1218, 583] width 36 height 19
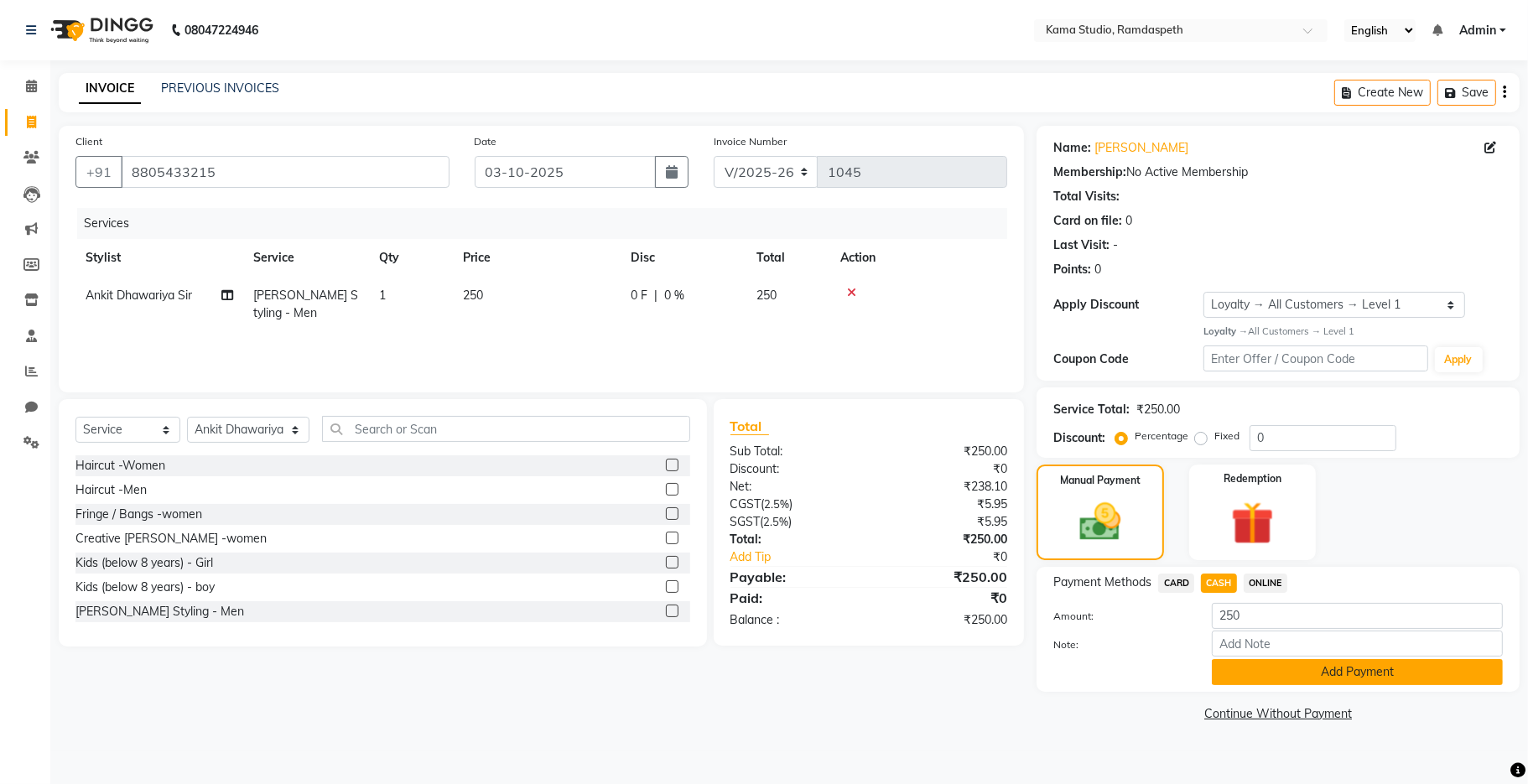
click at [1239, 678] on button "Add Payment" at bounding box center [1357, 672] width 291 height 26
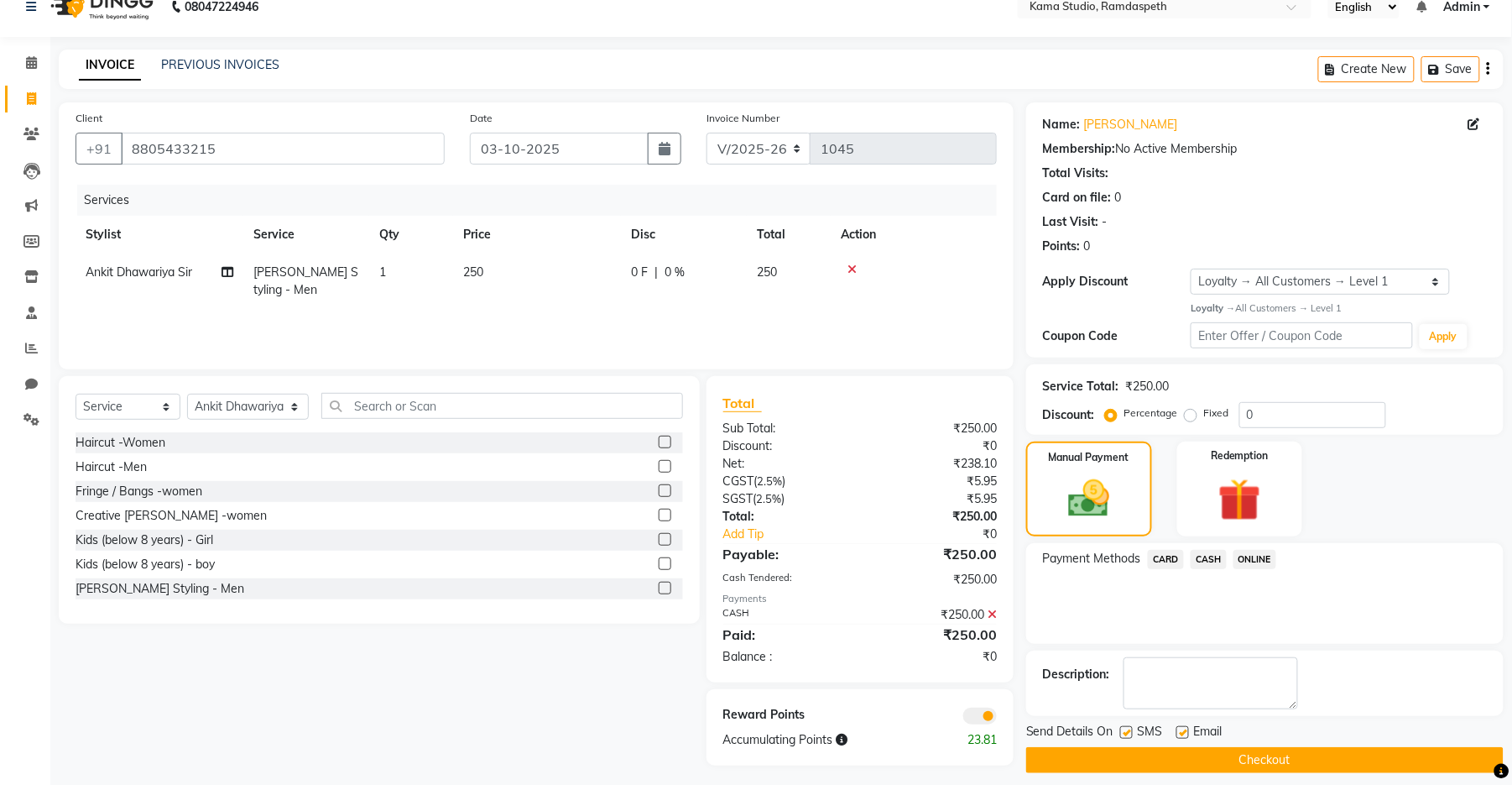
scroll to position [36, 0]
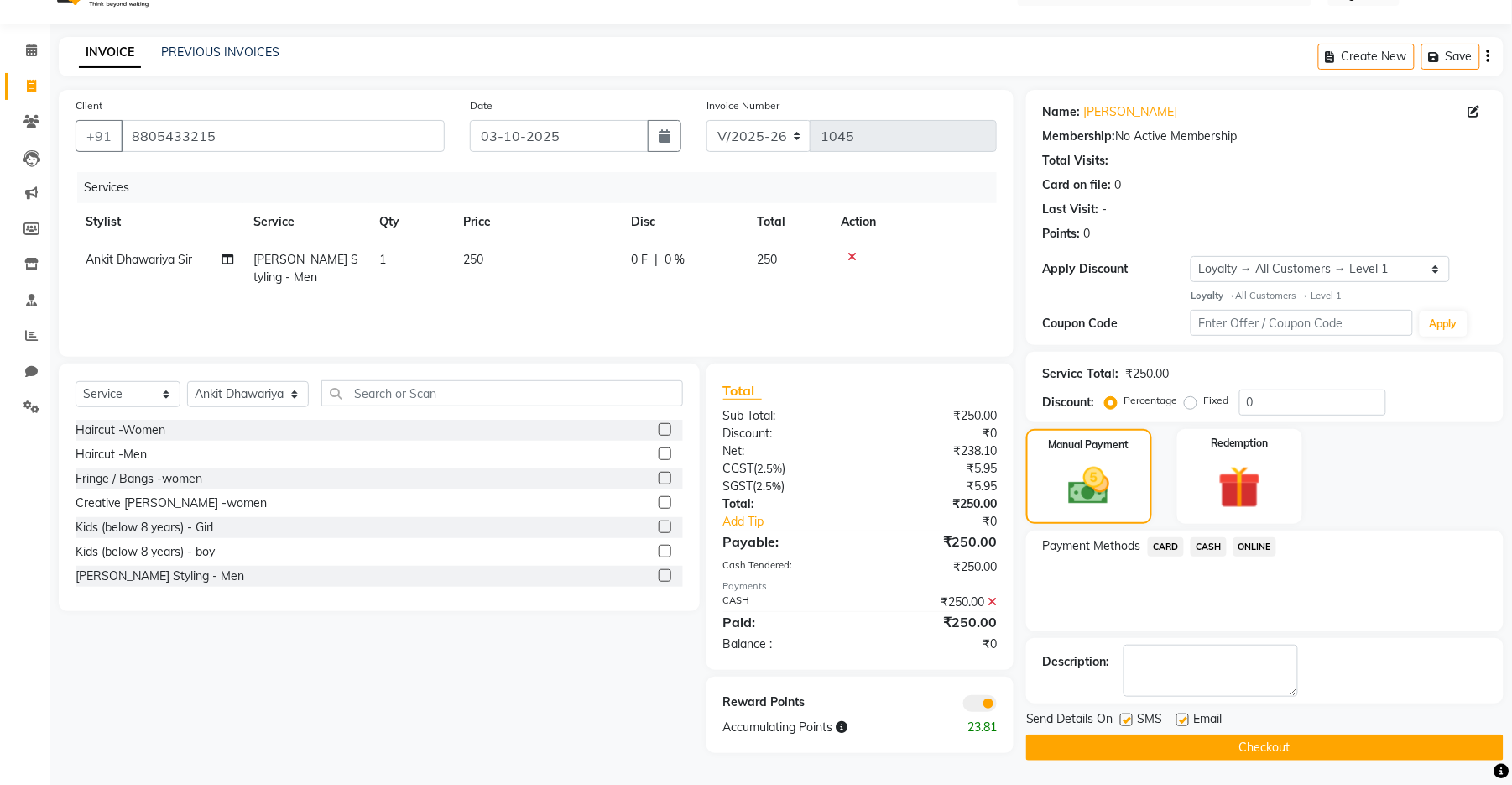
click at [1127, 715] on label at bounding box center [1127, 720] width 12 height 12
click at [1127, 715] on input "checkbox" at bounding box center [1126, 721] width 11 height 11
checkbox input "false"
click at [1185, 718] on label at bounding box center [1182, 720] width 12 height 12
click at [1185, 718] on input "checkbox" at bounding box center [1181, 721] width 11 height 11
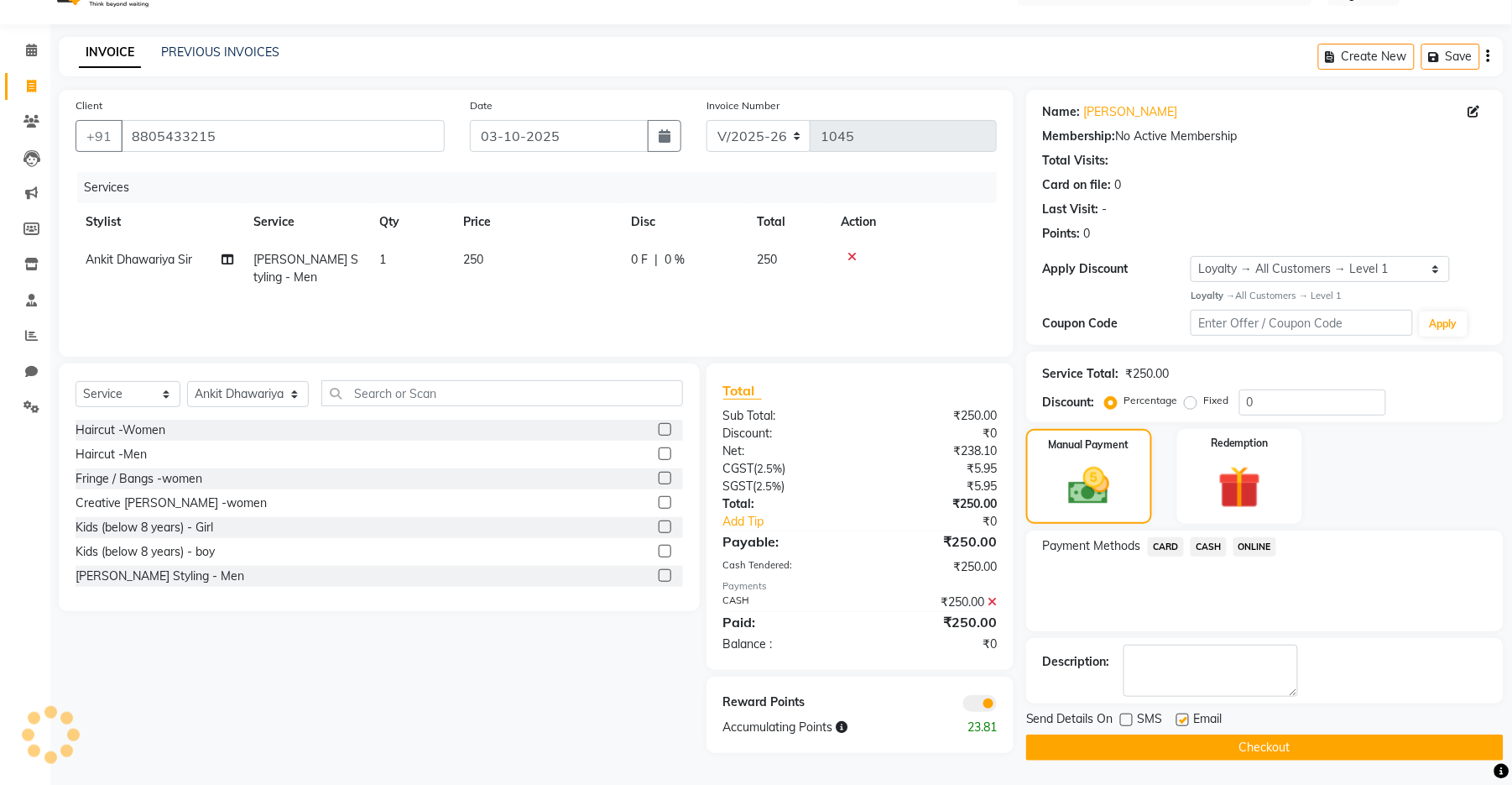
checkbox input "false"
click at [1178, 750] on button "Checkout" at bounding box center [1265, 748] width 478 height 26
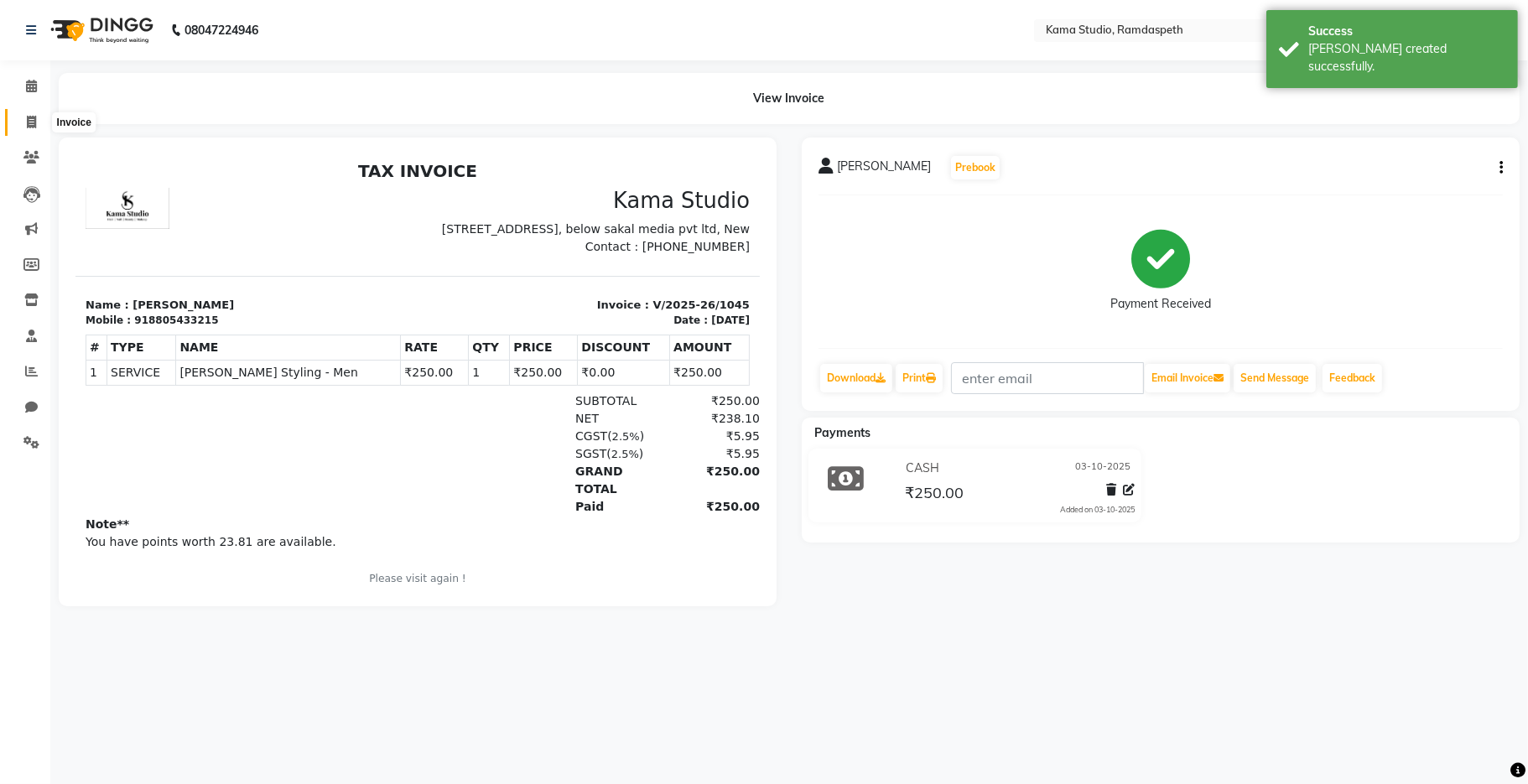
click at [27, 121] on icon at bounding box center [31, 122] width 10 height 12
select select "service"
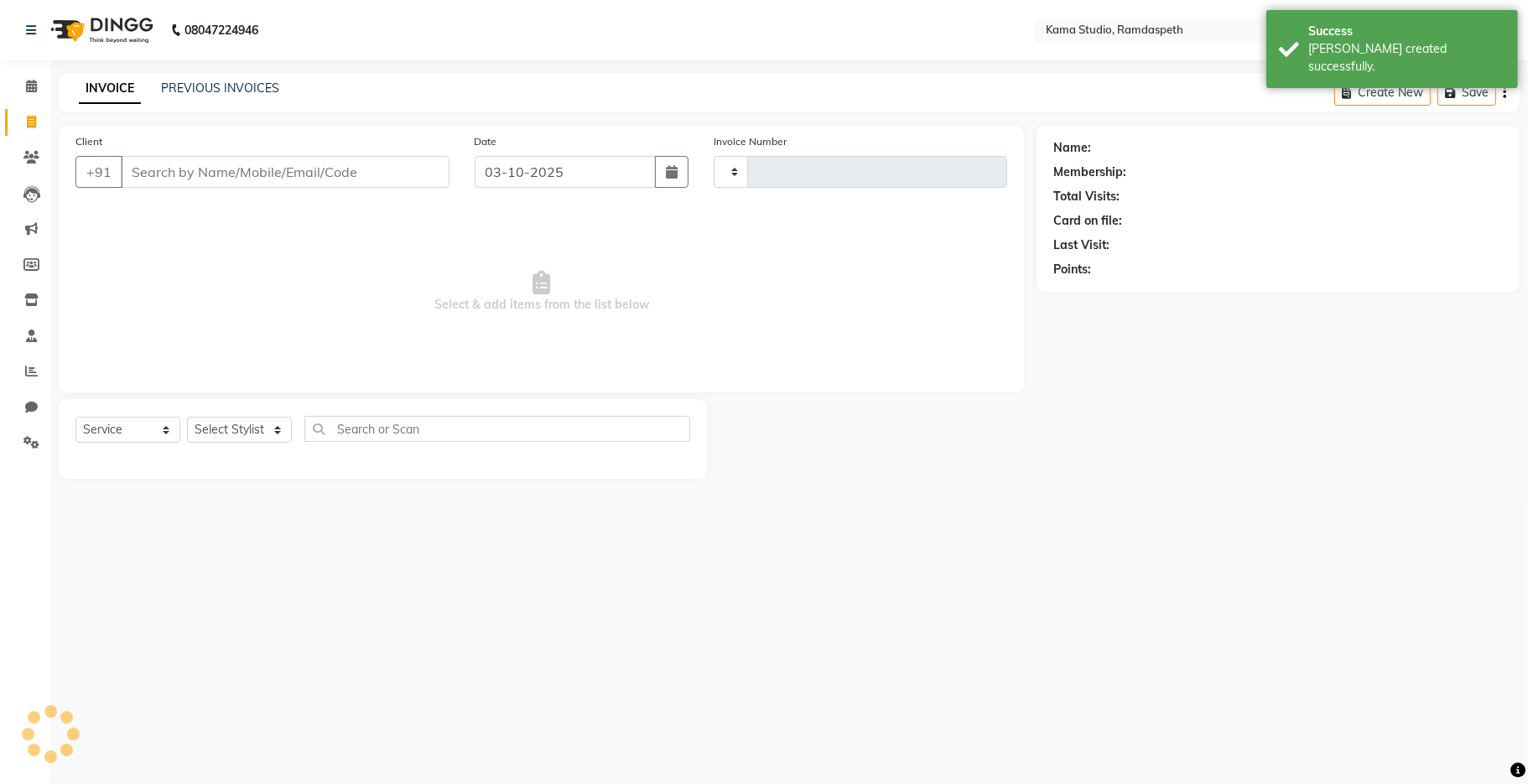
type input "1046"
select select "7582"
click at [193, 96] on div "PREVIOUS INVOICES" at bounding box center [220, 89] width 118 height 17
click at [193, 87] on link "PREVIOUS INVOICES" at bounding box center [220, 88] width 118 height 15
